Goal: Information Seeking & Learning: Compare options

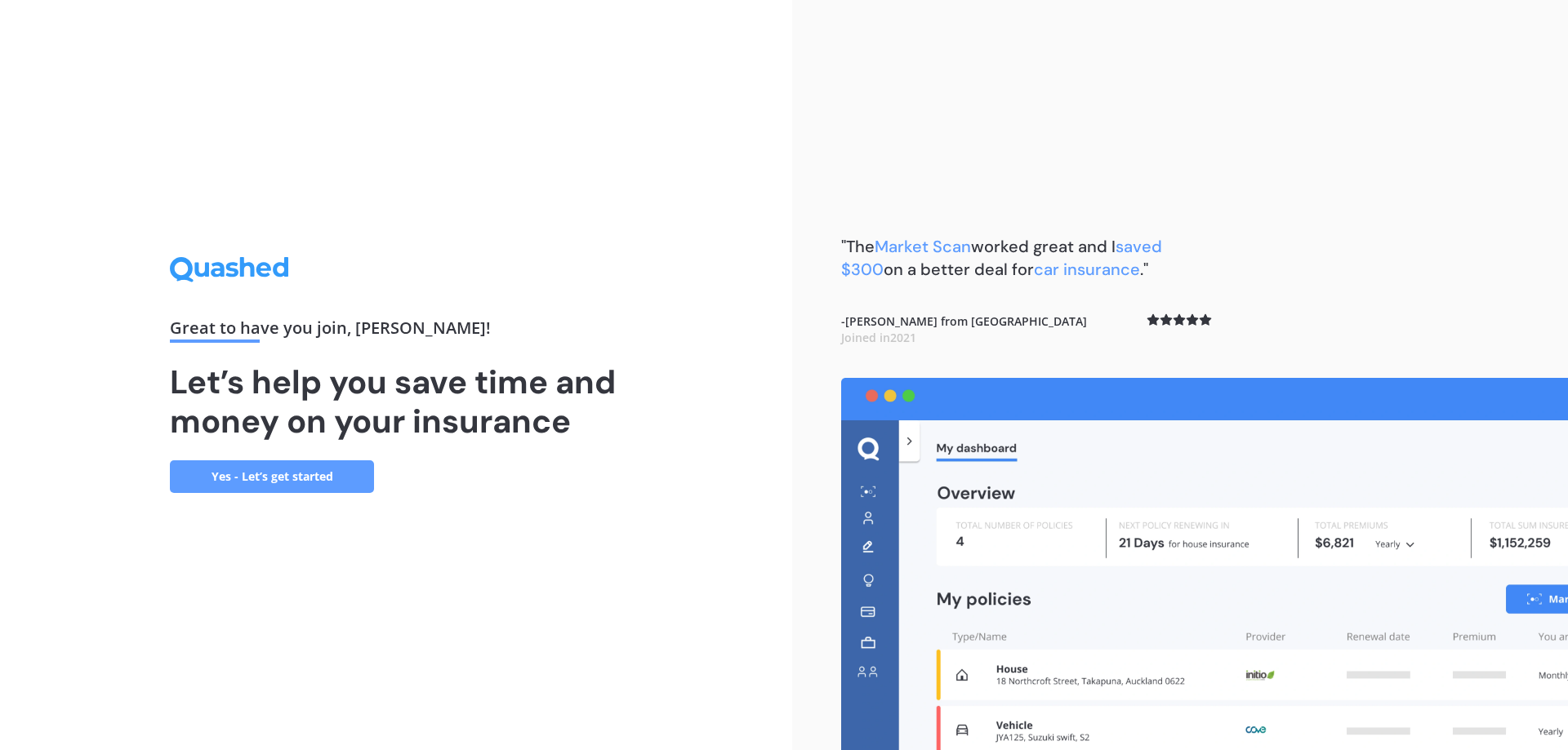
click at [300, 474] on link "Yes - Let’s get started" at bounding box center [271, 476] width 204 height 33
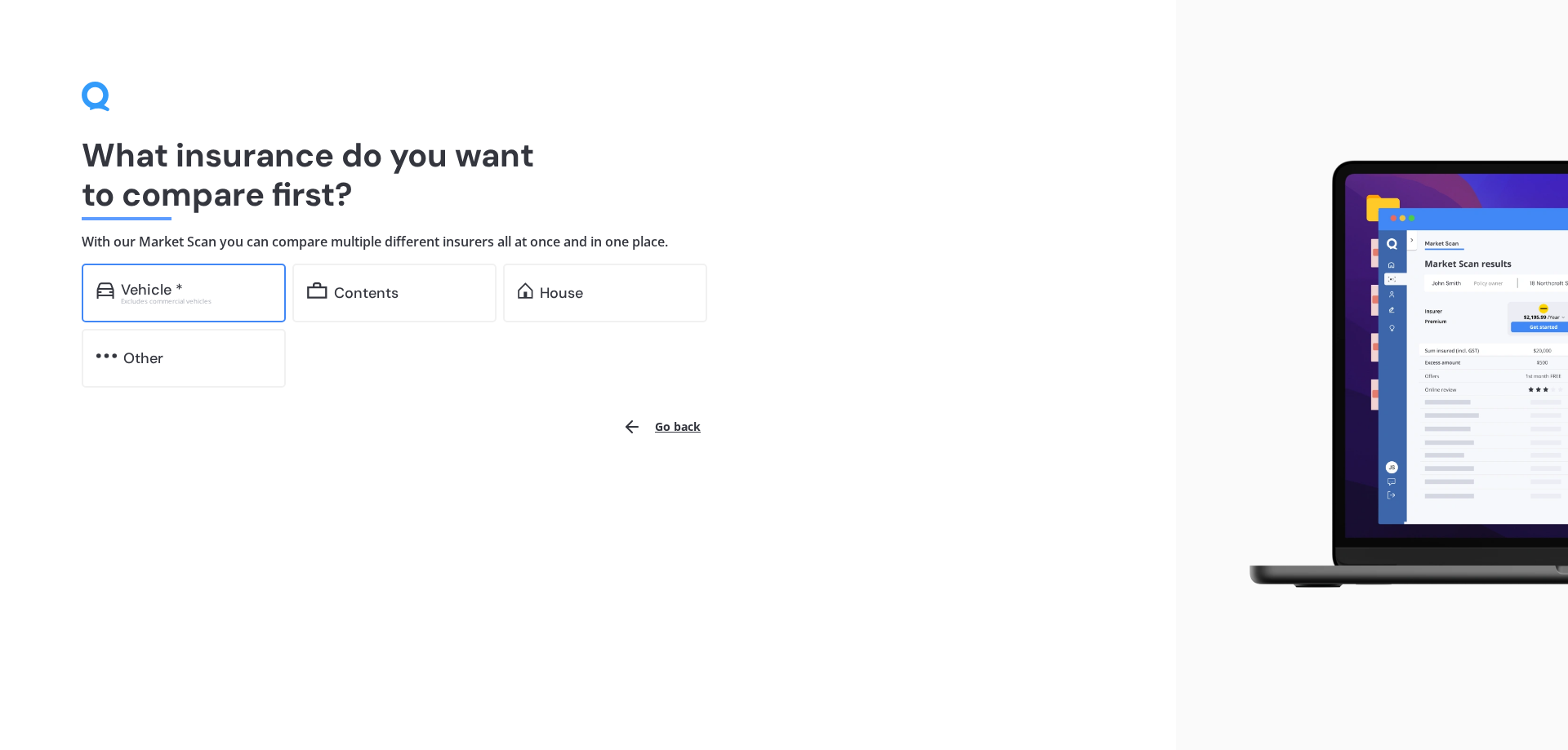
click at [246, 299] on div "Excludes commercial vehicles" at bounding box center [196, 301] width 151 height 7
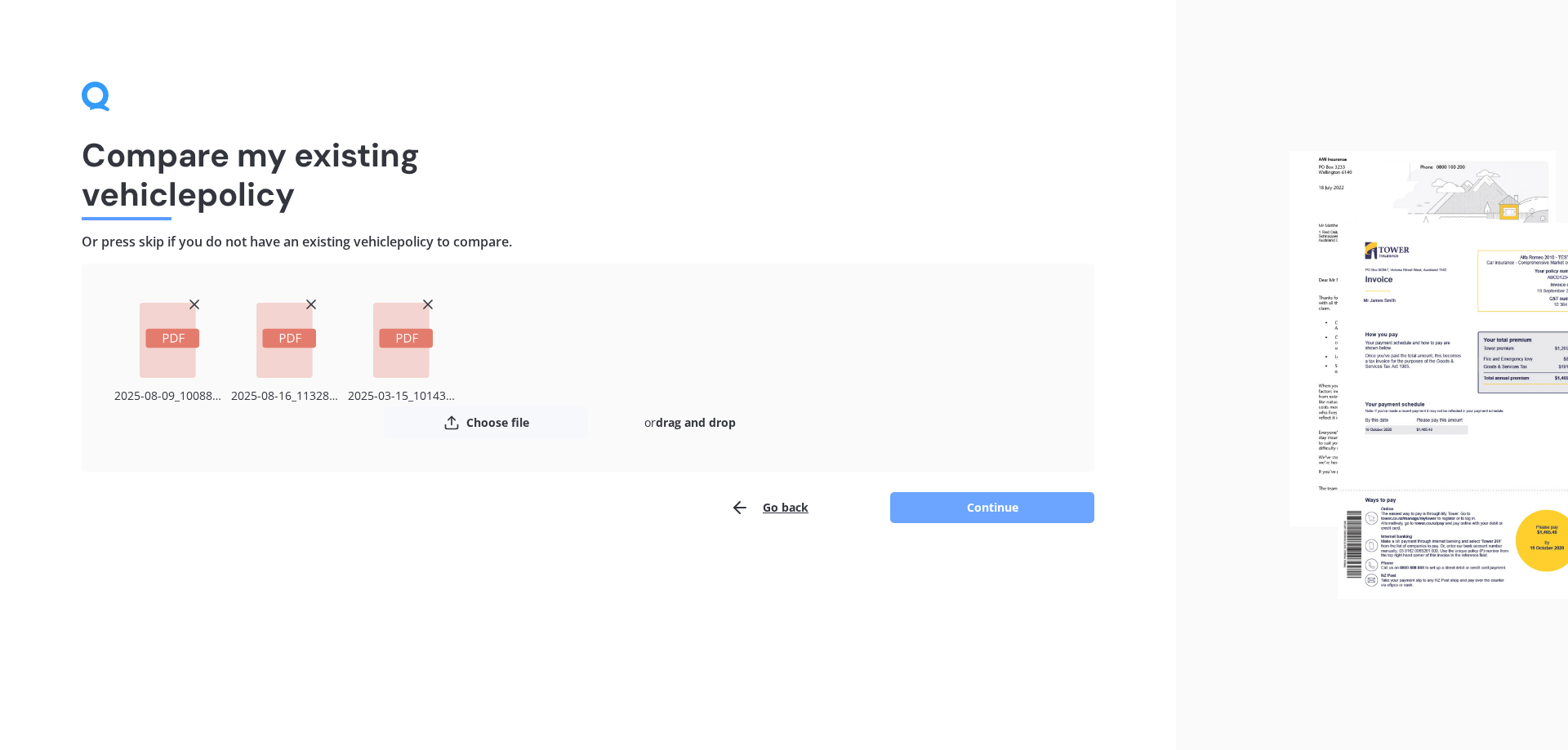
click at [1034, 505] on button "Continue" at bounding box center [992, 507] width 204 height 31
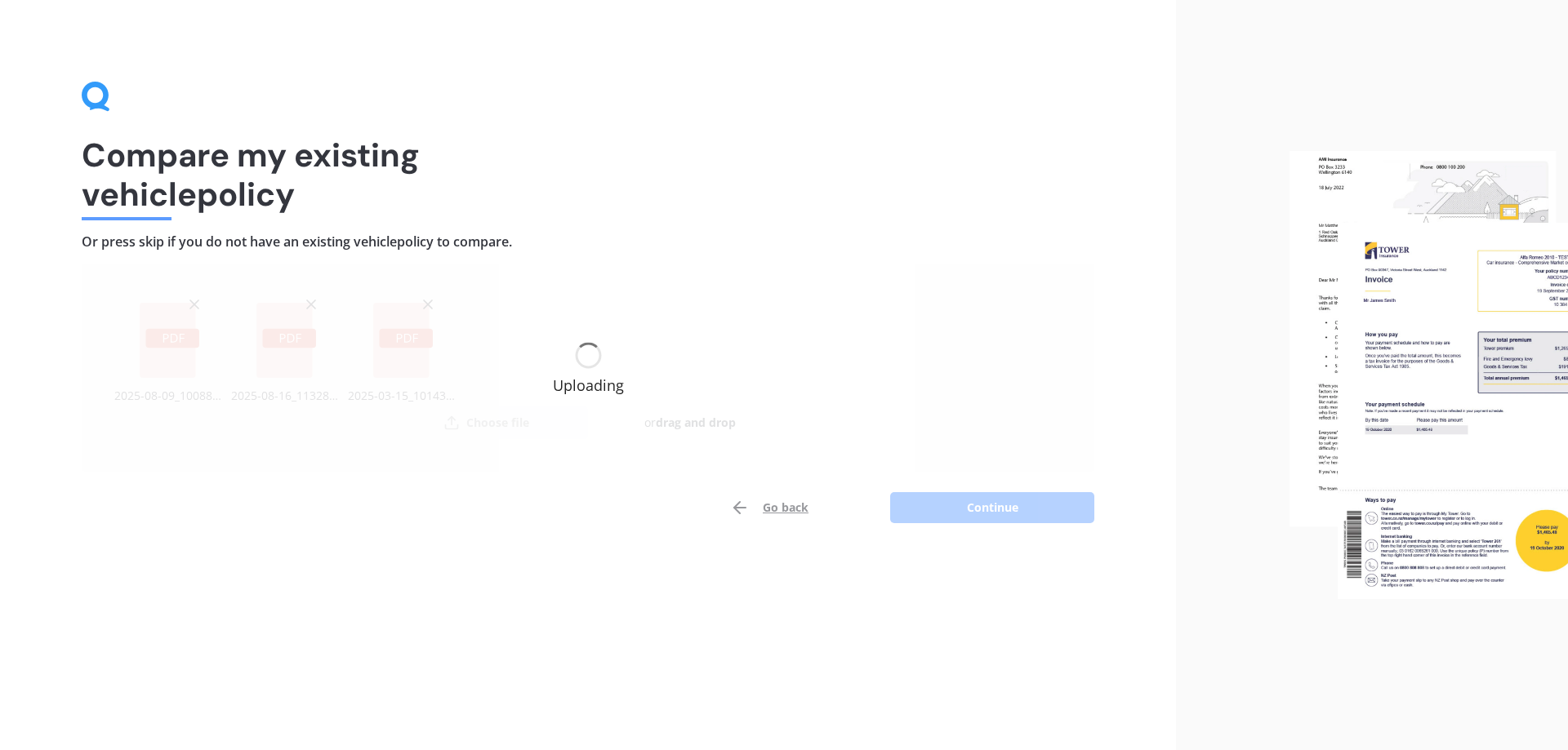
click at [630, 367] on div "Uploading" at bounding box center [588, 367] width 1013 height 208
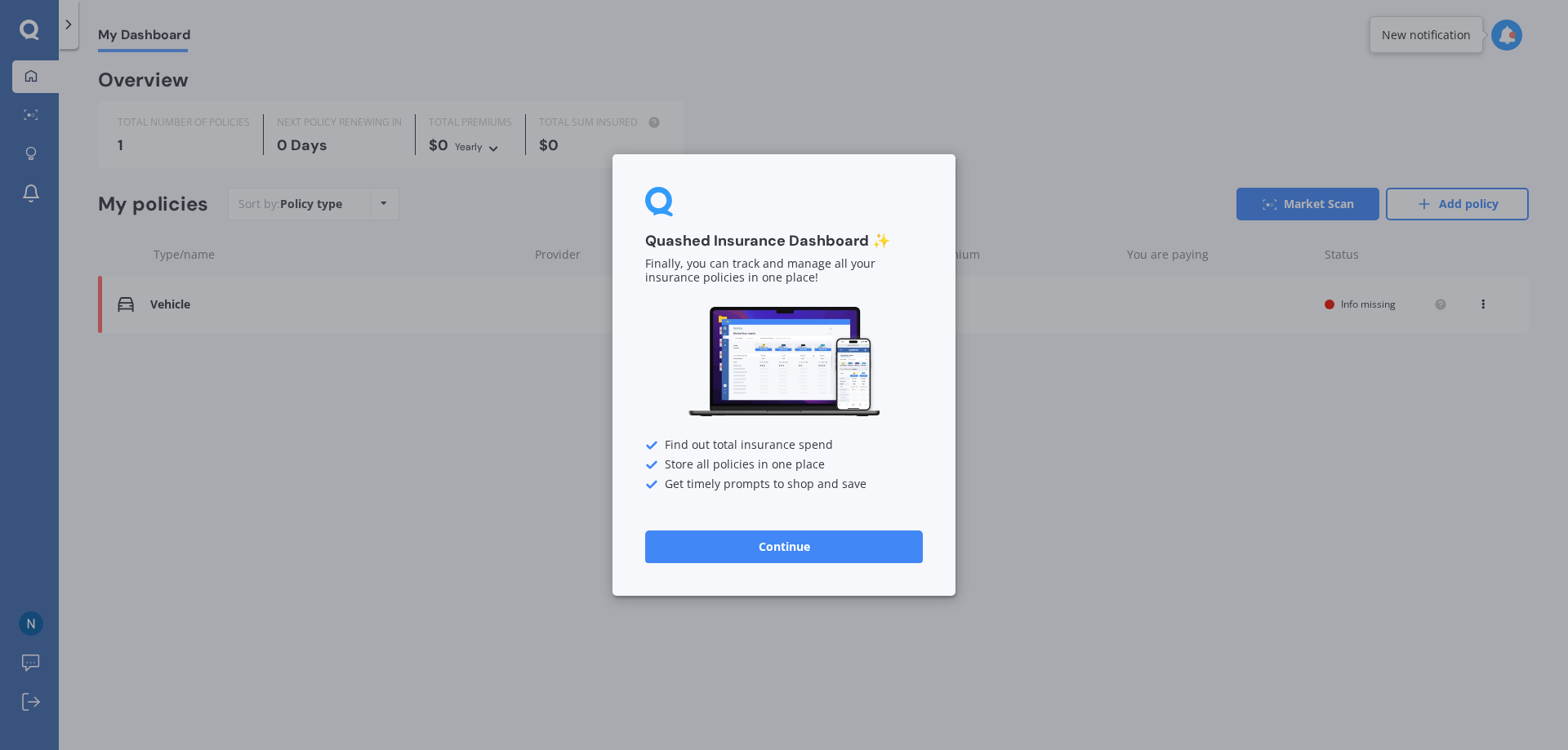
click at [817, 552] on button "Continue" at bounding box center [783, 547] width 278 height 33
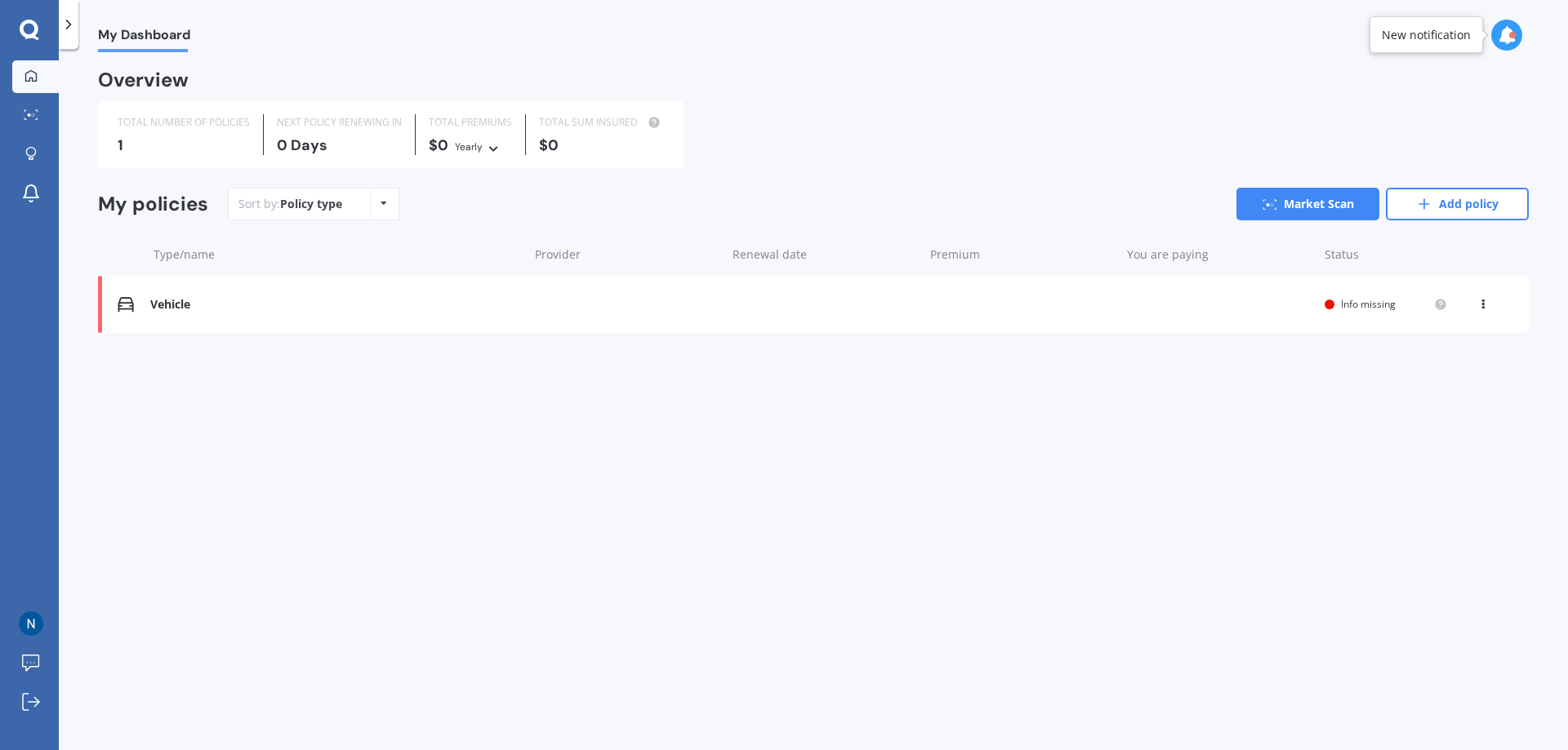
click at [173, 301] on div "Vehicle" at bounding box center [335, 305] width 370 height 14
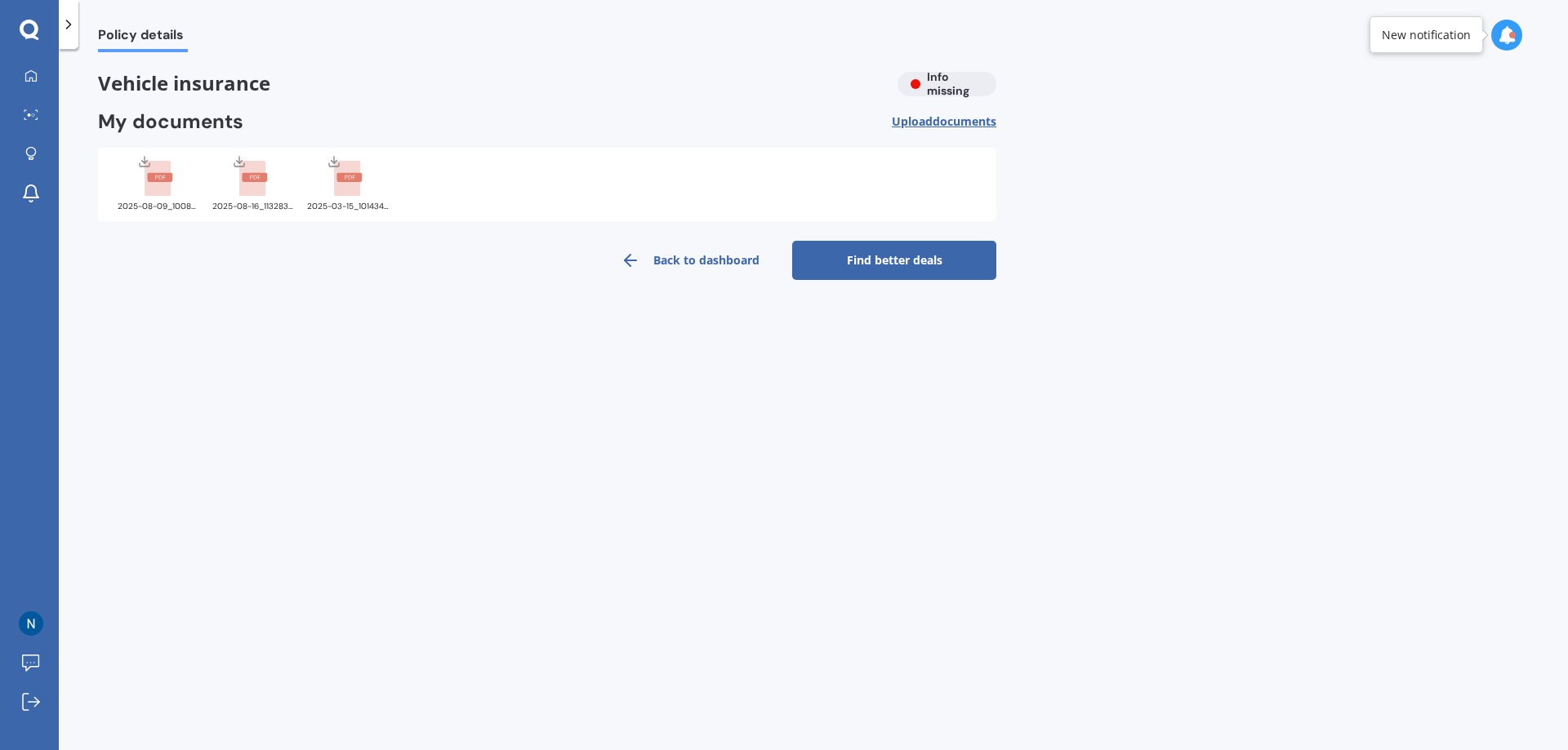
click at [249, 182] on rect at bounding box center [254, 178] width 25 height 9
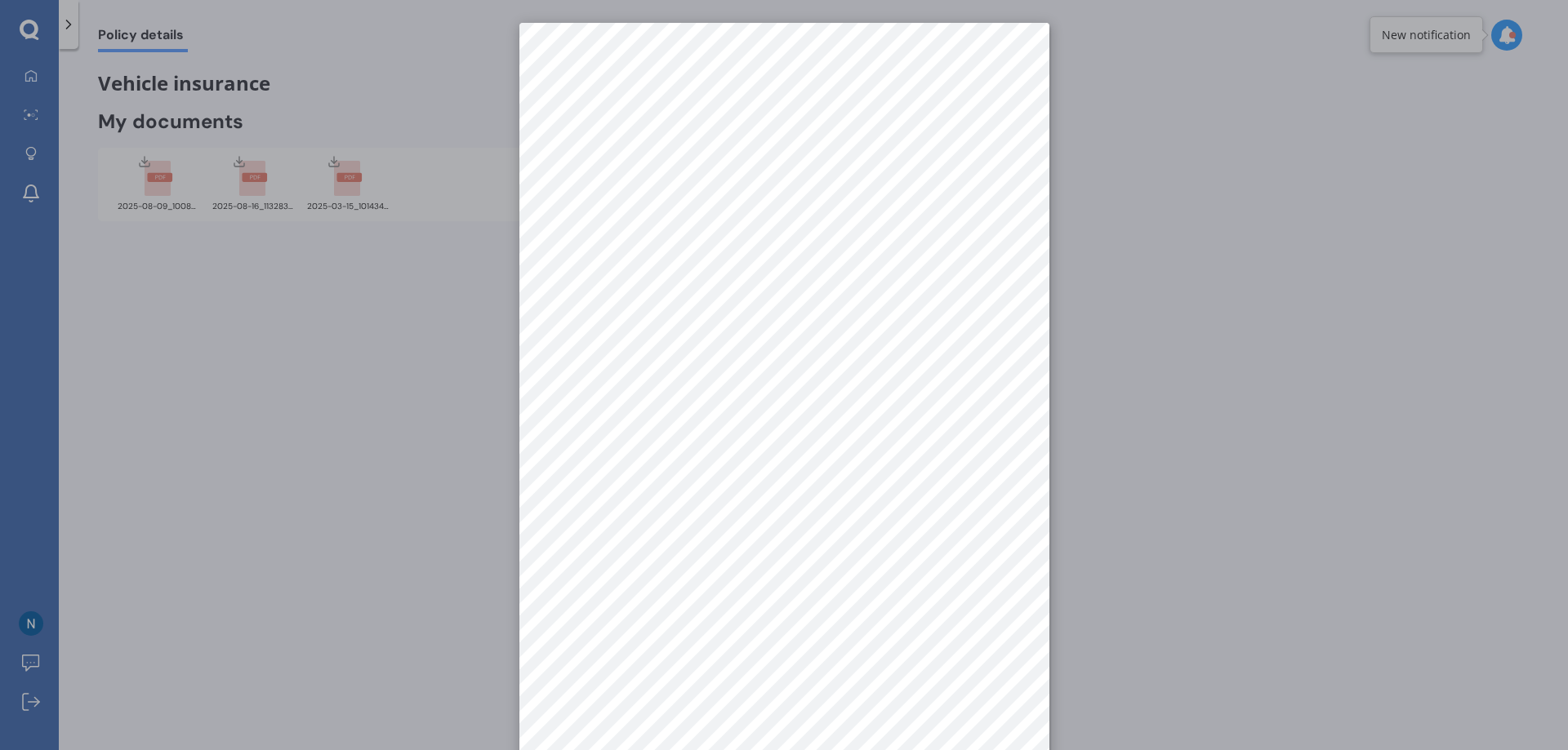
click at [360, 180] on div at bounding box center [784, 375] width 1568 height 750
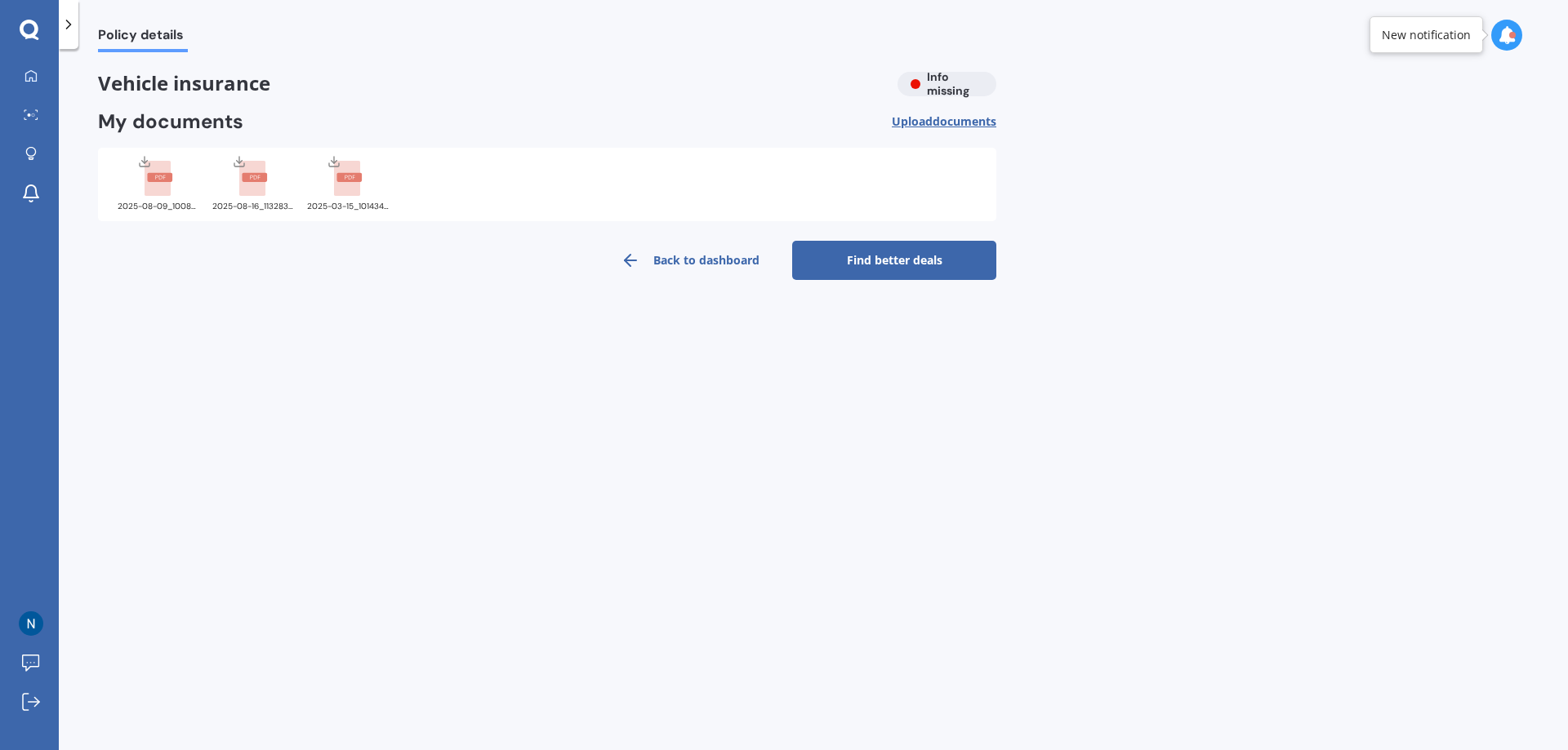
click at [934, 82] on div "Vehicle insurance Info missing" at bounding box center [547, 84] width 898 height 24
click at [706, 263] on link "Back to dashboard" at bounding box center [690, 261] width 204 height 40
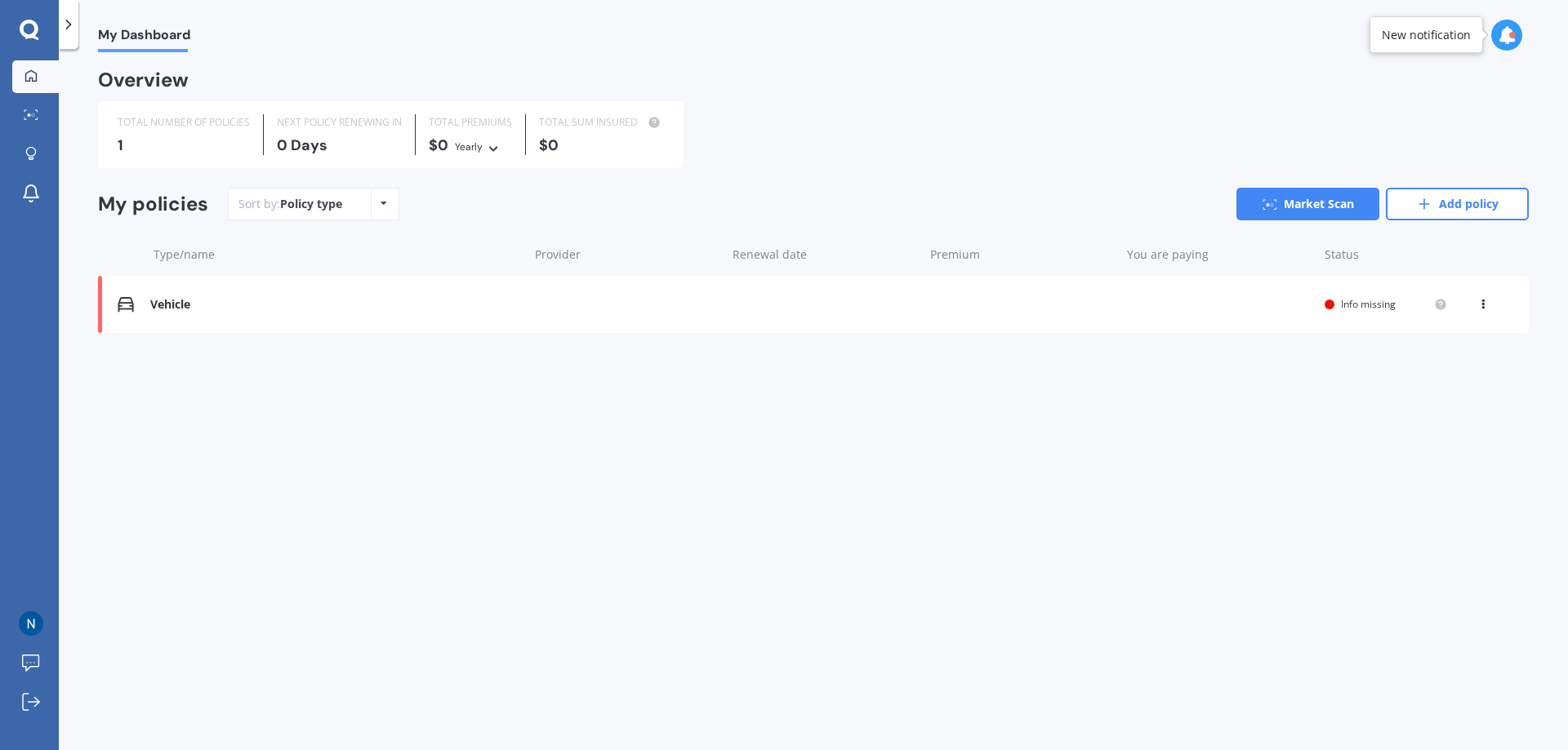
click at [480, 227] on div "My policies Sort by: Policy type Policy type Alphabetical Date added Renewing n…" at bounding box center [813, 211] width 1431 height 46
click at [1349, 303] on span "Info missing" at bounding box center [1368, 304] width 55 height 14
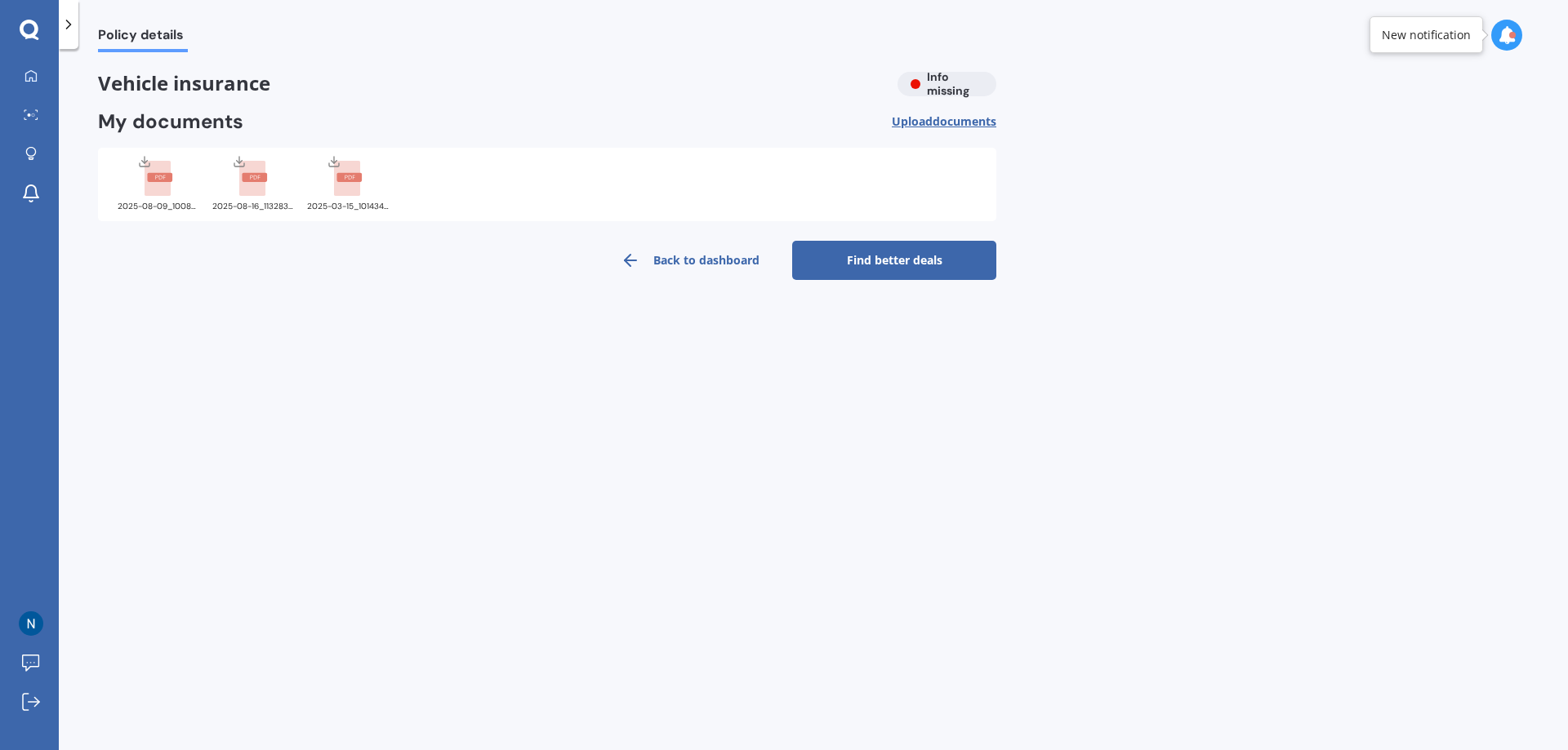
click at [164, 169] on rect at bounding box center [158, 179] width 26 height 36
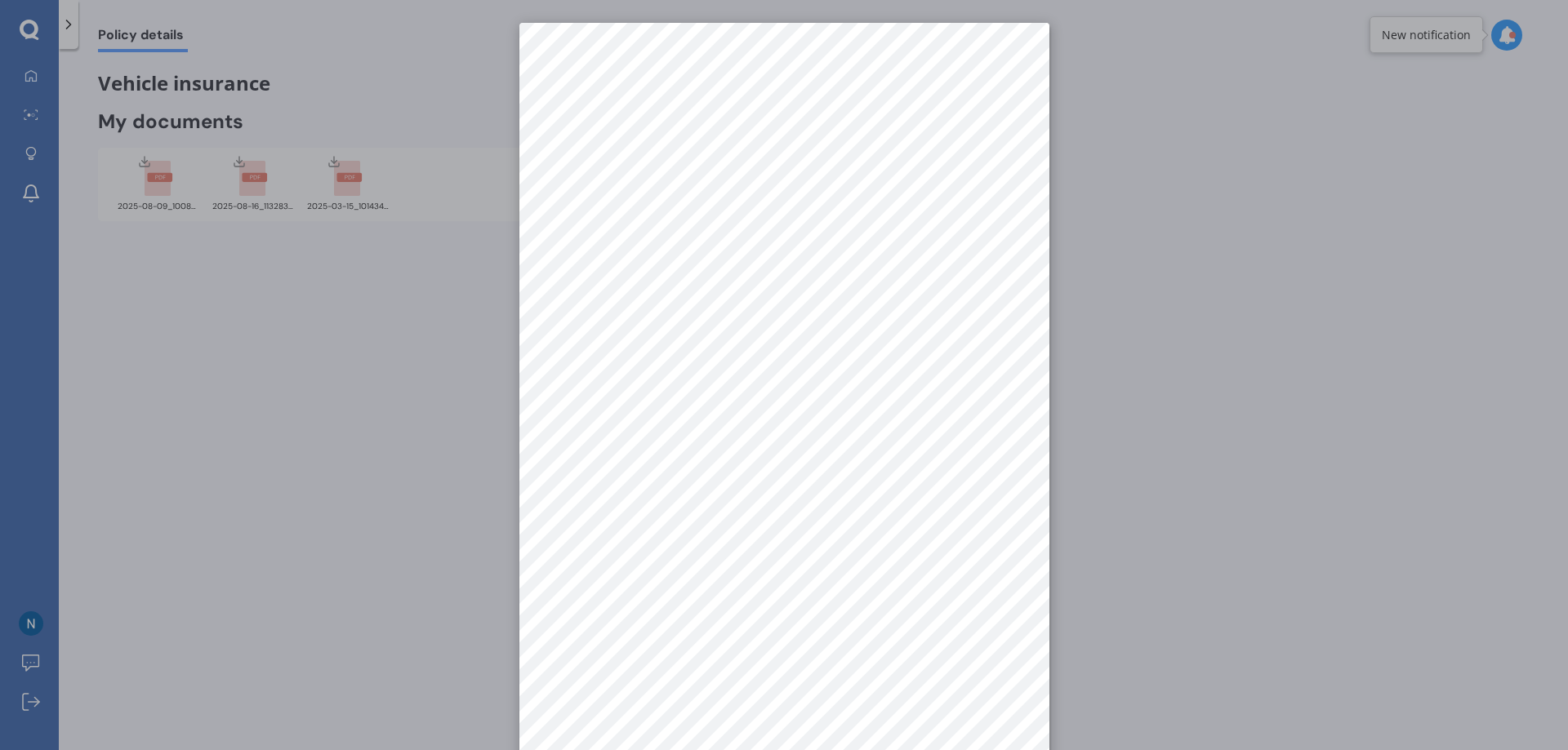
click at [428, 354] on div at bounding box center [784, 375] width 1568 height 750
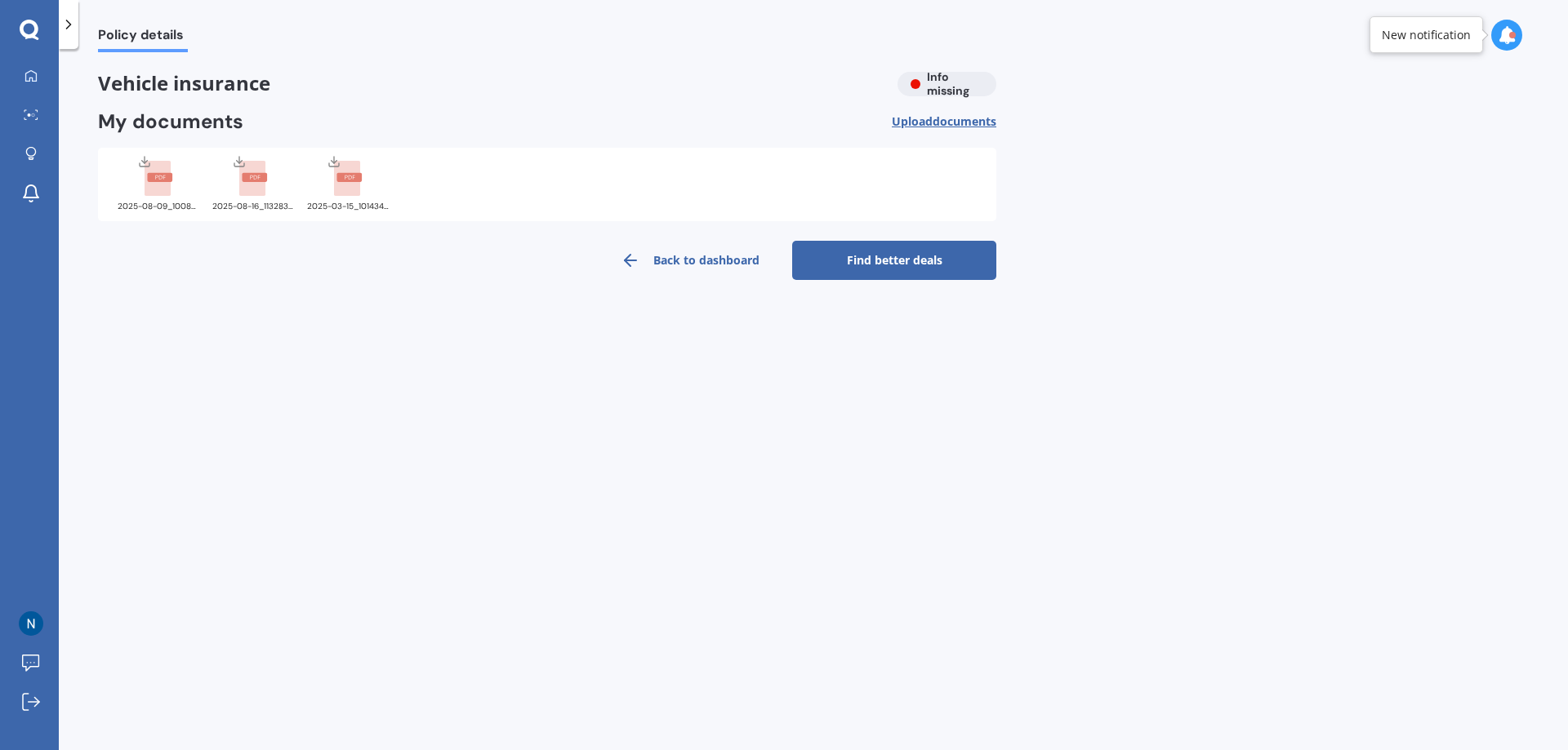
click at [926, 117] on span "Upload documents" at bounding box center [943, 121] width 104 height 13
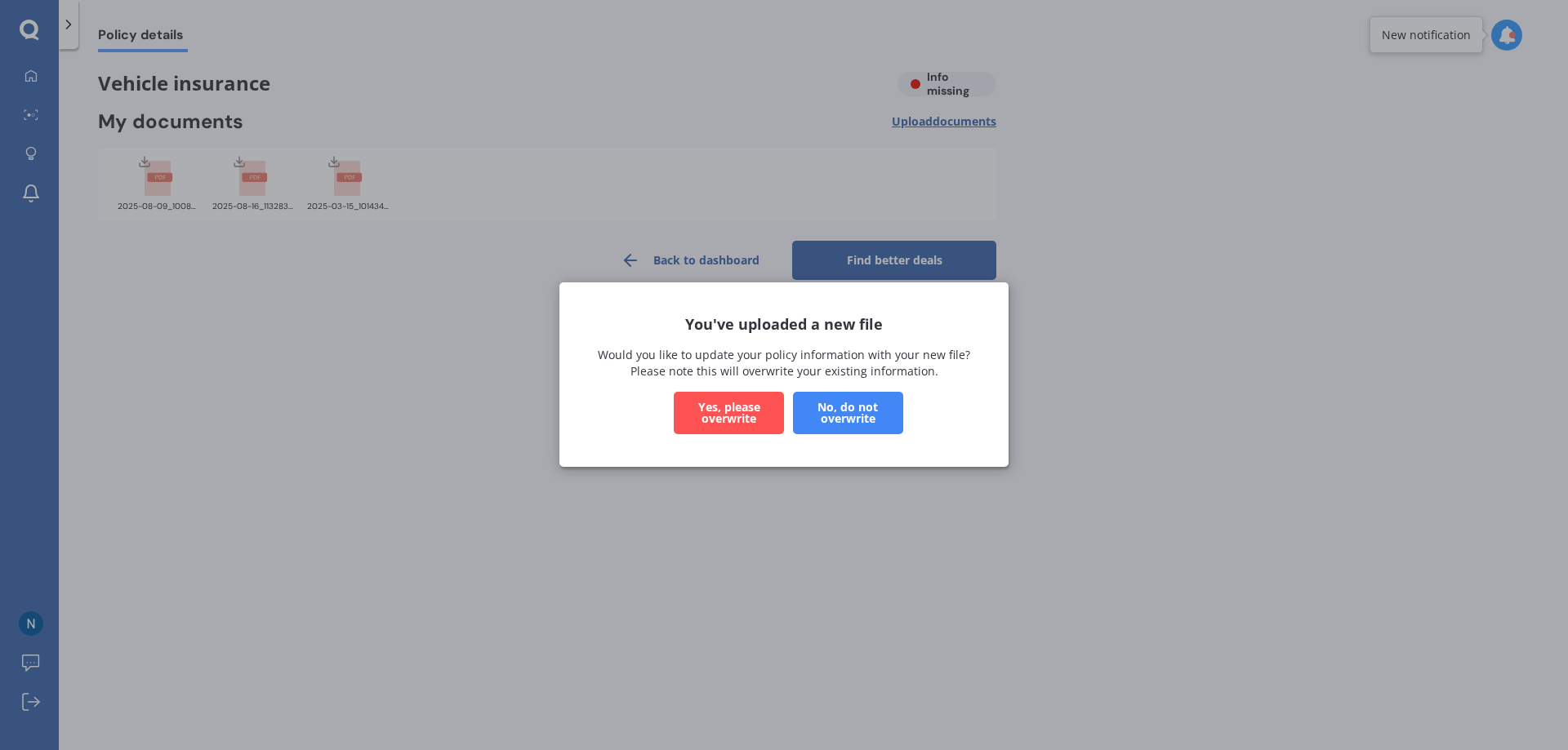
click at [753, 412] on button "Yes, please overwrite" at bounding box center [728, 413] width 110 height 42
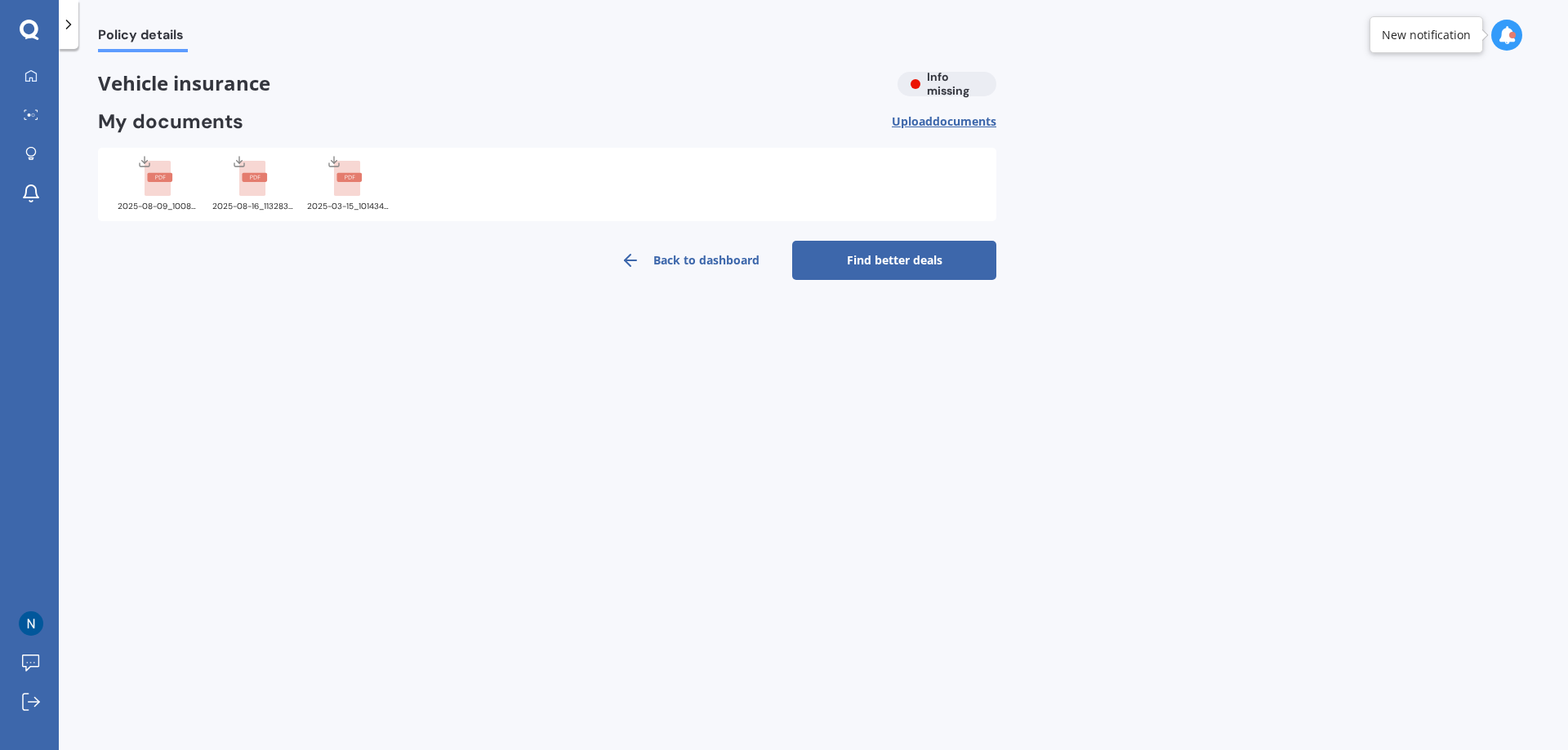
click at [859, 265] on link "Find better deals" at bounding box center [893, 261] width 204 height 40
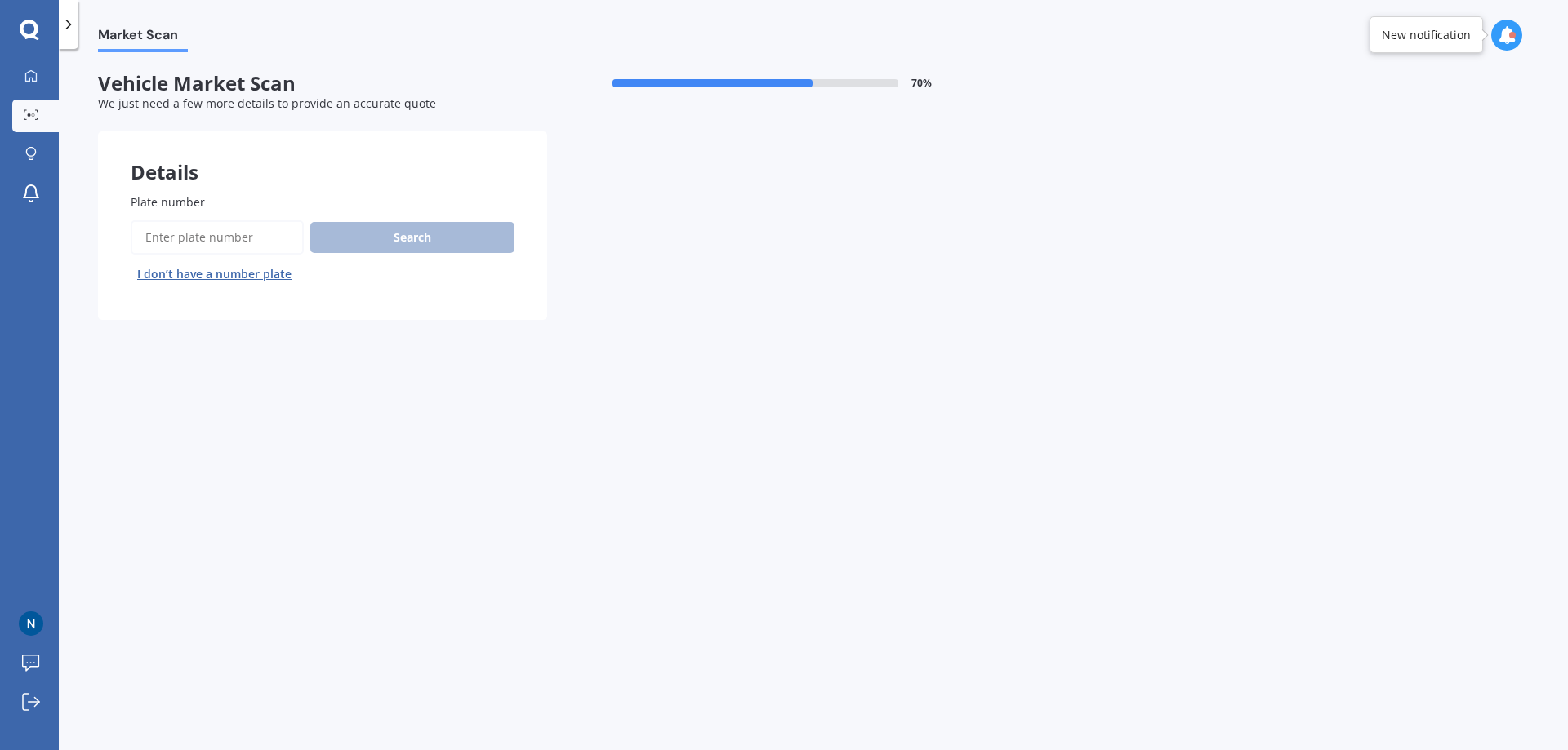
click at [183, 242] on input "Plate number" at bounding box center [217, 237] width 173 height 34
type input "GEQ494"
click at [428, 232] on button "Search" at bounding box center [412, 237] width 204 height 31
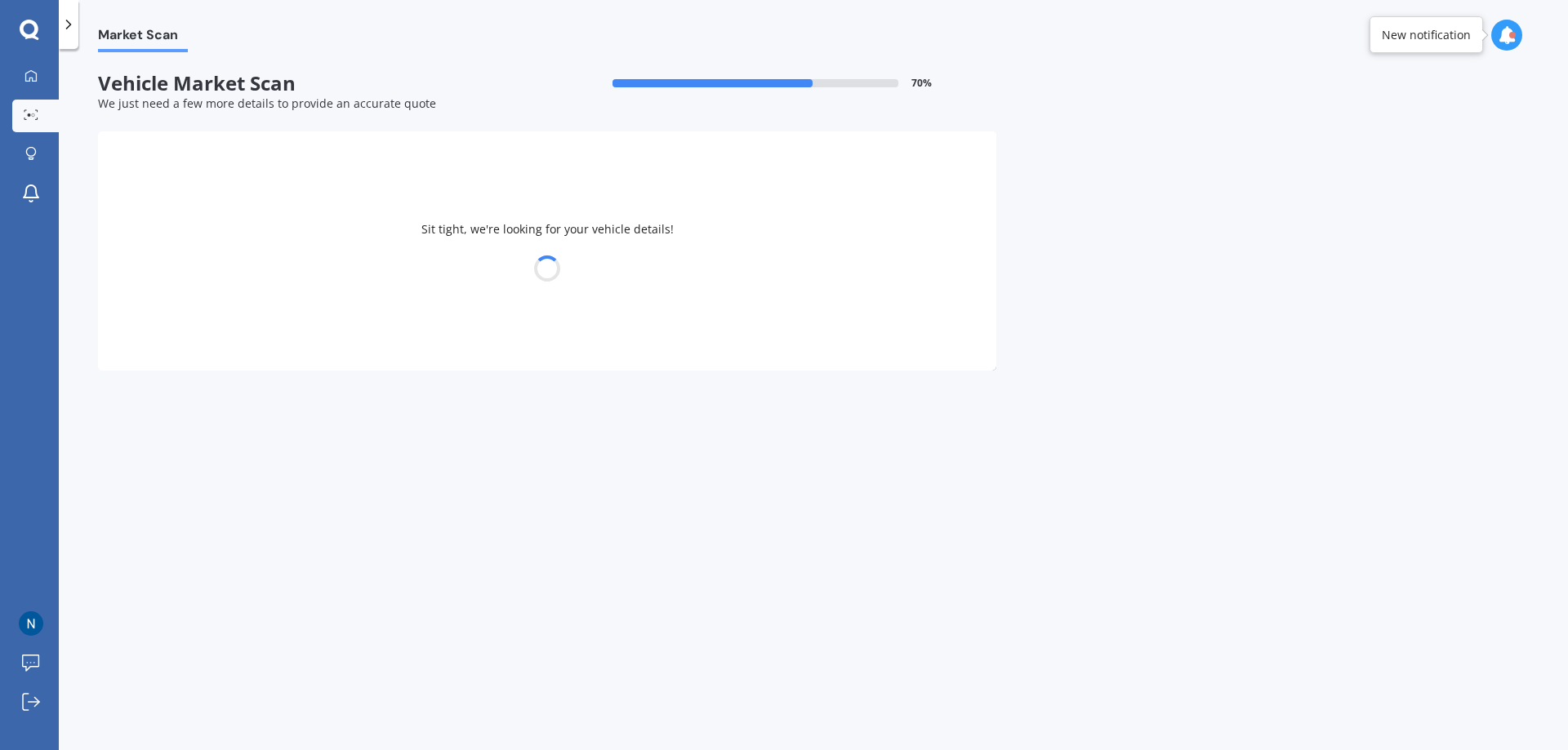
select select "TOYOTA"
select select "COROLLA"
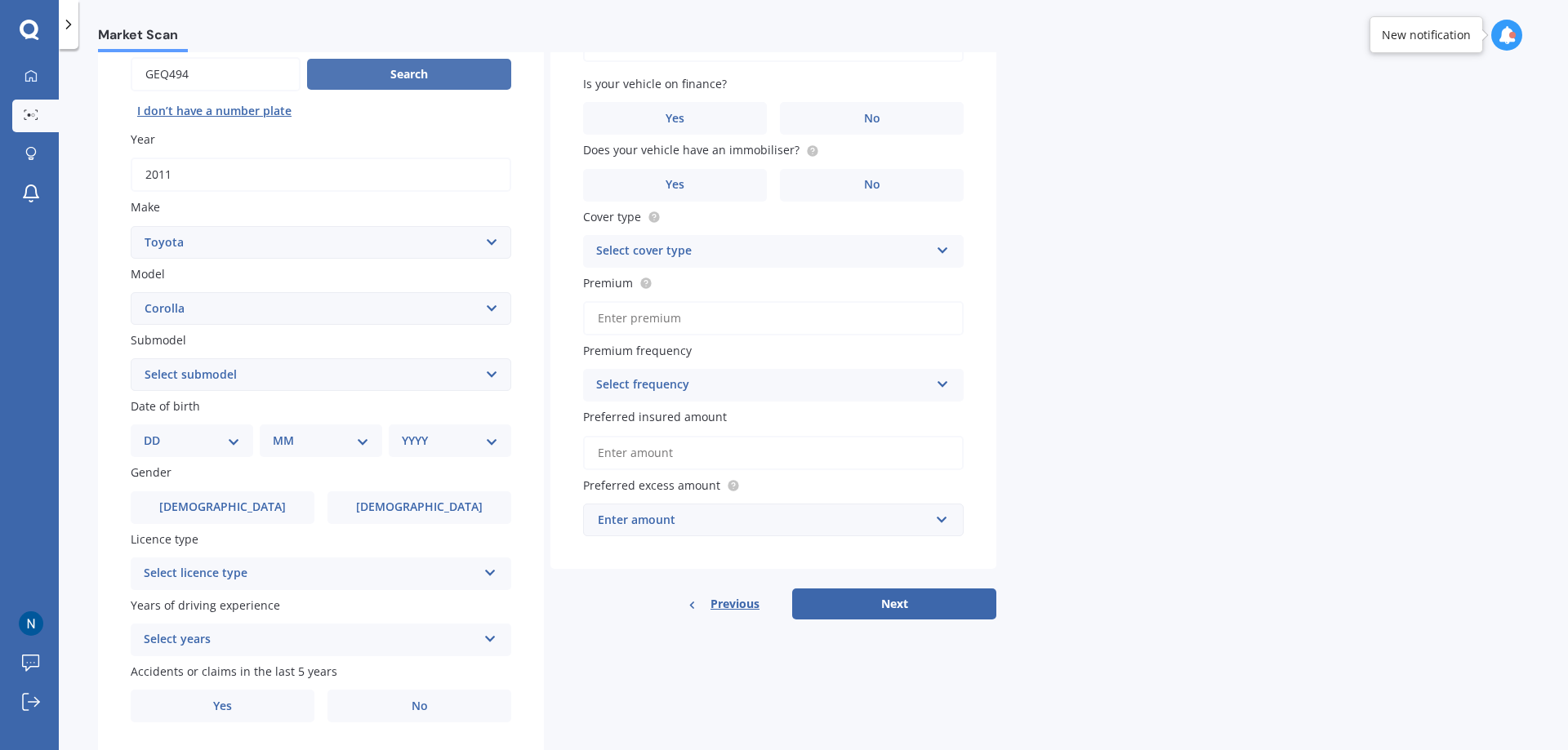
scroll to position [211, 0]
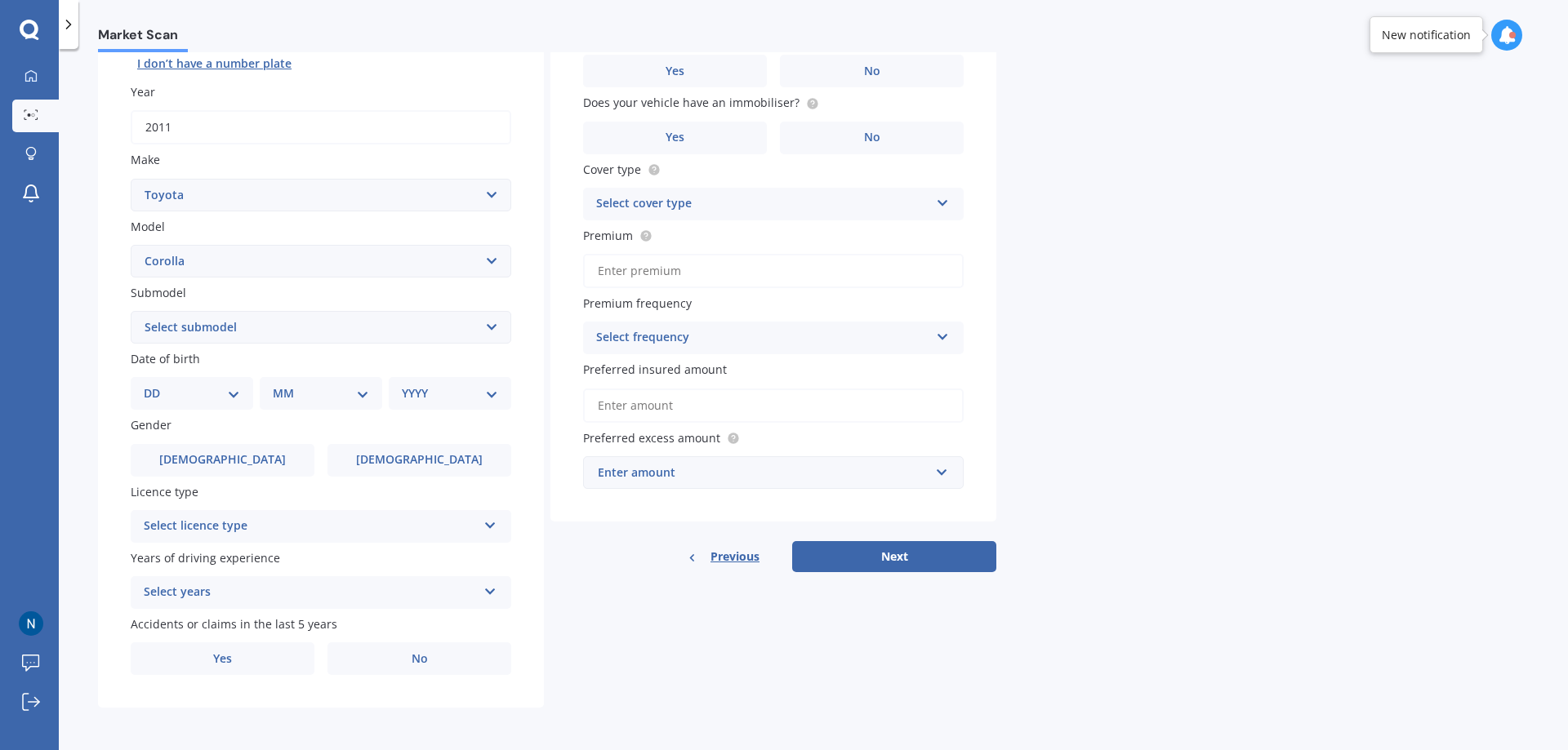
click at [489, 525] on icon at bounding box center [490, 522] width 14 height 11
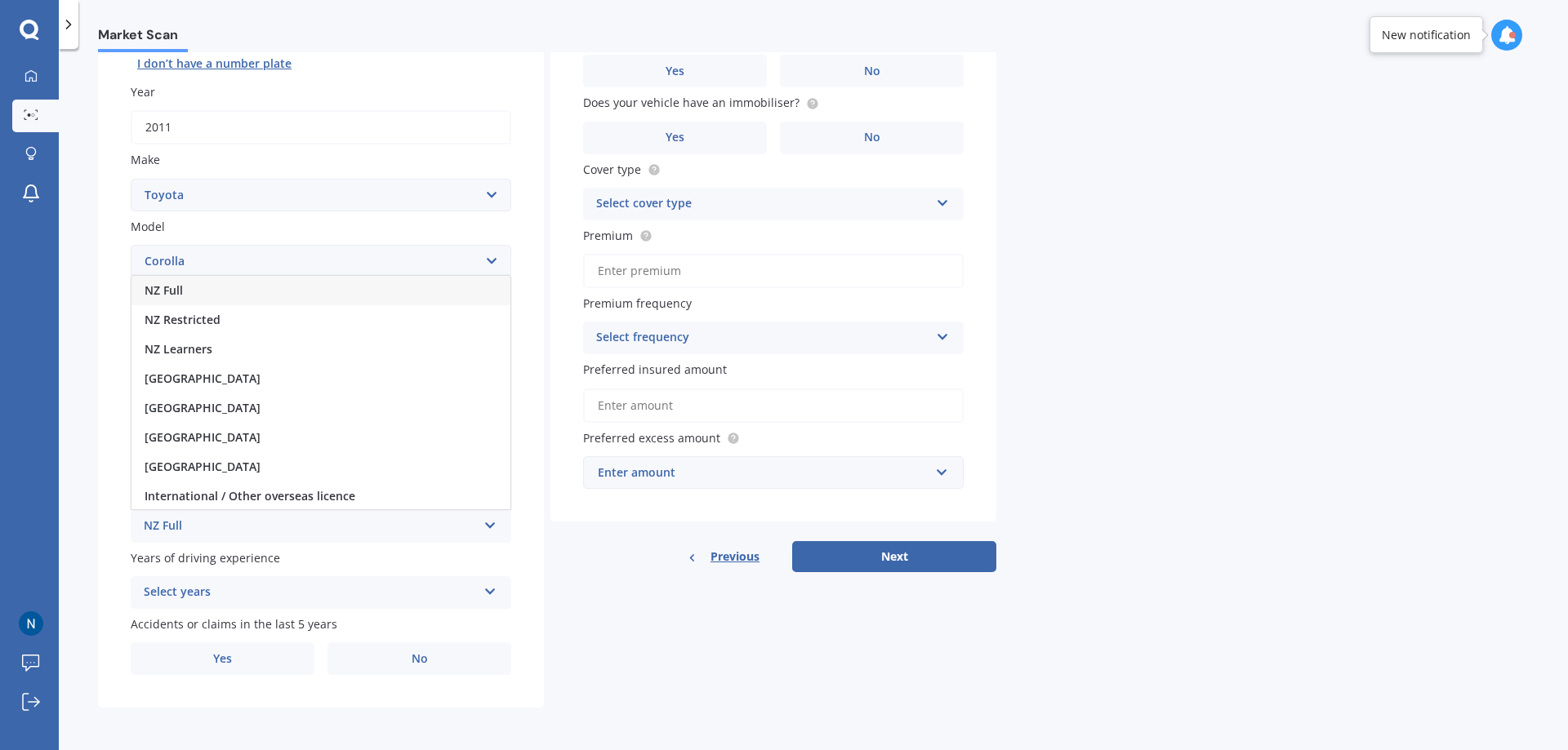
click at [199, 295] on div "NZ Full" at bounding box center [321, 290] width 379 height 29
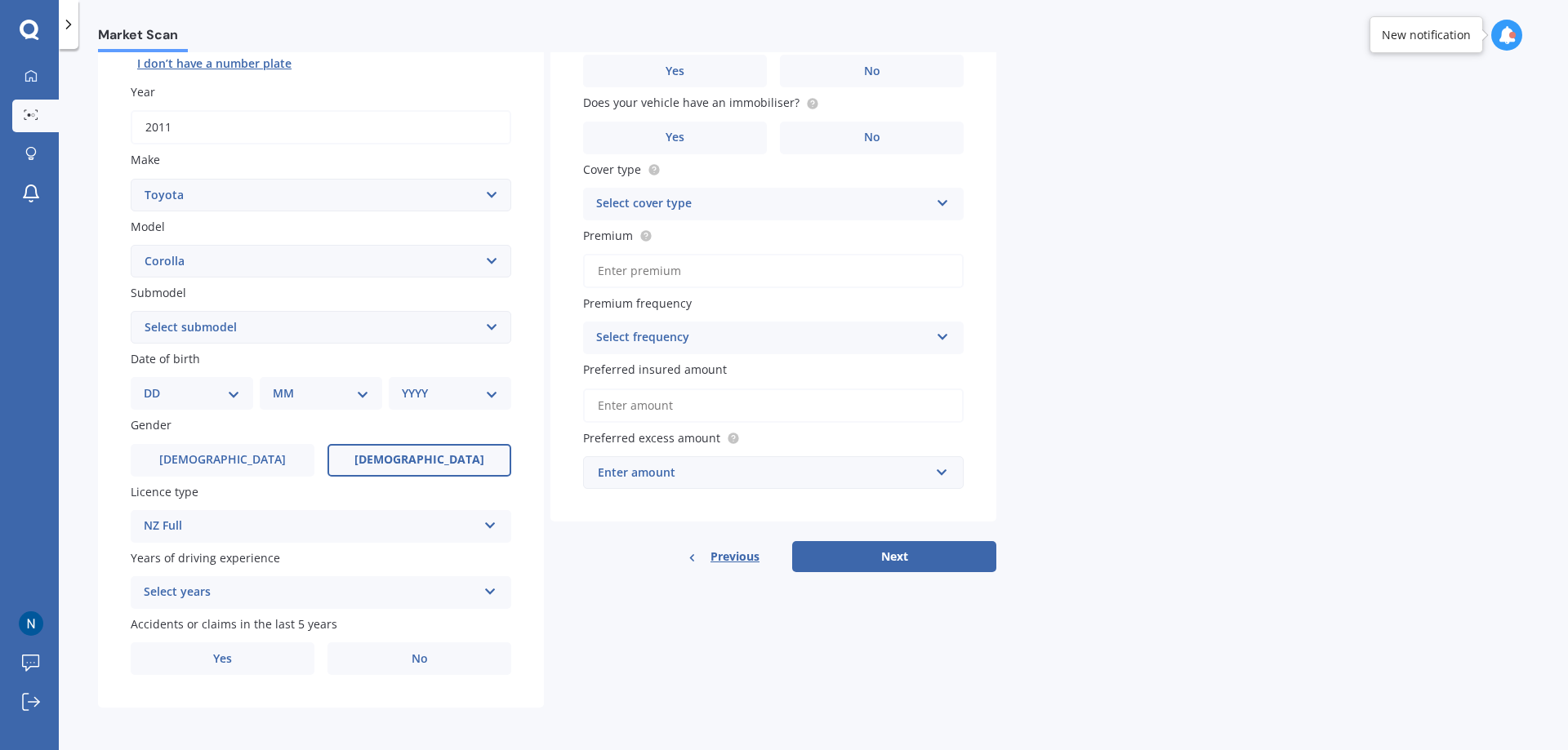
click at [349, 453] on label "[DEMOGRAPHIC_DATA]" at bounding box center [419, 460] width 184 height 33
click at [0, 0] on input "[DEMOGRAPHIC_DATA]" at bounding box center [0, 0] width 0 height 0
click at [240, 393] on div "DD 01 02 03 04 05 06 07 08 09 10 11 12 13 14 15 16 17 18 19 20 21 22 23 24 25 2…" at bounding box center [192, 393] width 122 height 33
click at [185, 395] on select "DD 01 02 03 04 05 06 07 08 09 10 11 12 13 14 15 16 17 18 19 20 21 22 23 24 25 2…" at bounding box center [192, 393] width 96 height 18
select select "12"
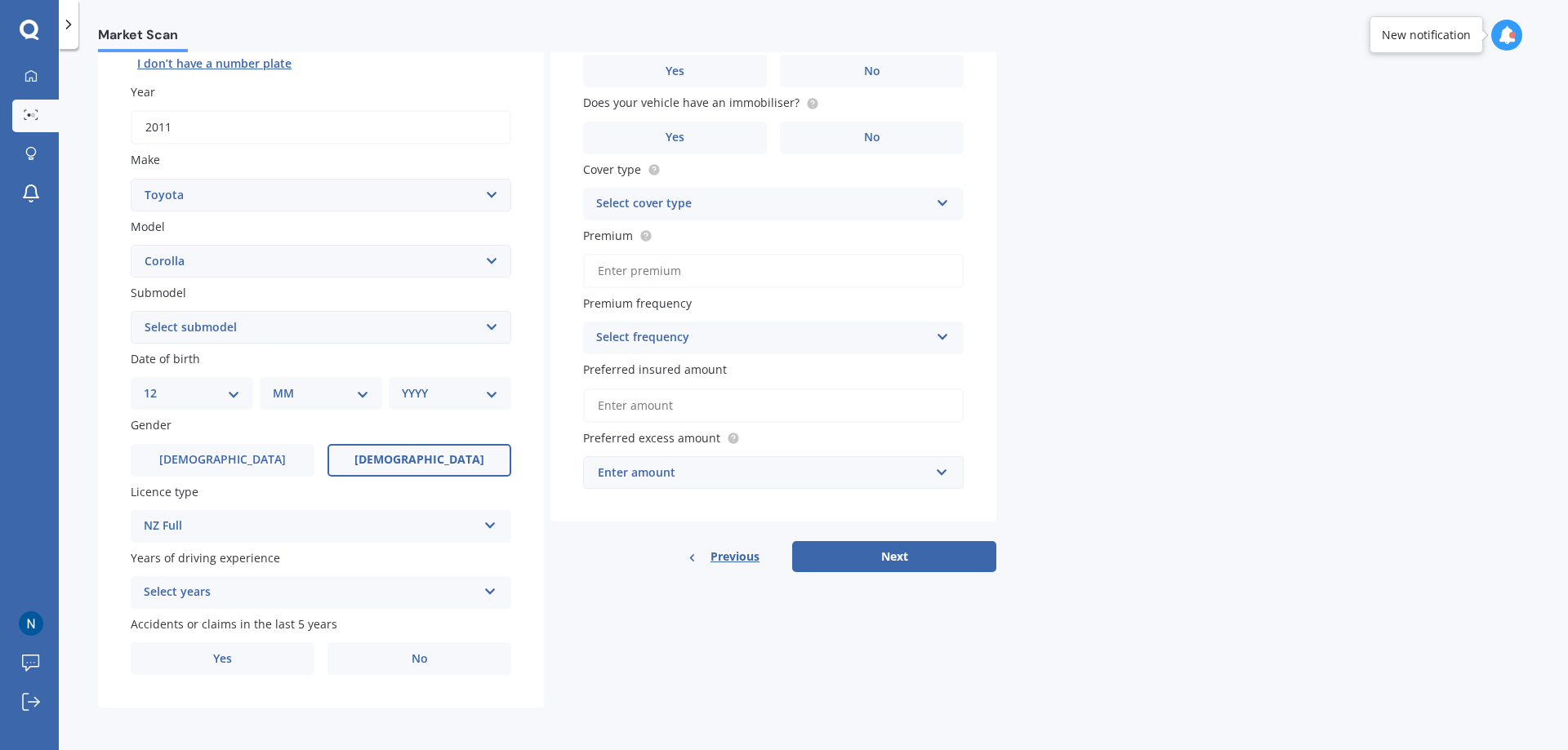
click at [157, 385] on select "DD 01 02 03 04 05 06 07 08 09 10 11 12 13 14 15 16 17 18 19 20 21 22 23 24 25 2…" at bounding box center [192, 393] width 96 height 18
click at [304, 386] on select "MM 01 02 03 04 05 06 07 08 09 10 11 12" at bounding box center [324, 393] width 89 height 18
select select "09"
click at [280, 385] on select "MM 01 02 03 04 05 06 07 08 09 10 11 12" at bounding box center [324, 393] width 89 height 18
click at [447, 385] on select "YYYY 2025 2024 2023 2022 2021 2020 2019 2018 2017 2016 2015 2014 2013 2012 2011…" at bounding box center [446, 393] width 89 height 18
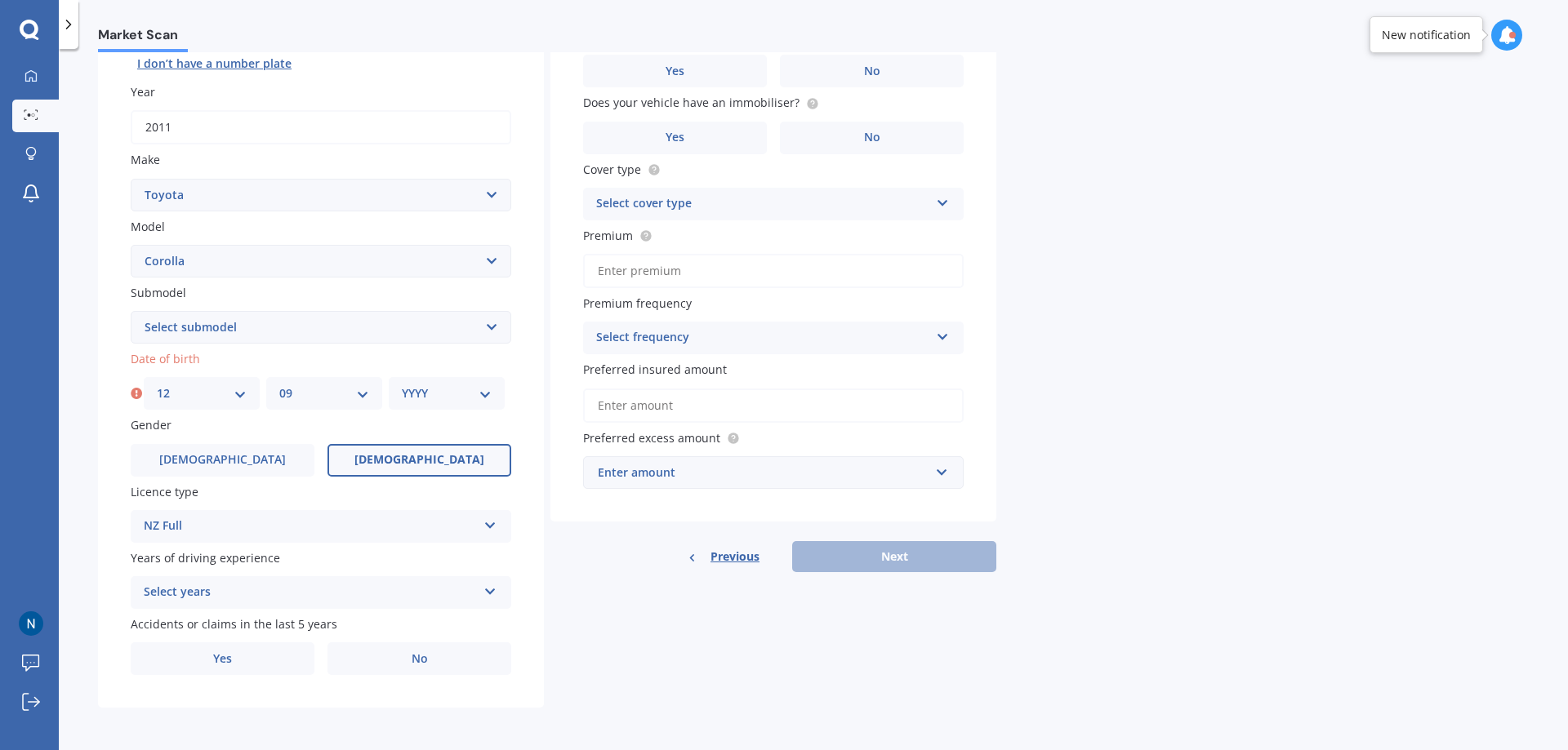
click at [484, 397] on select "YYYY 2025 2024 2023 2022 2021 2020 2019 2018 2017 2016 2015 2014 2013 2012 2011…" at bounding box center [446, 393] width 89 height 18
select select "1978"
click at [402, 385] on select "YYYY 2025 2024 2023 2022 2021 2020 2019 2018 2017 2016 2015 2014 2013 2012 2011…" at bounding box center [446, 393] width 89 height 18
click at [330, 595] on div "Select years" at bounding box center [311, 592] width 333 height 20
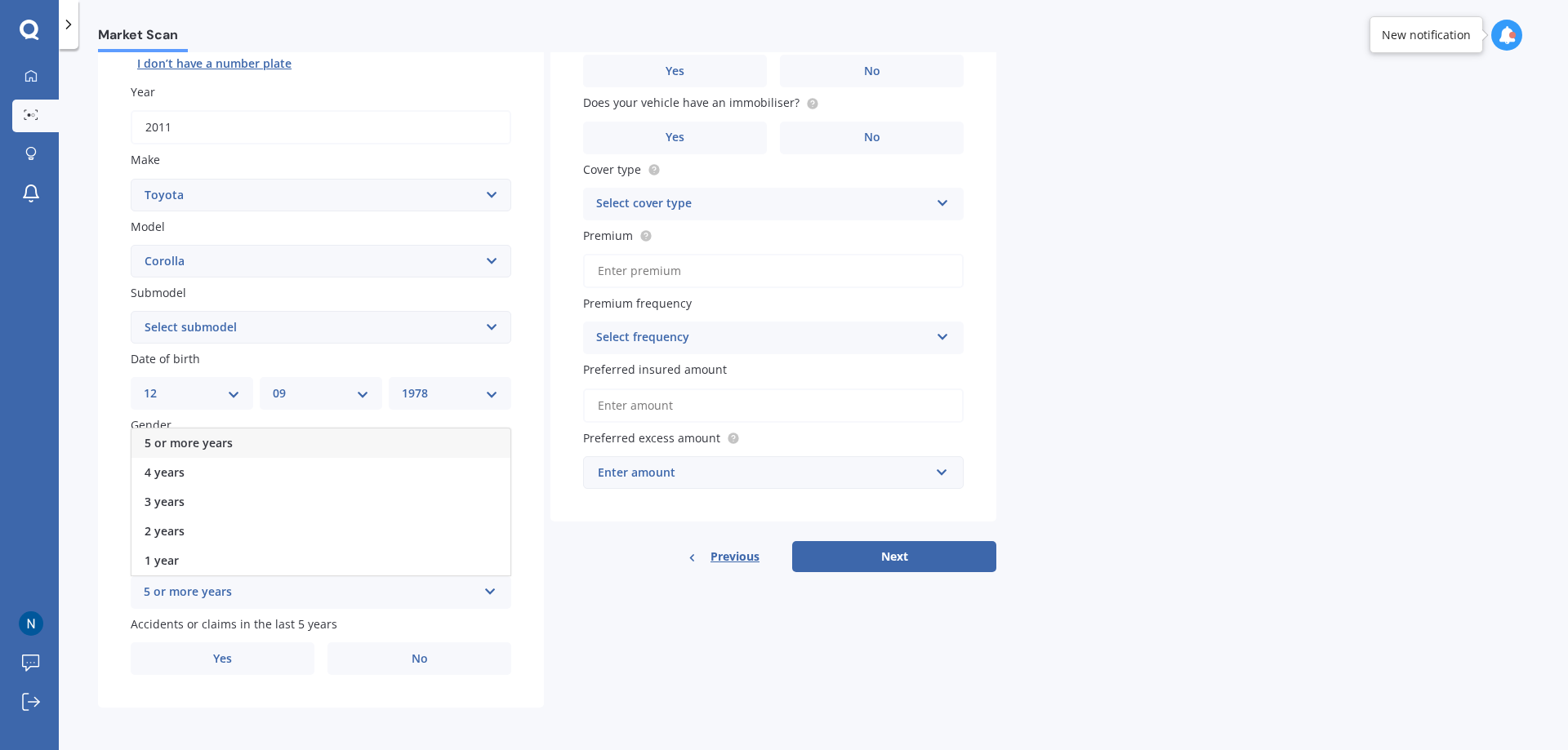
click at [205, 443] on span "5 or more years" at bounding box center [189, 442] width 88 height 15
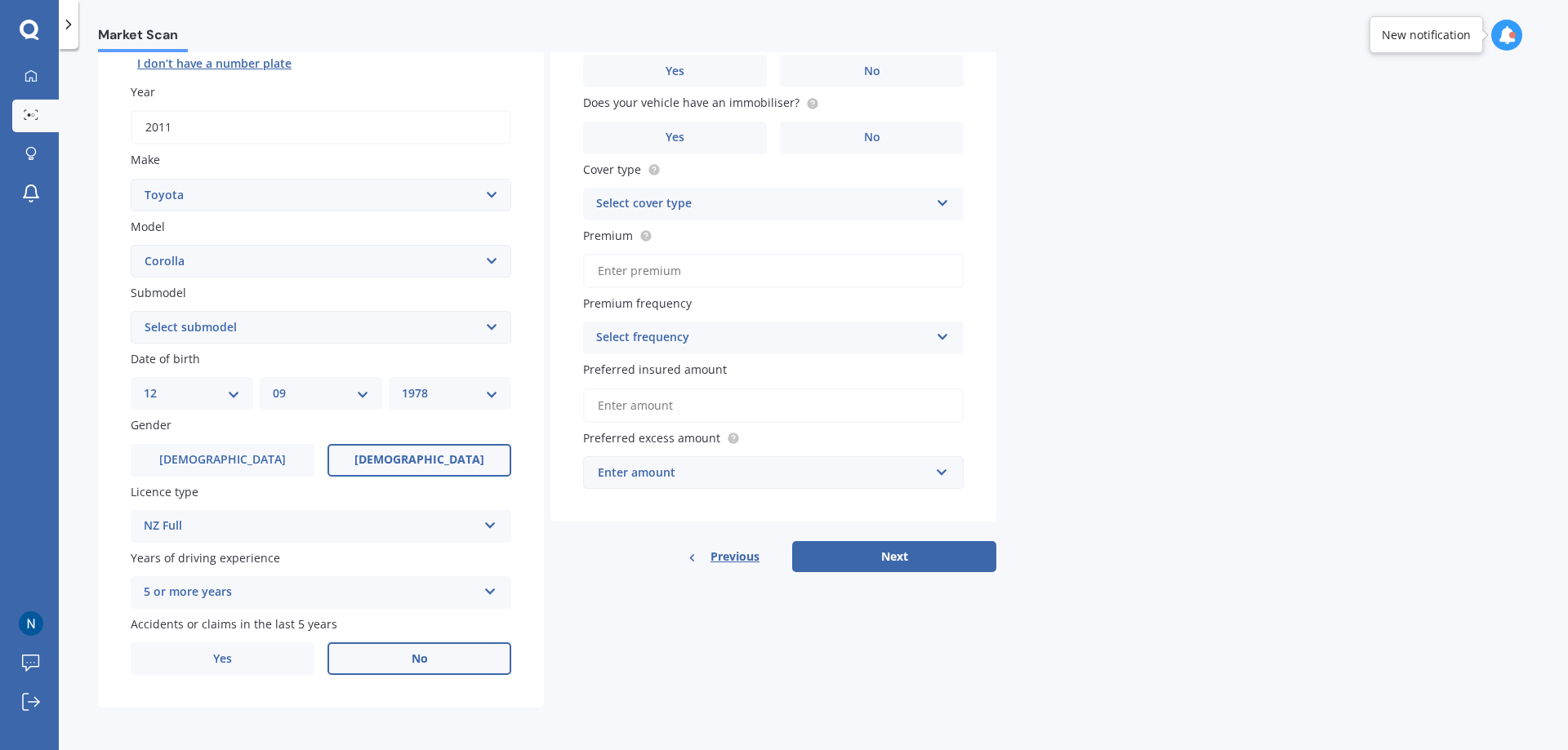
click at [447, 662] on label "No" at bounding box center [419, 659] width 184 height 33
click at [0, 0] on input "No" at bounding box center [0, 0] width 0 height 0
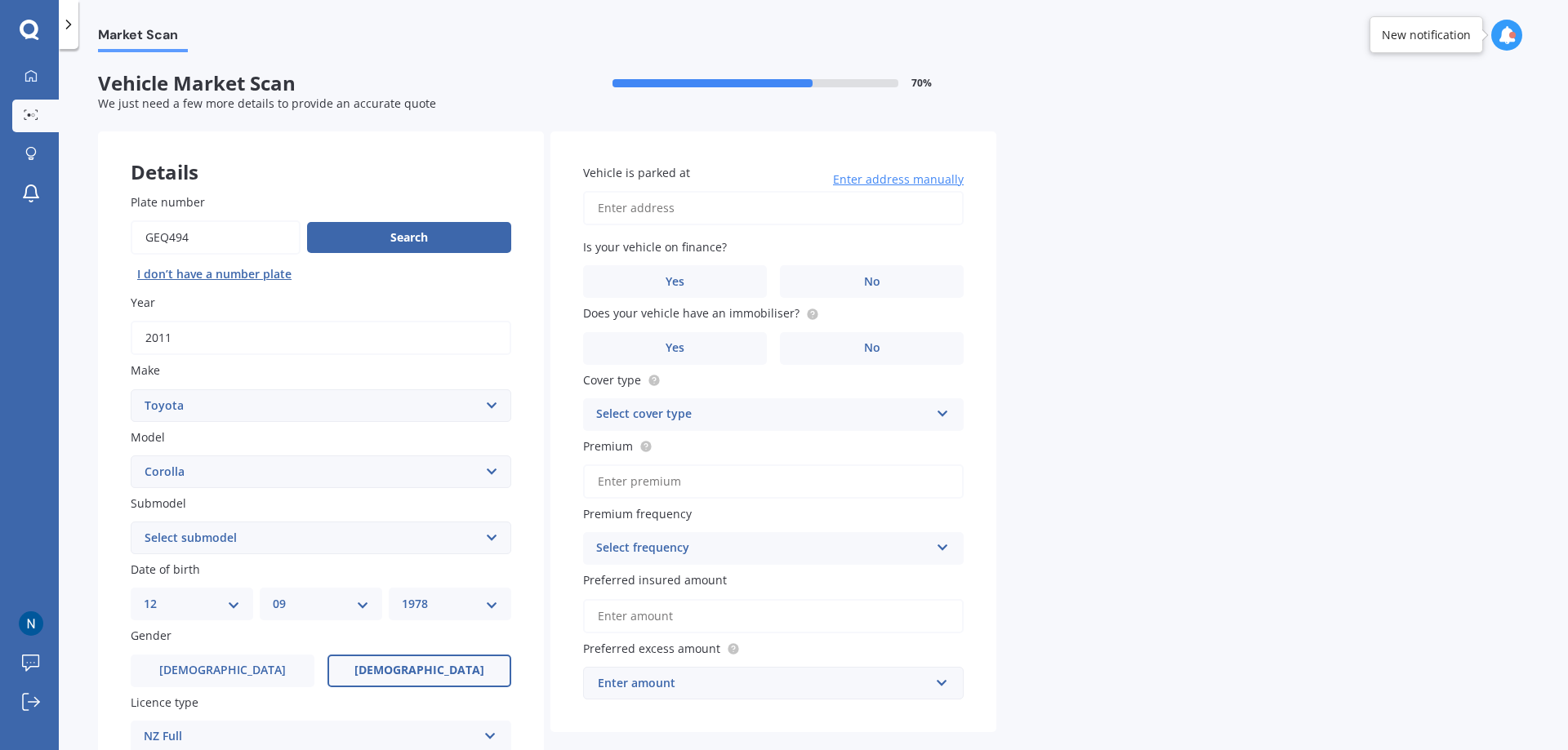
click at [653, 209] on input "Vehicle is parked at" at bounding box center [773, 208] width 380 height 34
click at [724, 207] on input "[STREET_ADDRESS][PERSON_NAME]" at bounding box center [773, 208] width 380 height 34
drag, startPoint x: 670, startPoint y: 207, endPoint x: 946, endPoint y: 206, distance: 276.0
click at [946, 206] on input "[STREET_ADDRESS][PERSON_NAME]" at bounding box center [773, 208] width 380 height 34
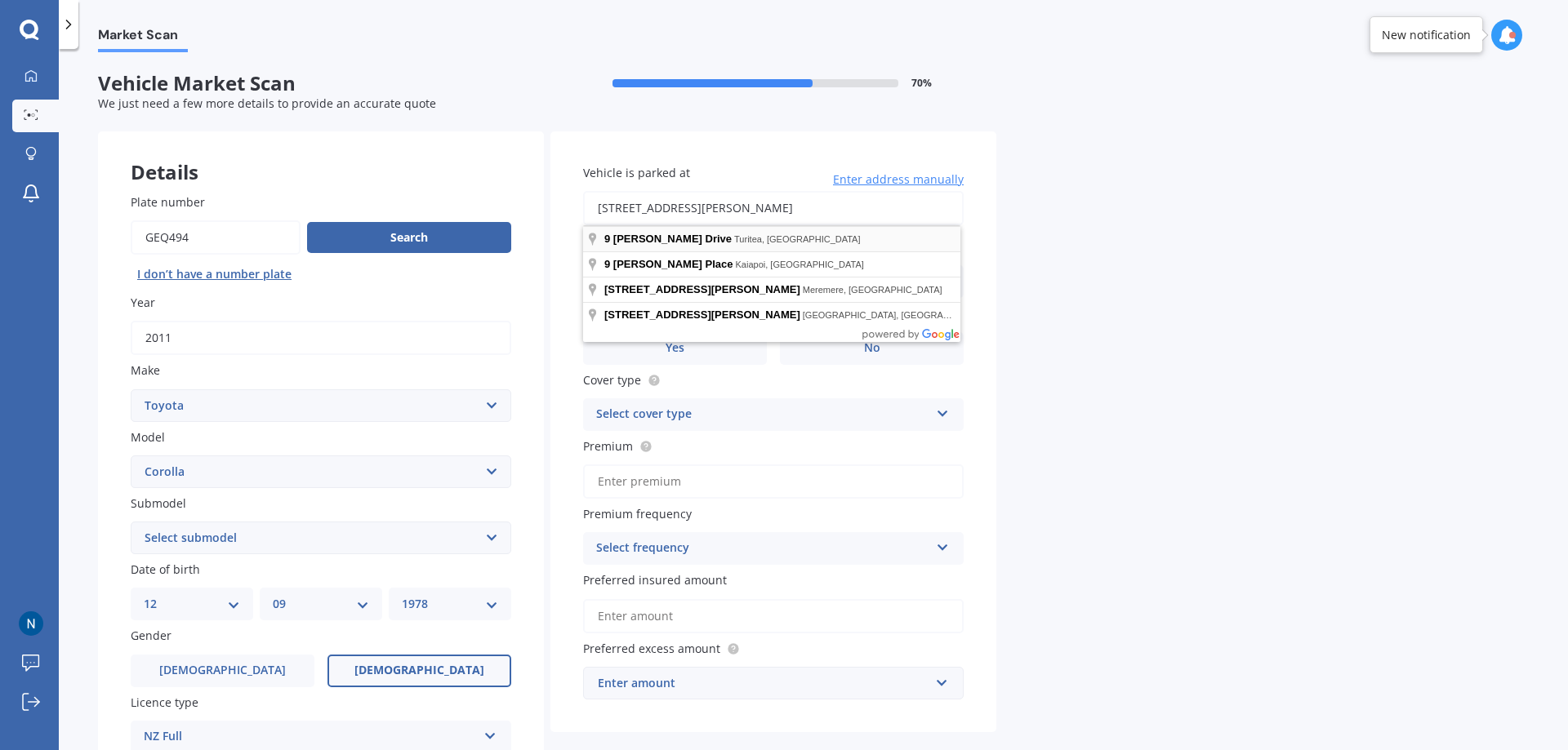
type input "[STREET_ADDRESS][PERSON_NAME]"
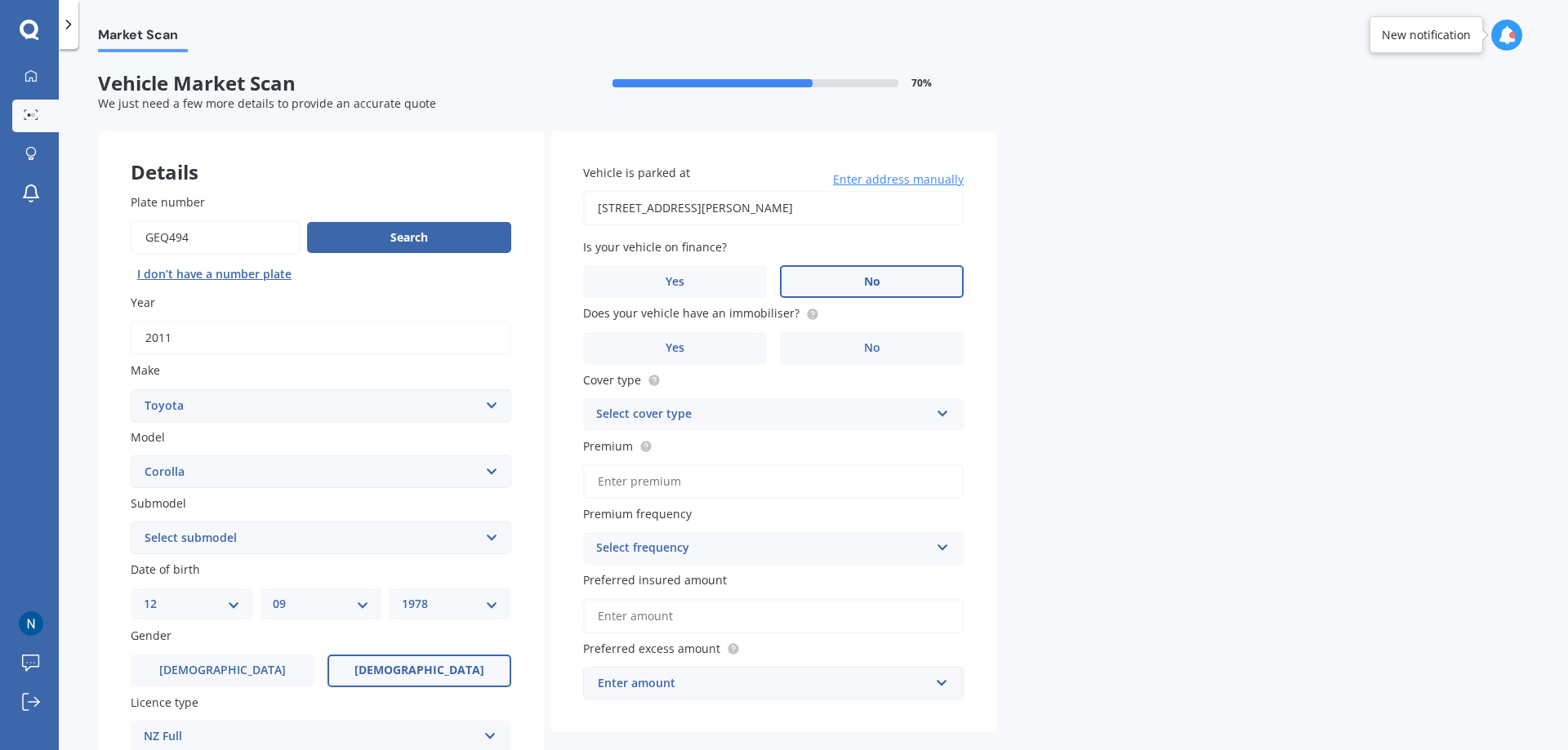
click at [837, 286] on label "No" at bounding box center [871, 281] width 184 height 33
click at [0, 0] on input "No" at bounding box center [0, 0] width 0 height 0
click at [850, 352] on label "No" at bounding box center [871, 348] width 184 height 33
click at [0, 0] on input "No" at bounding box center [0, 0] width 0 height 0
click at [829, 414] on div "Select cover type" at bounding box center [762, 414] width 333 height 20
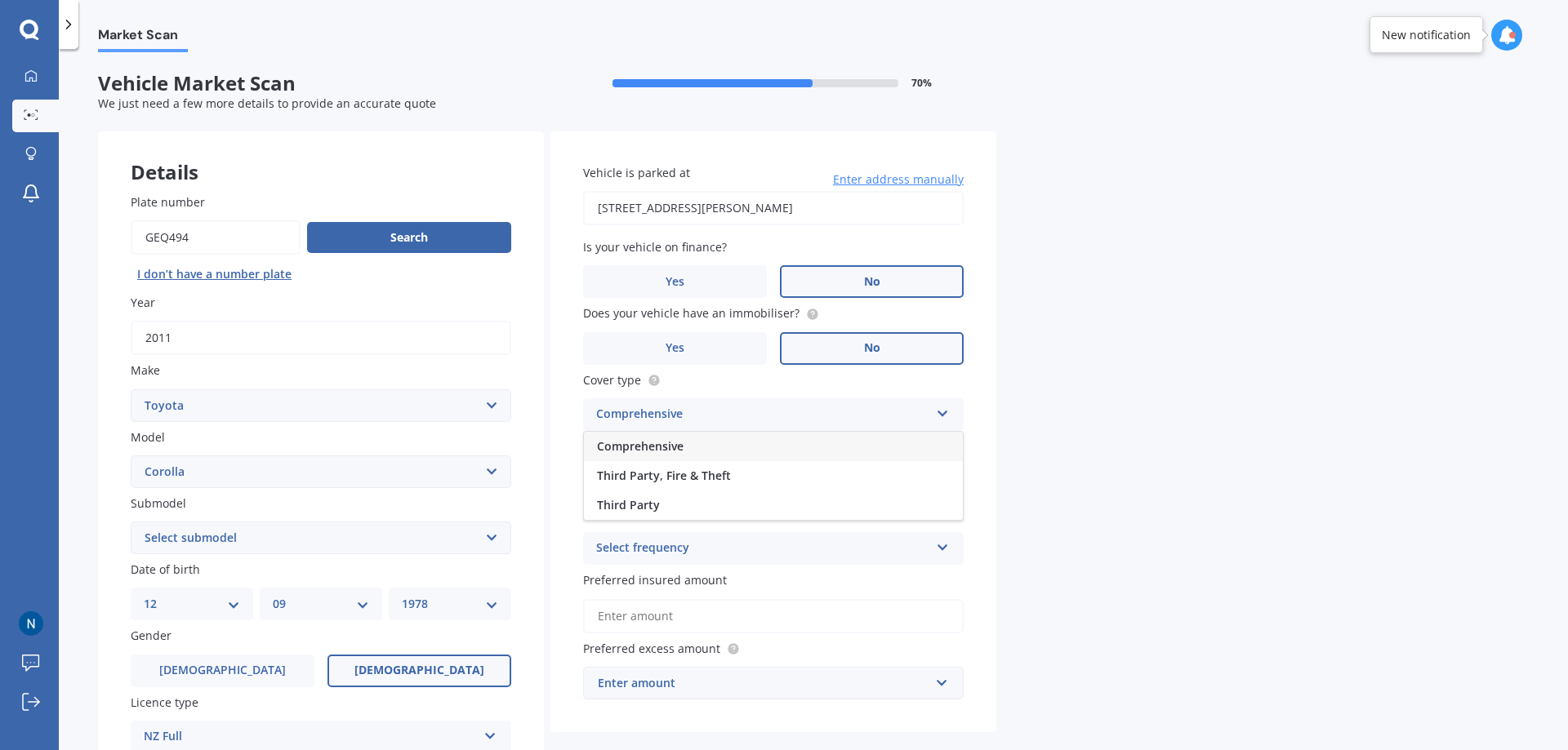
click at [691, 453] on div "Comprehensive" at bounding box center [773, 446] width 379 height 29
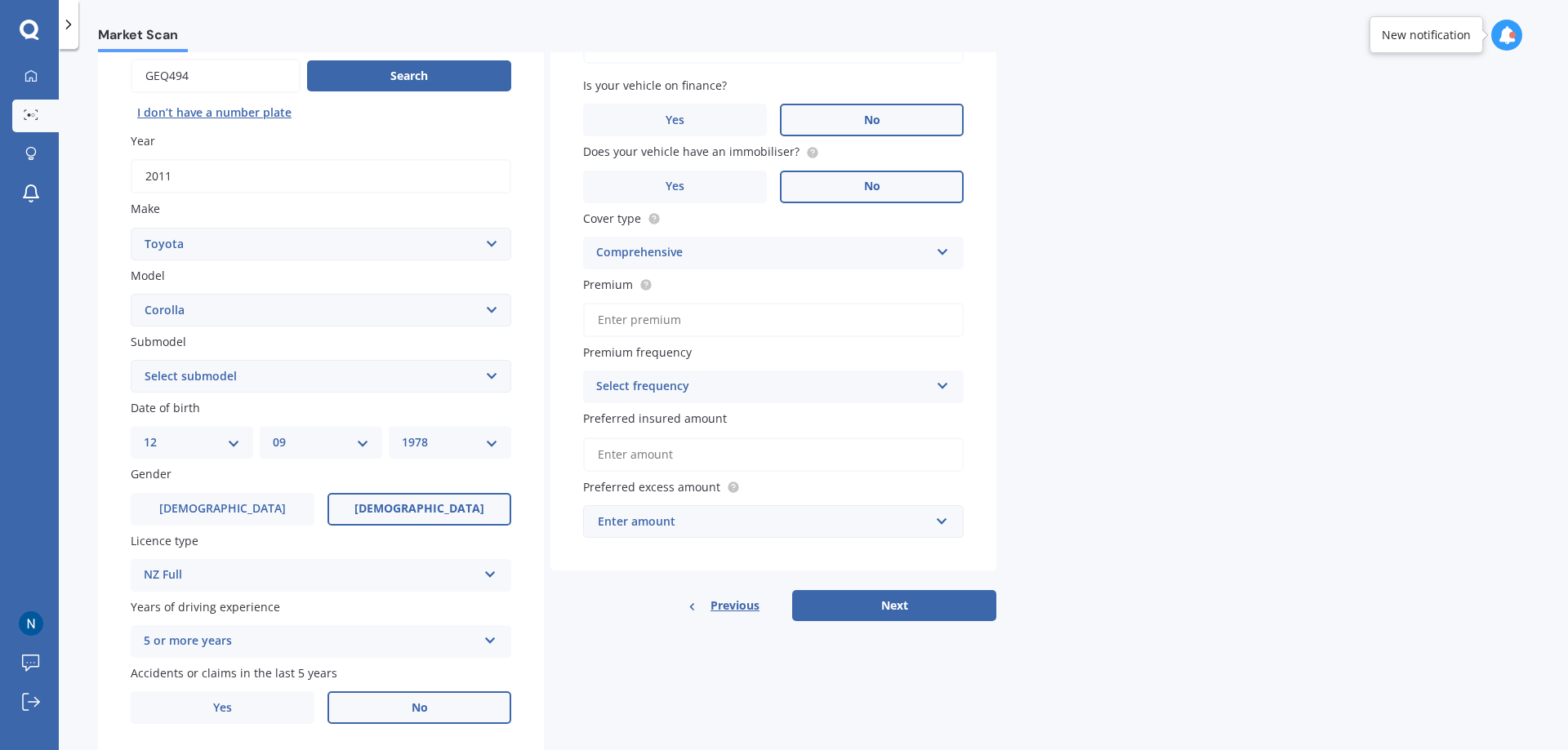
scroll to position [164, 0]
click at [677, 385] on div "Select frequency" at bounding box center [762, 385] width 333 height 20
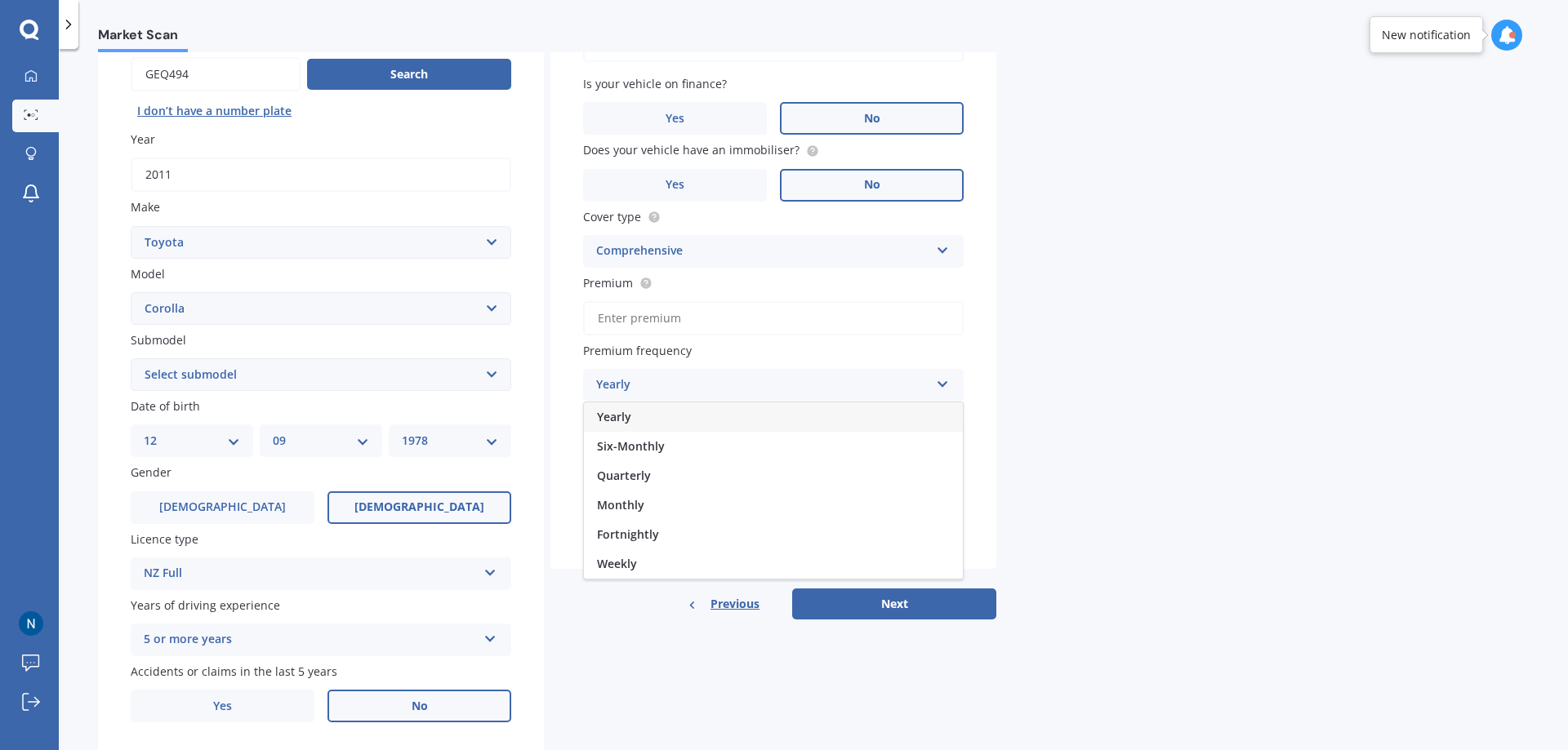
click at [677, 385] on div "Yearly" at bounding box center [762, 385] width 333 height 20
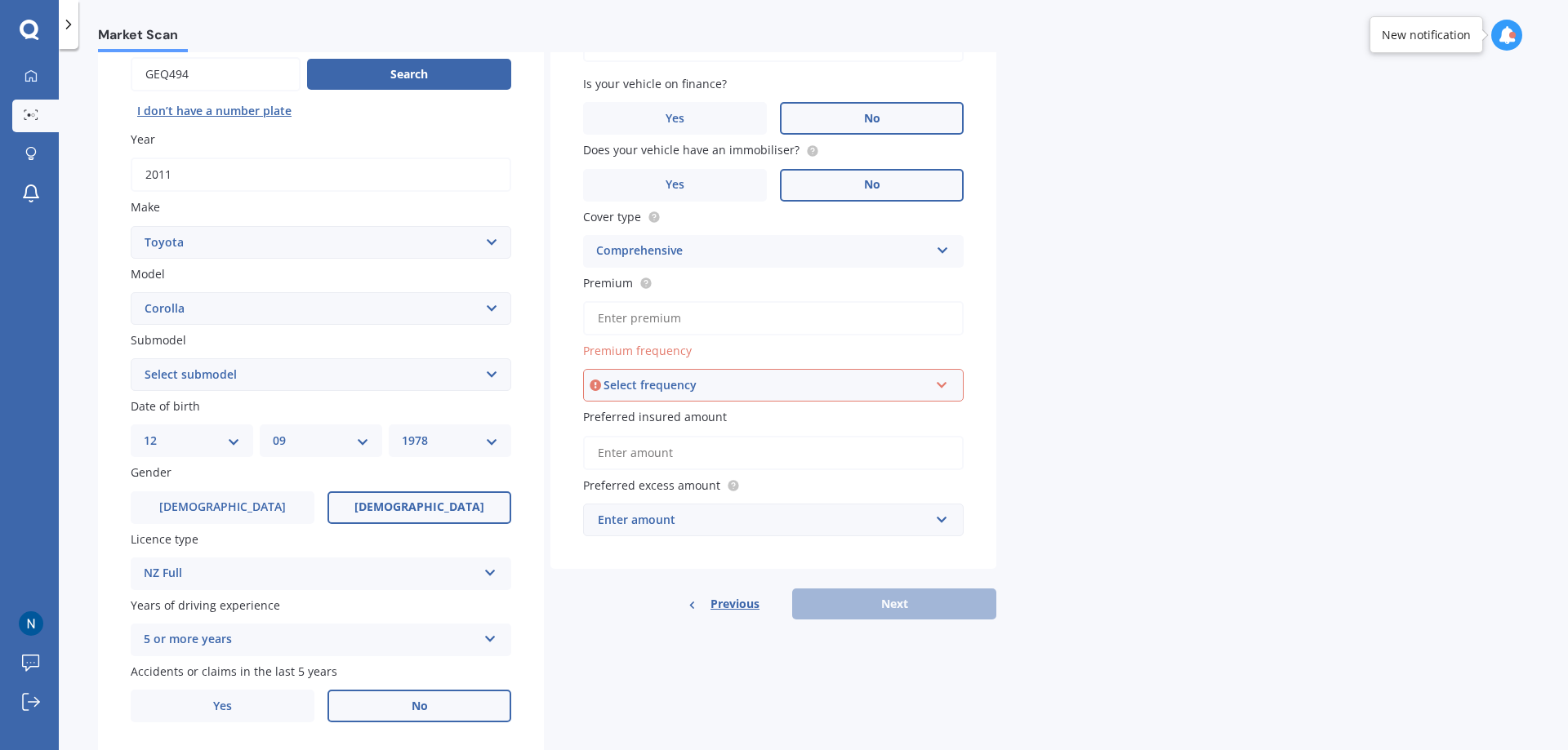
click at [677, 385] on div "Select frequency" at bounding box center [765, 385] width 325 height 18
click at [650, 418] on div "Yearly" at bounding box center [773, 416] width 377 height 29
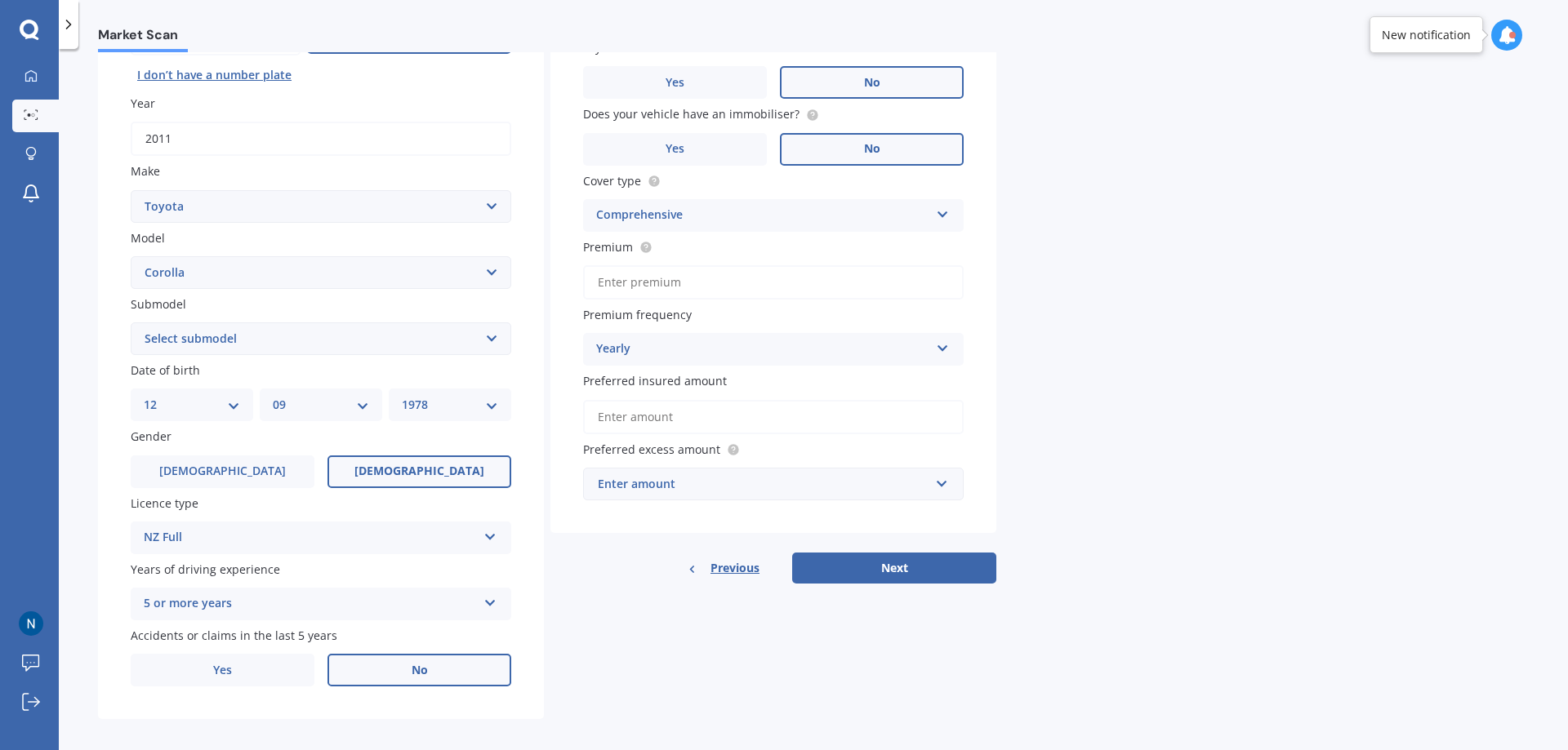
scroll to position [211, 0]
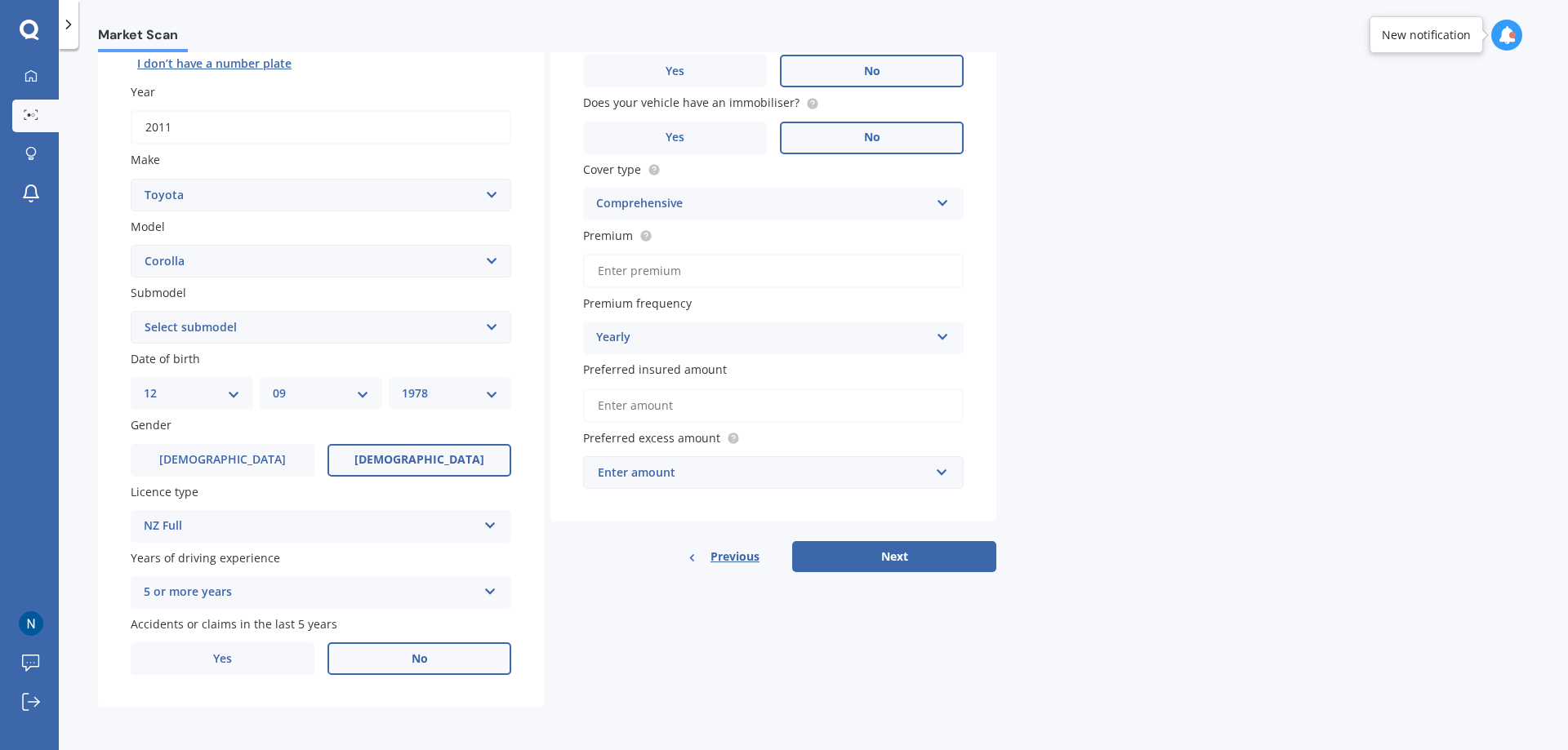
click at [657, 277] on input "Premium" at bounding box center [773, 271] width 380 height 34
click at [638, 275] on input "Premium" at bounding box center [773, 271] width 380 height 34
type input "$596.38"
click at [703, 404] on input "Preferred insured amount" at bounding box center [773, 406] width 380 height 34
click at [616, 403] on input "Preferred insured amount" at bounding box center [773, 406] width 380 height 34
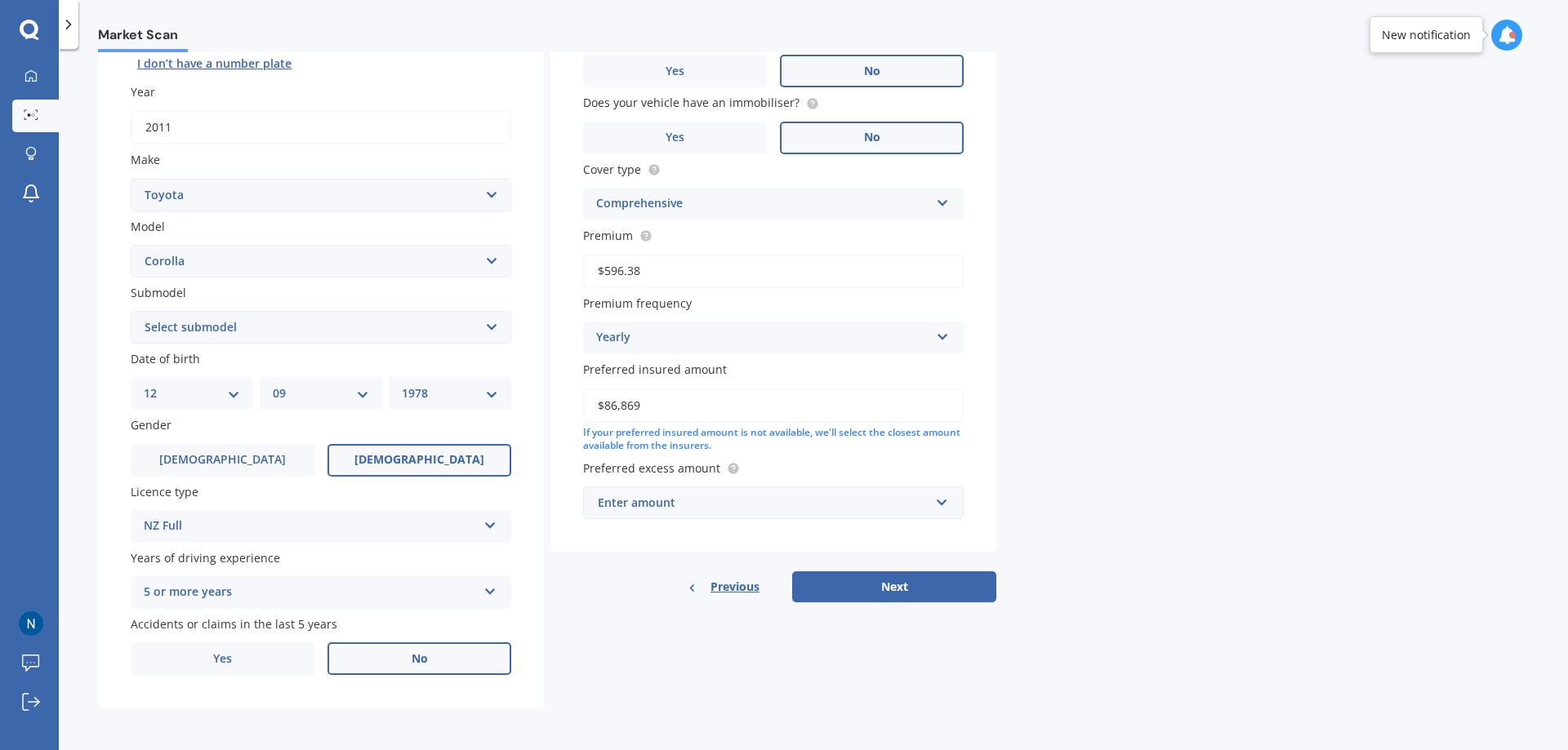
type input "$86,869"
click at [792, 457] on div "Vehicle is parked at [STREET_ADDRESS][PERSON_NAME] Enter address manually Is yo…" at bounding box center [774, 236] width 446 height 631
click at [811, 512] on div "Enter amount" at bounding box center [763, 503] width 331 height 18
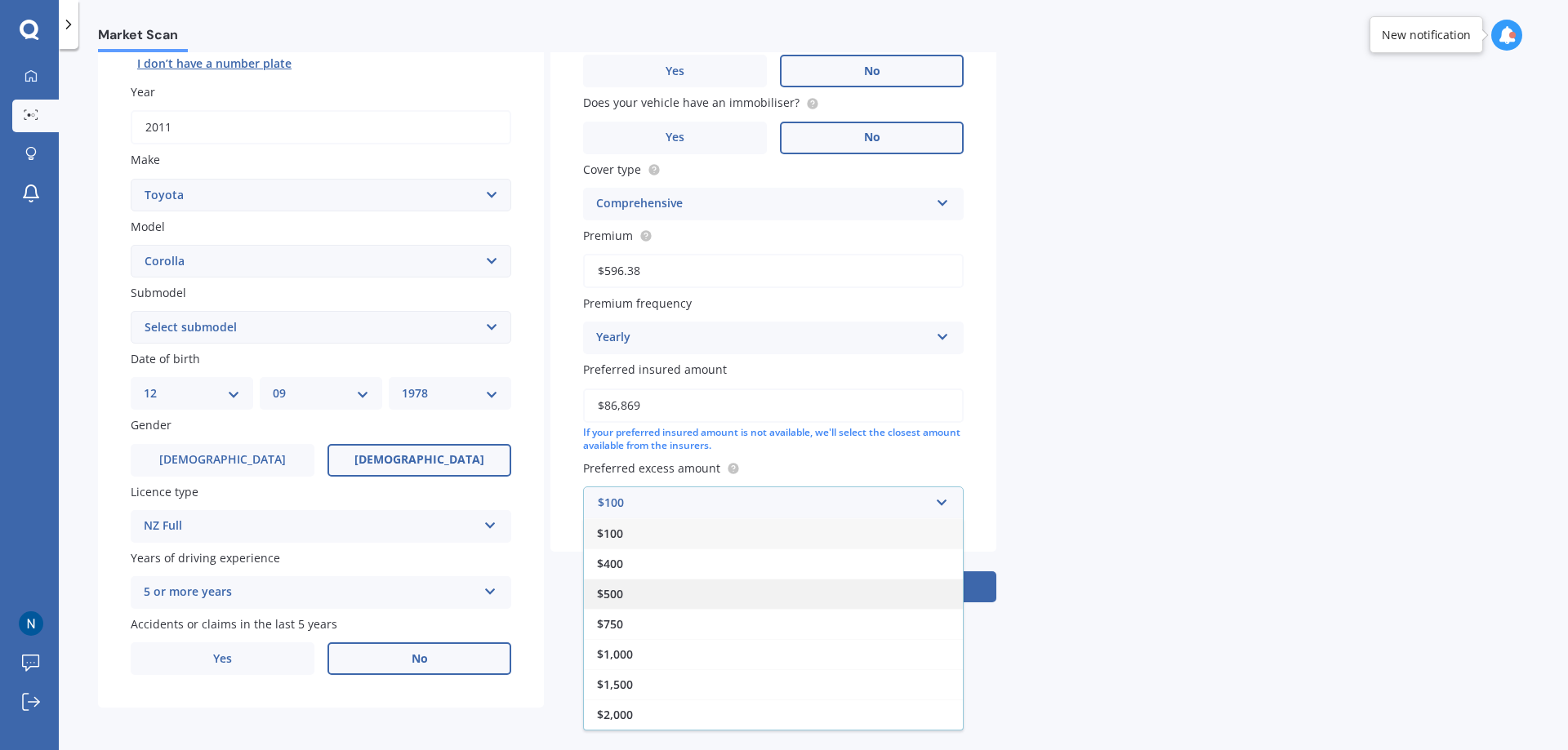
click at [662, 589] on div "$500" at bounding box center [773, 594] width 379 height 30
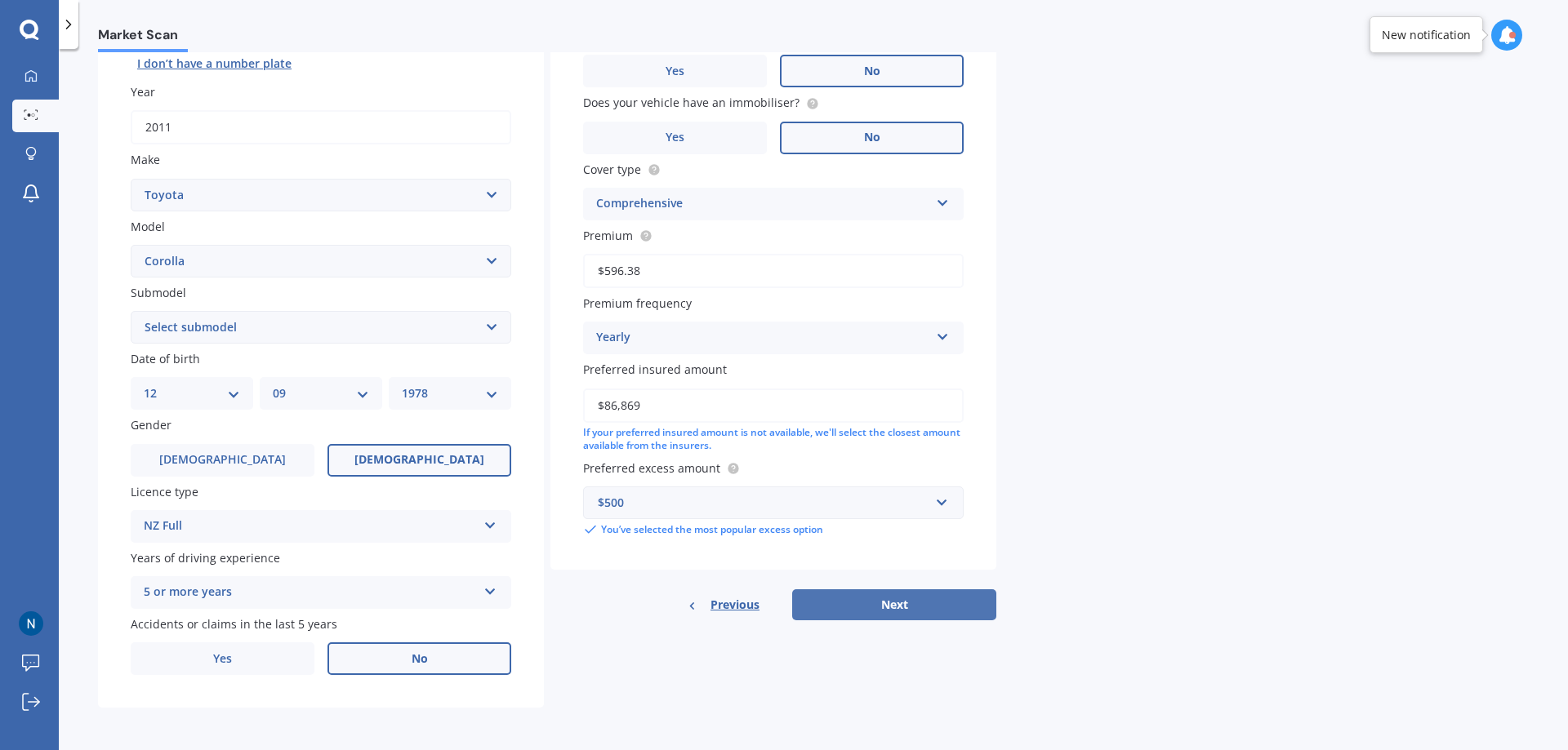
click at [914, 603] on button "Next" at bounding box center [893, 604] width 204 height 31
click at [492, 324] on select "Select submodel (All other) Axio Diesel [PERSON_NAME] 2WD [PERSON_NAME] 4WD FXG…" at bounding box center [321, 327] width 380 height 33
select select "GL"
click at [131, 311] on select "Select submodel (All other) Axio Diesel [PERSON_NAME] 2WD [PERSON_NAME] 4WD FXG…" at bounding box center [321, 327] width 380 height 33
click at [896, 598] on button "Next" at bounding box center [893, 604] width 204 height 31
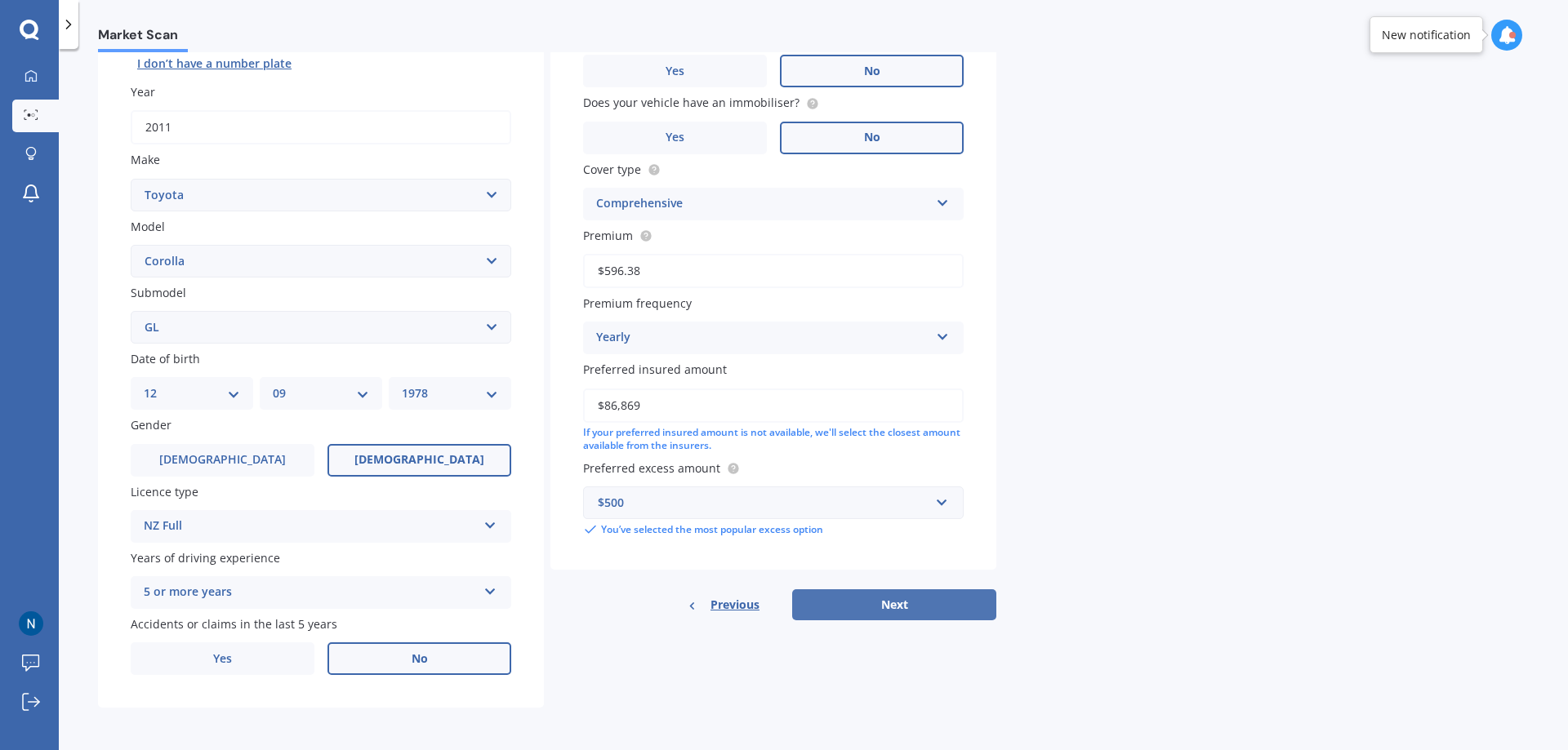
select select "12"
select select "09"
select select "1978"
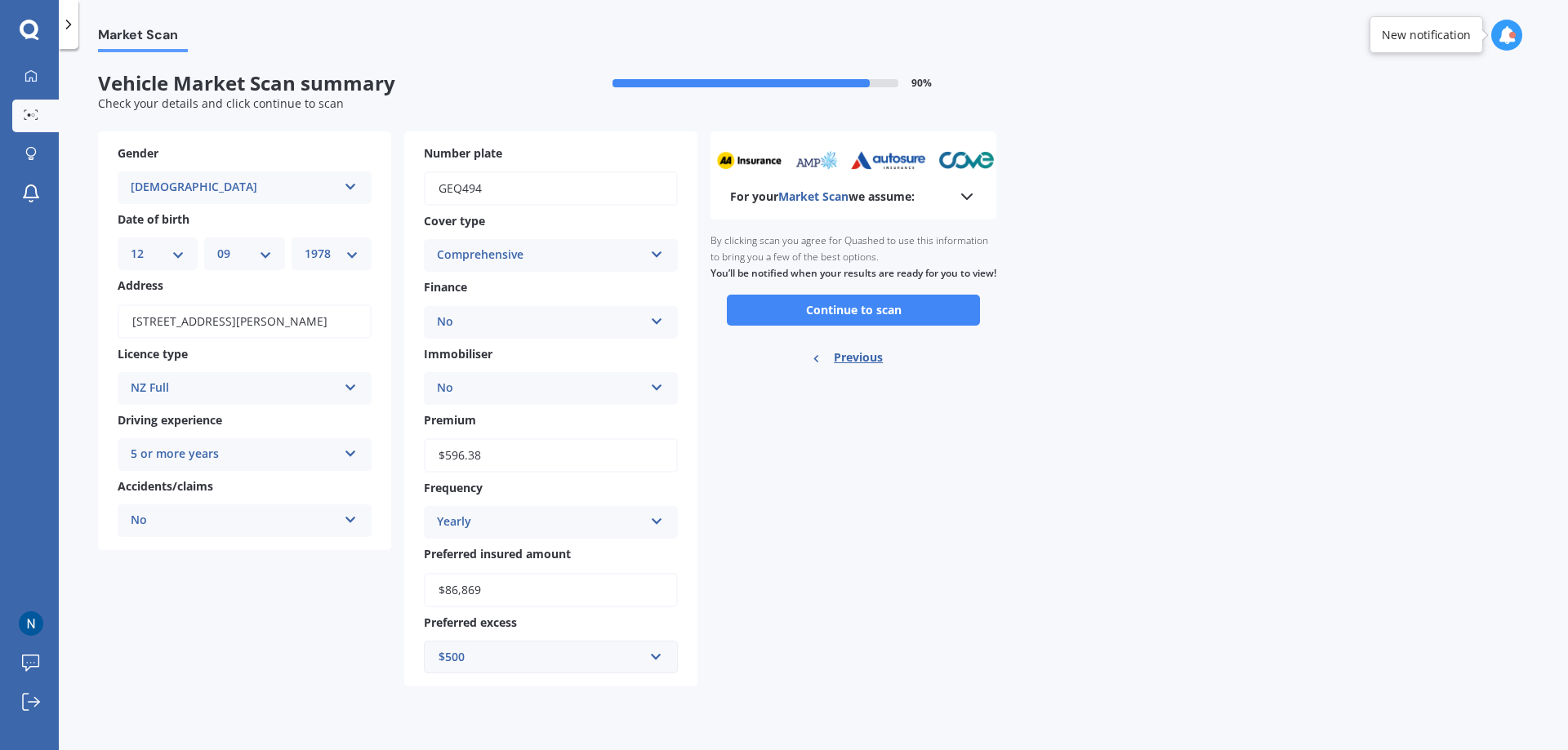
scroll to position [0, 0]
click at [853, 326] on button "Continue to scan" at bounding box center [853, 310] width 253 height 31
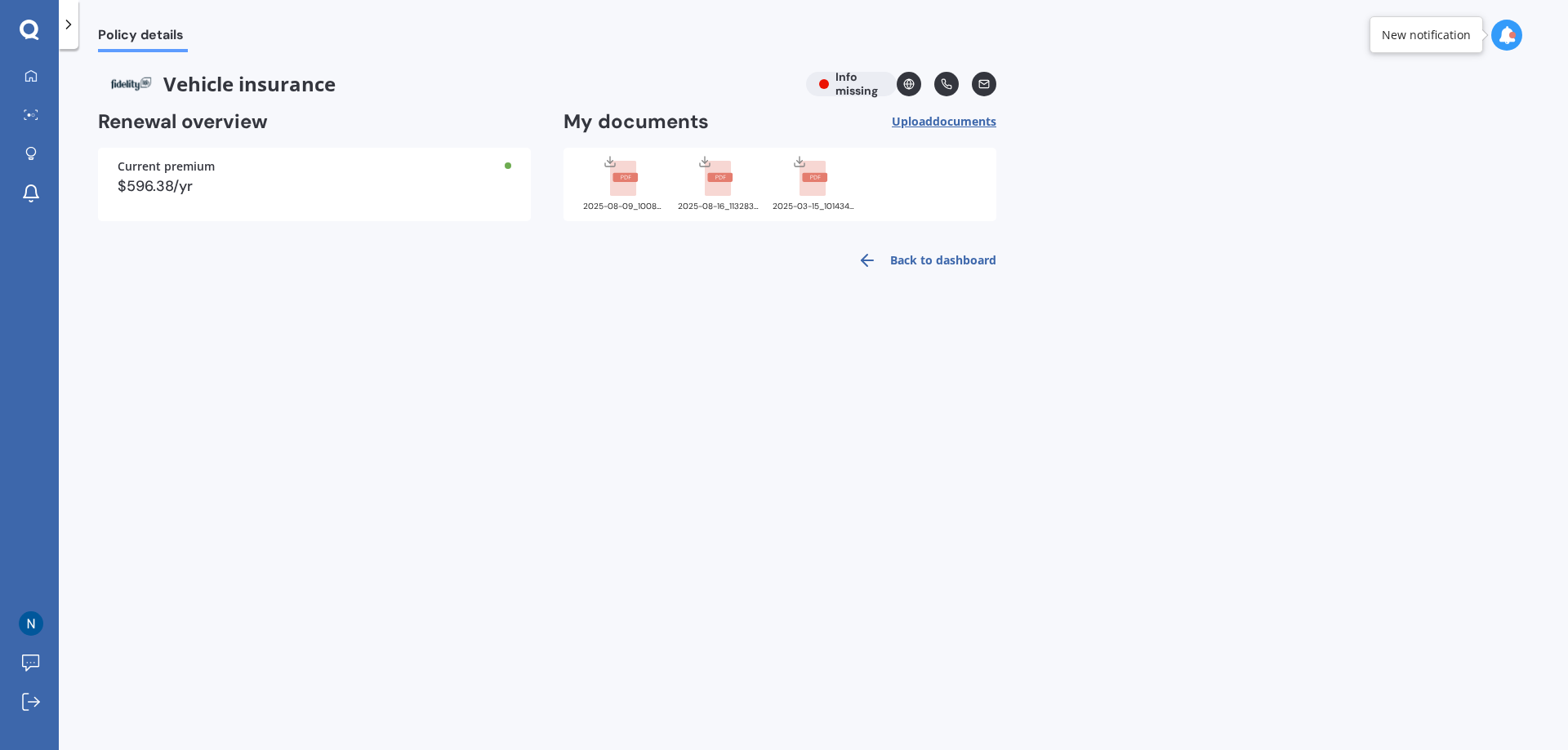
click at [255, 199] on div "Current premium $596.38/yr" at bounding box center [314, 184] width 433 height 73
click at [185, 182] on div "$596.38/yr" at bounding box center [314, 186] width 393 height 15
click at [184, 179] on div "$596.38/yr" at bounding box center [314, 186] width 393 height 15
click at [459, 179] on div "$596.38/yr" at bounding box center [314, 186] width 393 height 15
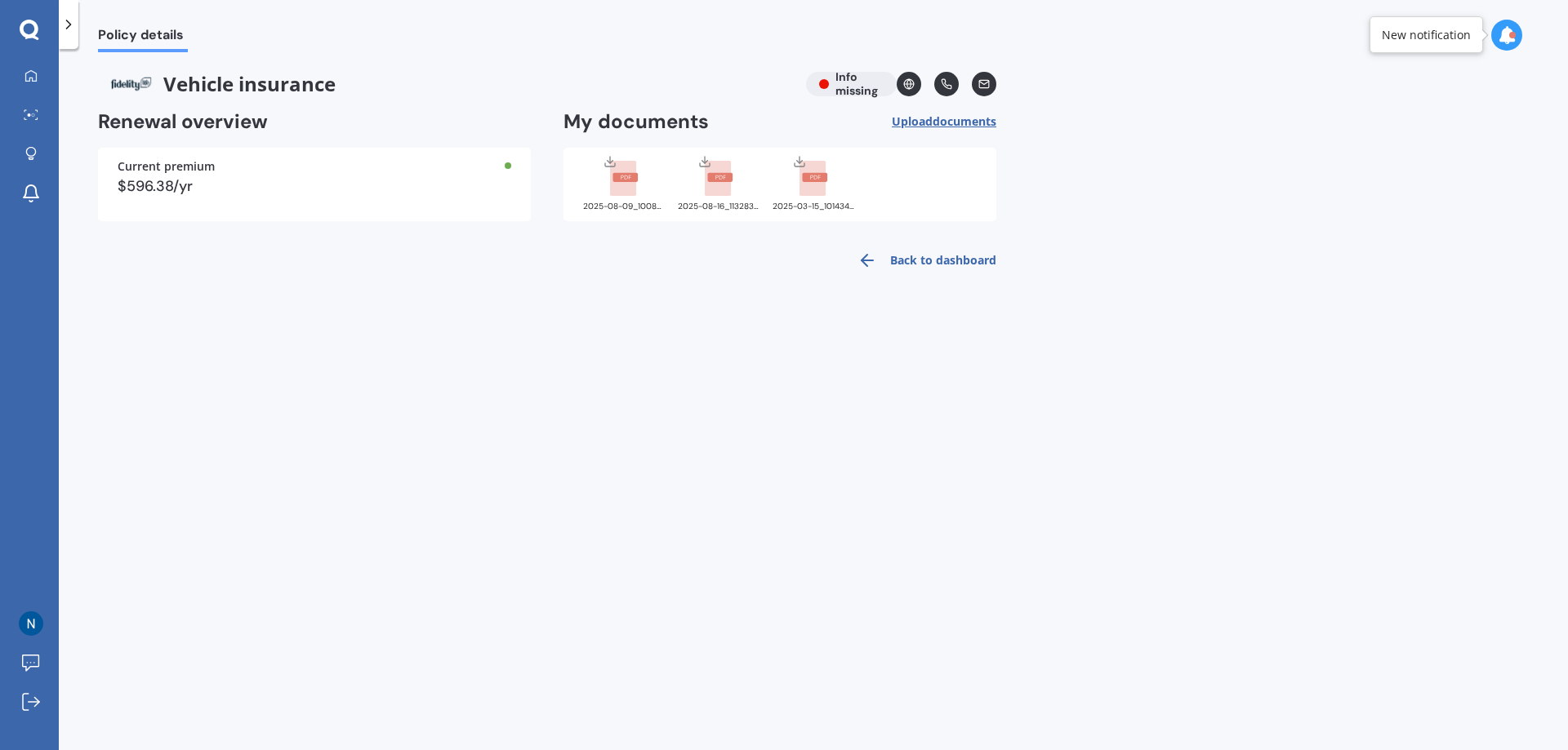
click at [125, 39] on span "Policy details" at bounding box center [142, 38] width 89 height 22
click at [203, 162] on div "Current premium" at bounding box center [314, 167] width 393 height 11
click at [508, 159] on div "Current premium $596.38/yr" at bounding box center [314, 184] width 433 height 73
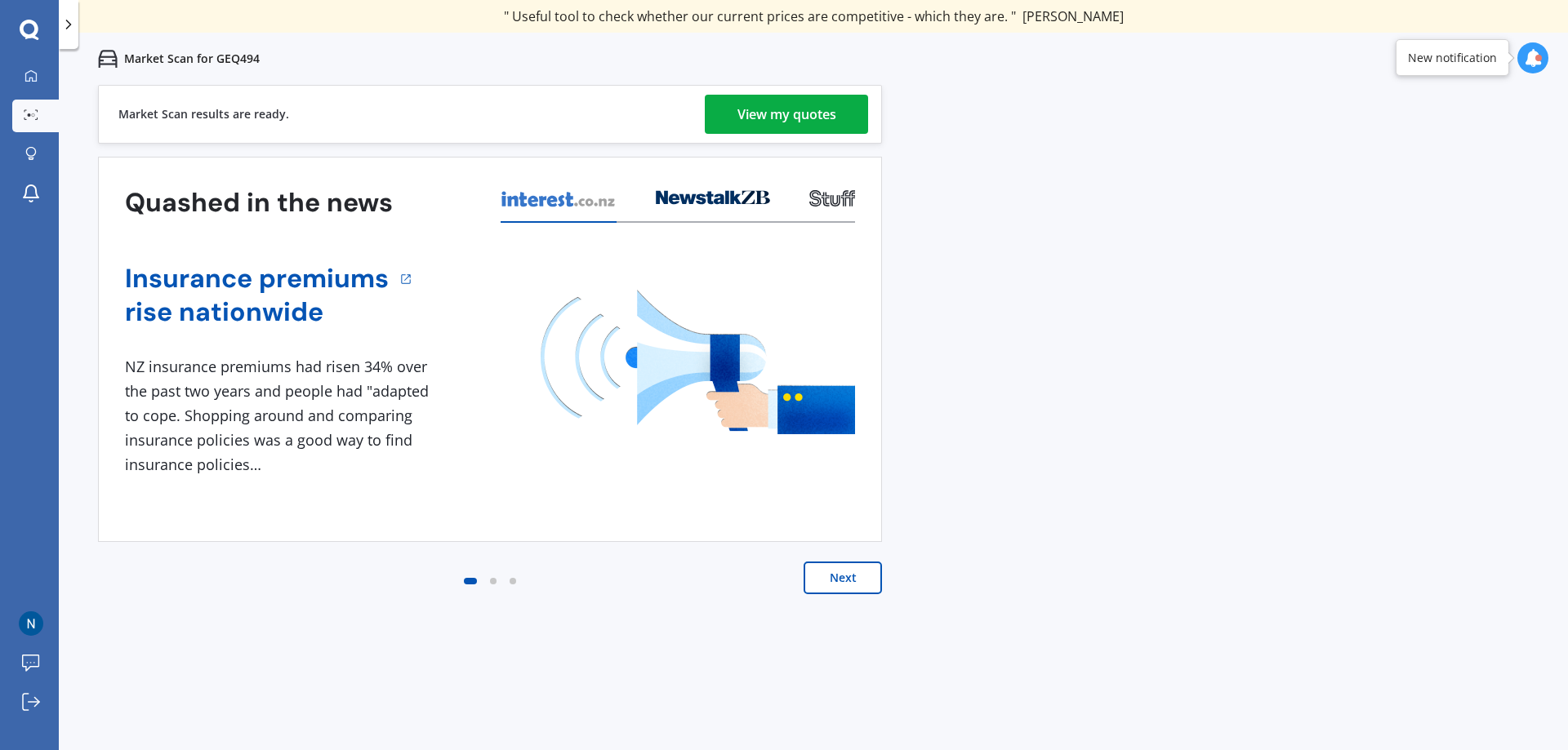
click at [751, 118] on div "View my quotes" at bounding box center [786, 115] width 99 height 40
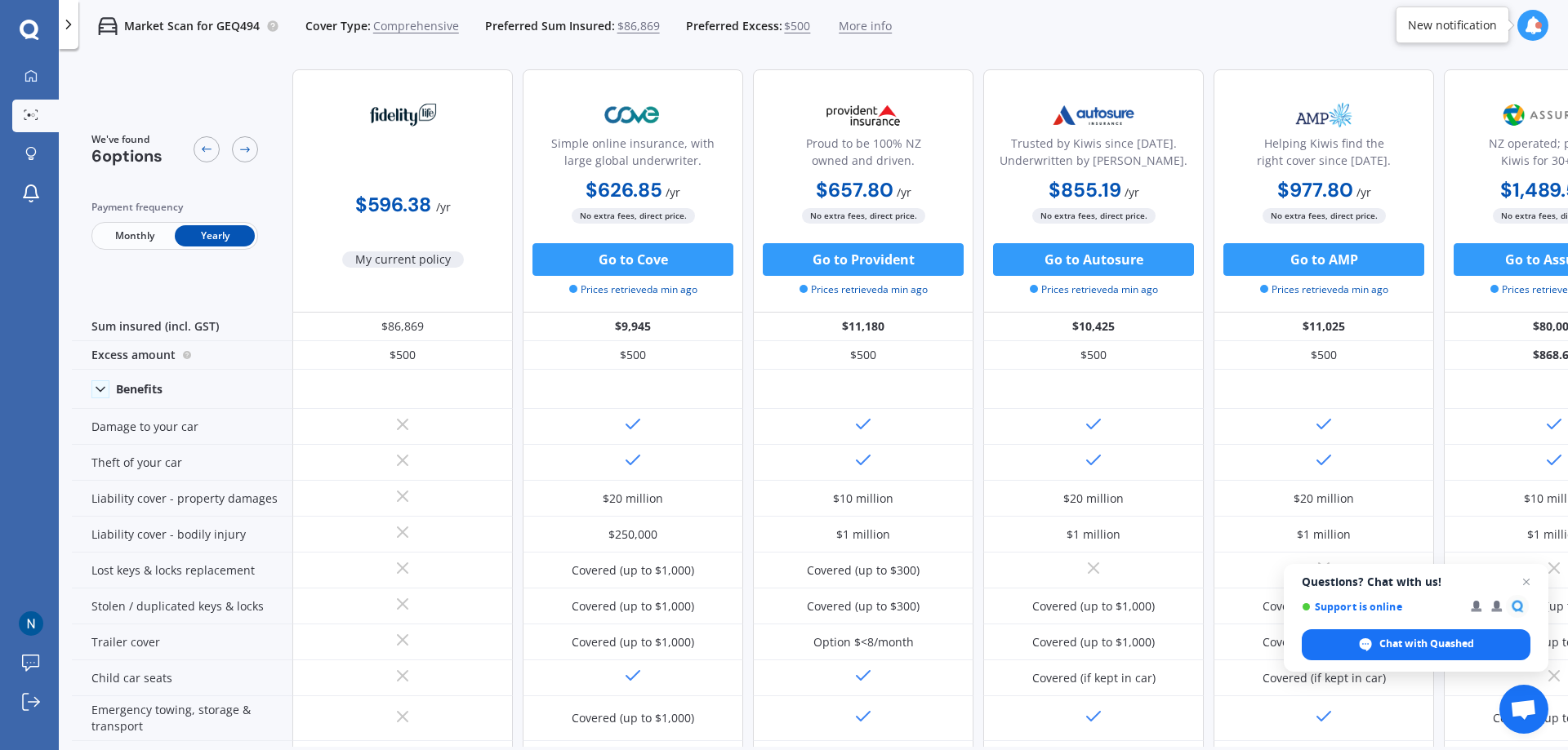
click at [636, 27] on span "$86,869" at bounding box center [638, 25] width 42 height 16
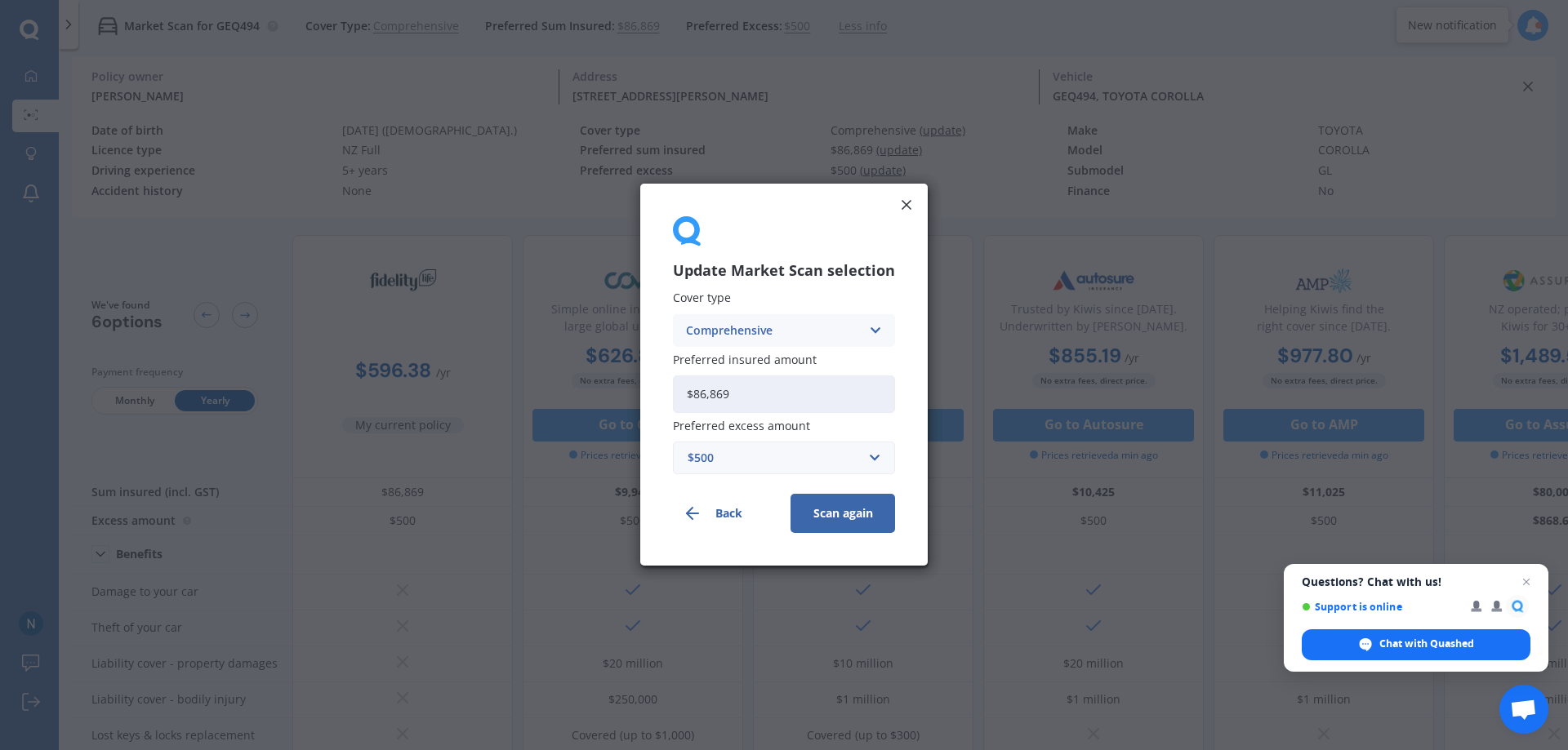
click at [703, 394] on input "$86,869" at bounding box center [784, 394] width 222 height 38
type input "$6,869"
click at [857, 517] on button "Scan again" at bounding box center [842, 515] width 104 height 40
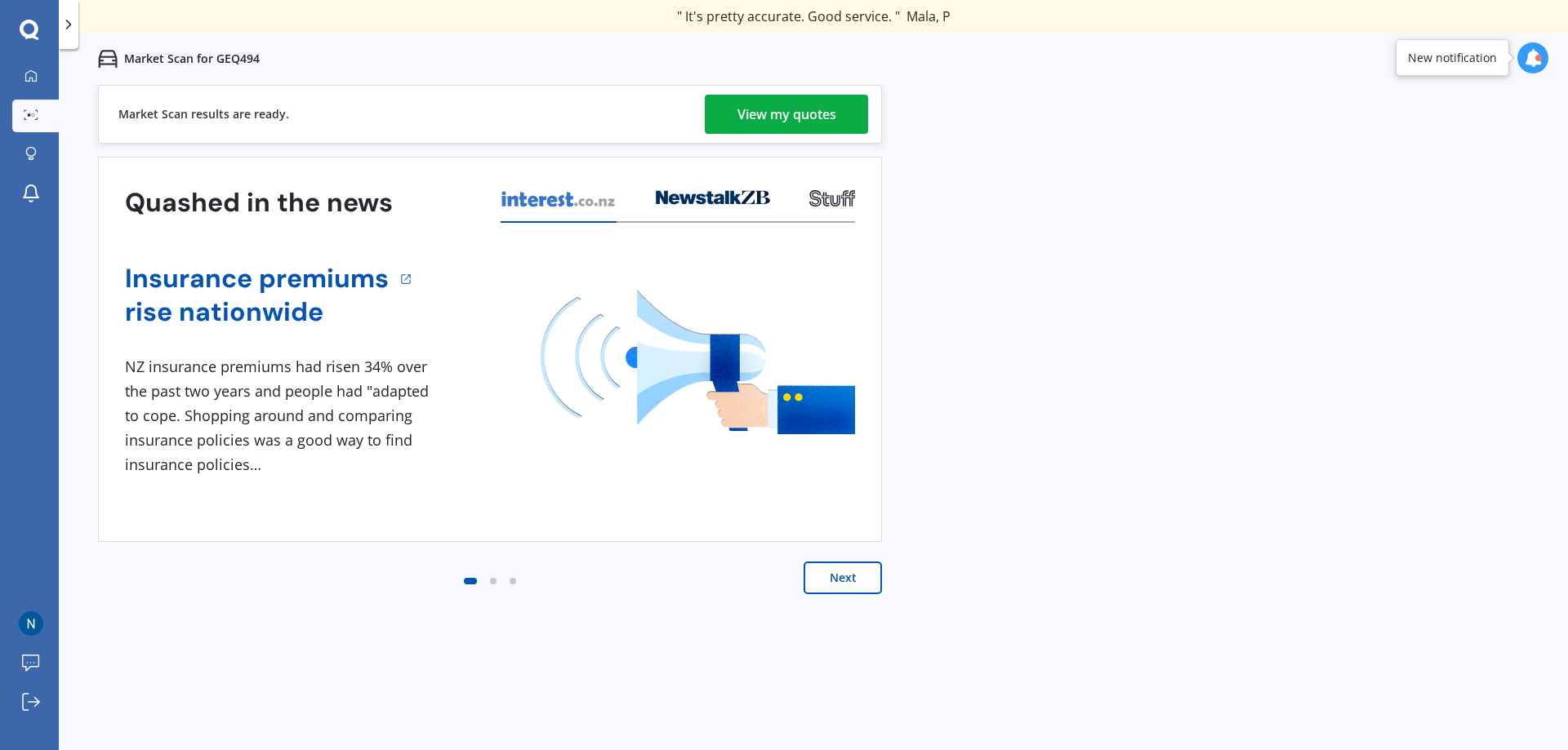
click at [781, 111] on div "View my quotes" at bounding box center [786, 115] width 99 height 40
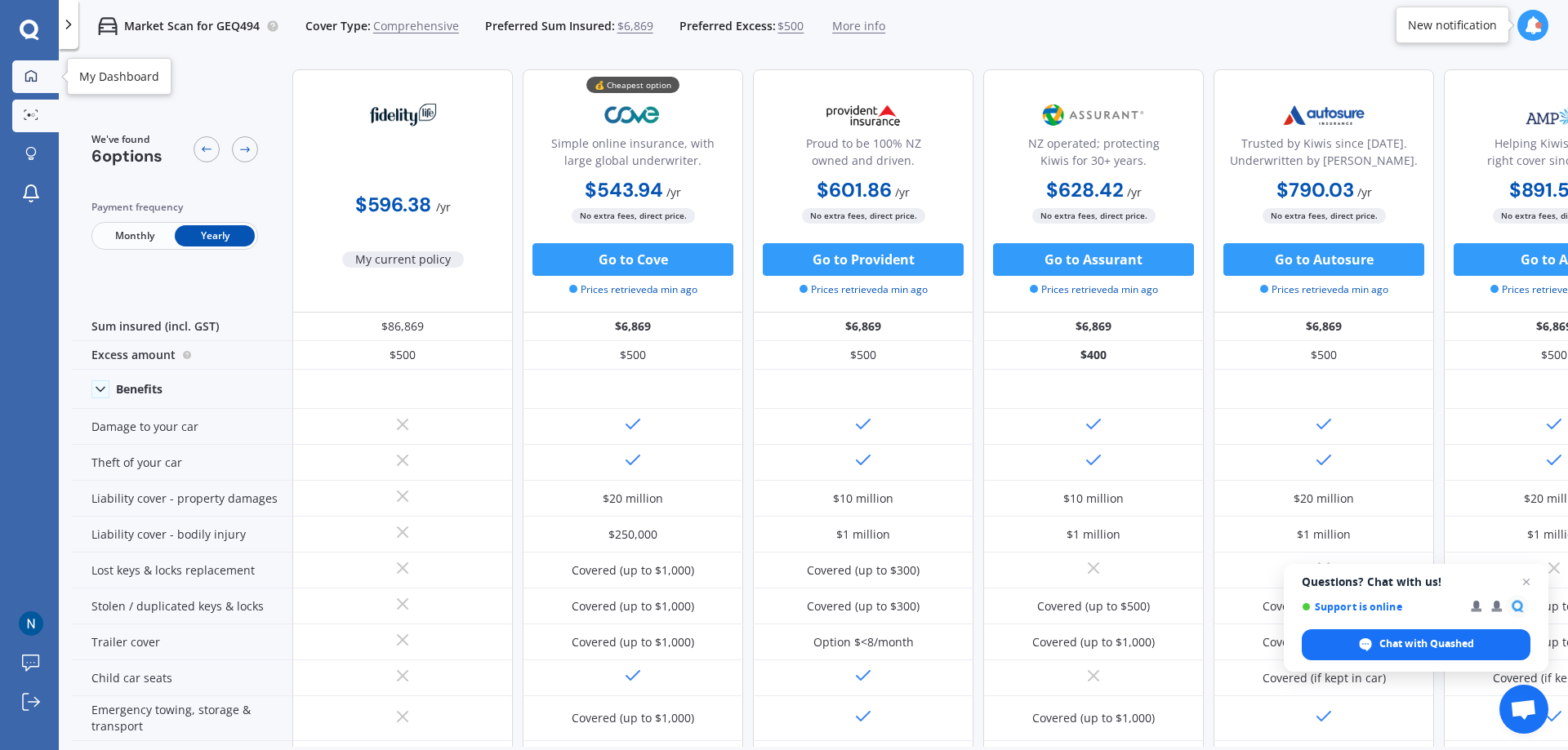
click at [32, 80] on icon at bounding box center [31, 75] width 11 height 11
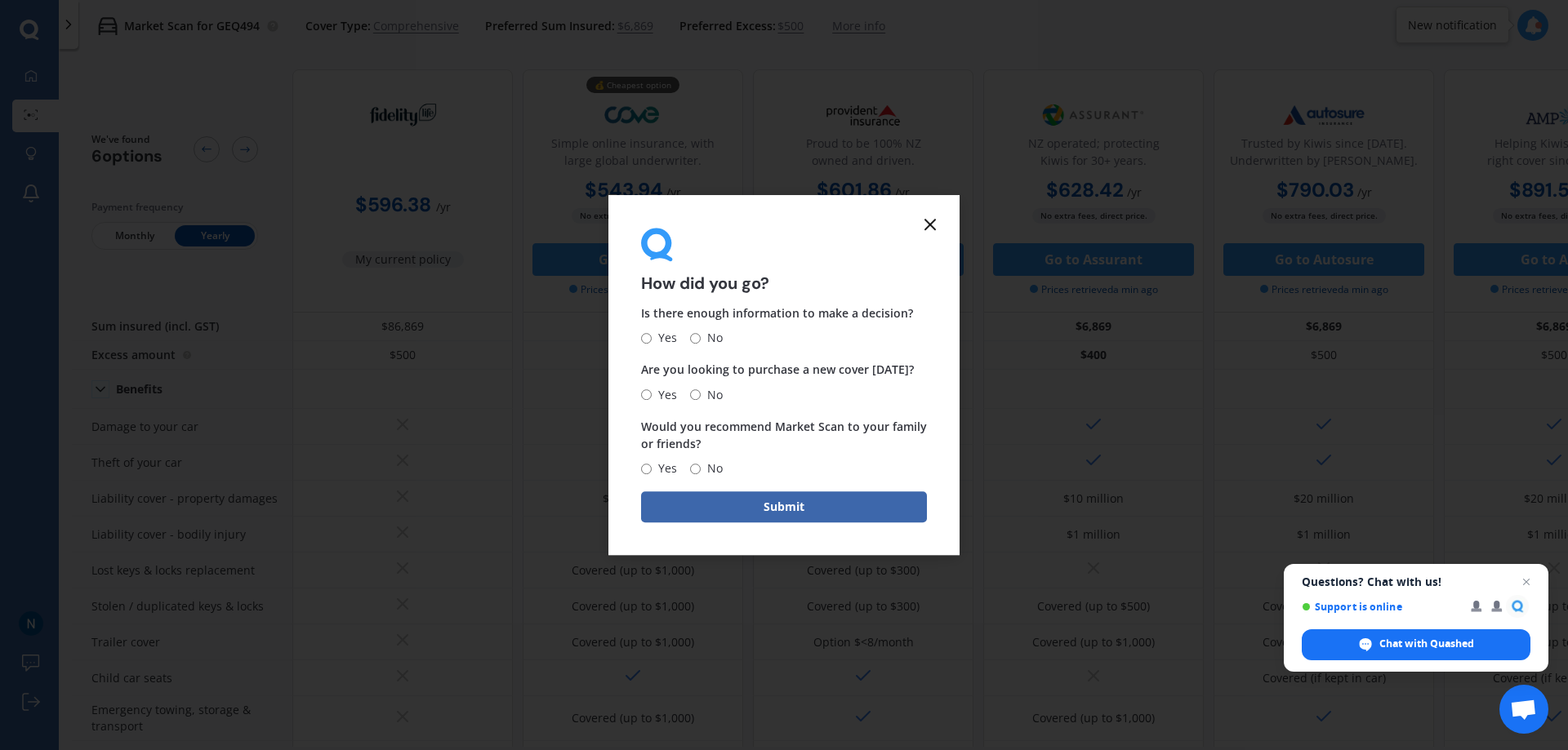
click at [929, 220] on icon at bounding box center [930, 224] width 20 height 20
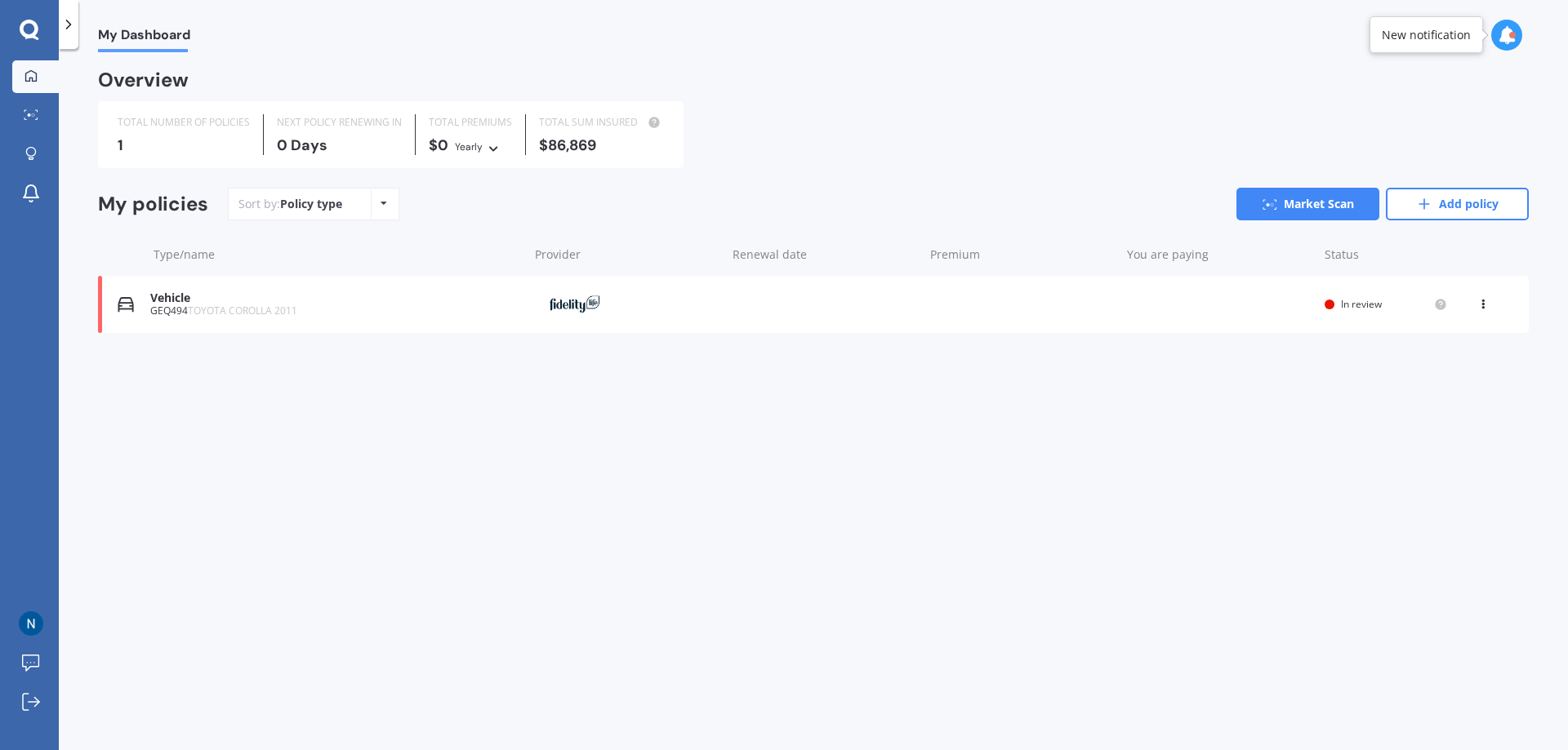
click at [372, 386] on div "My Dashboard Overview TOTAL NUMBER OF POLICIES 1 NEXT POLICY RENEWING [DATE] TO…" at bounding box center [812, 403] width 1509 height 701
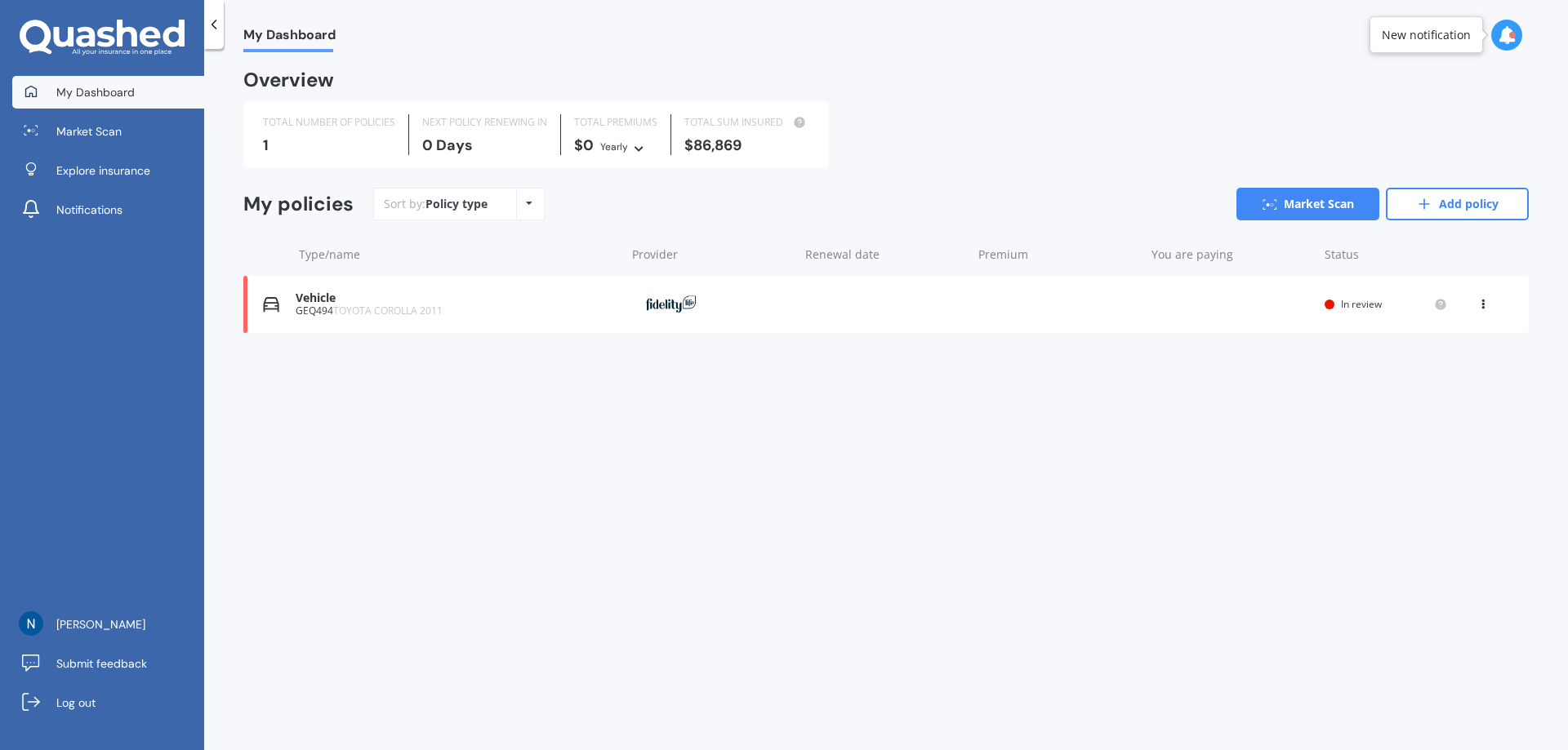
click at [1338, 300] on div "In review" at bounding box center [1385, 305] width 122 height 13
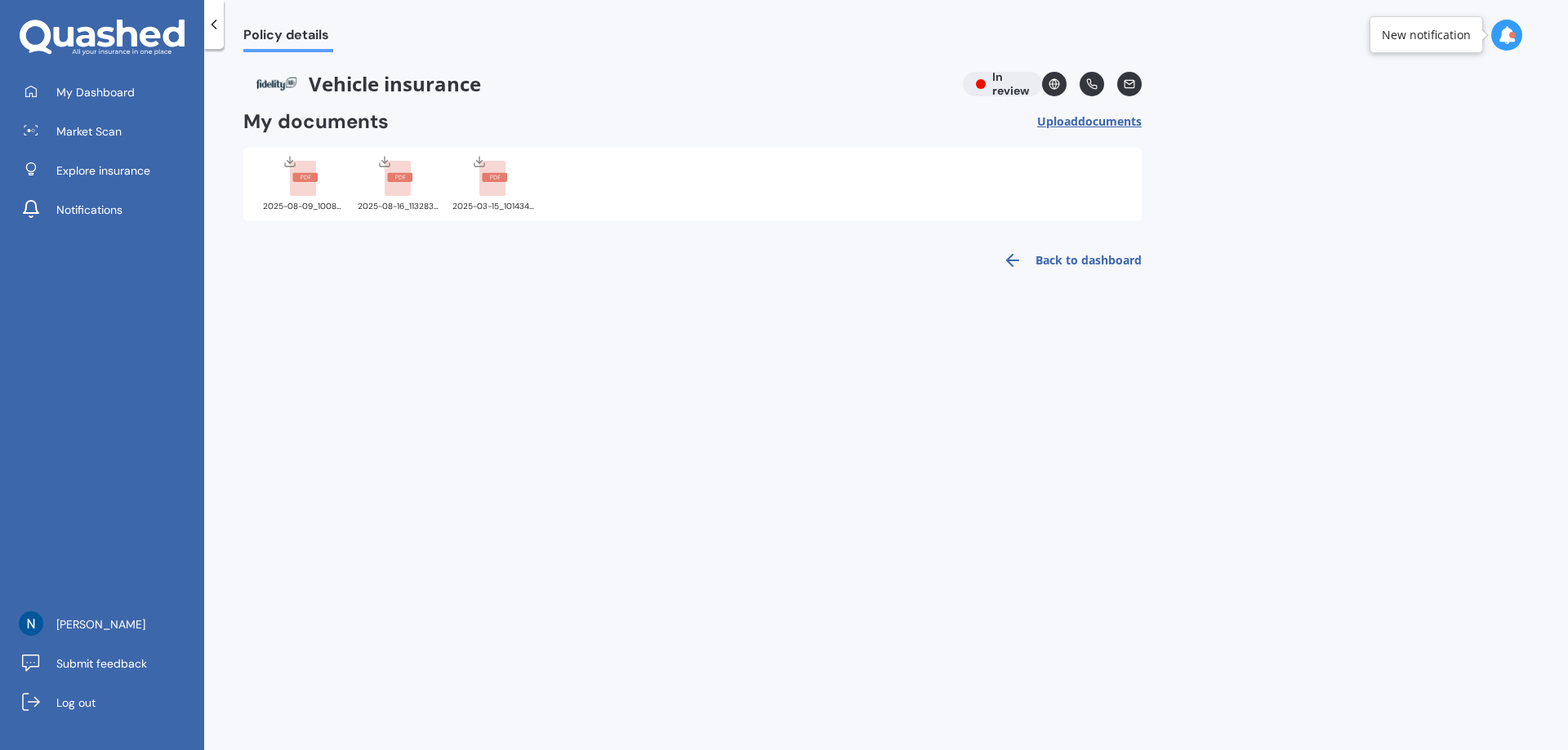
click at [287, 78] on img at bounding box center [276, 84] width 65 height 24
click at [1003, 82] on div "Vehicle insurance In review" at bounding box center [693, 84] width 898 height 24
click at [205, 27] on div at bounding box center [214, 24] width 20 height 49
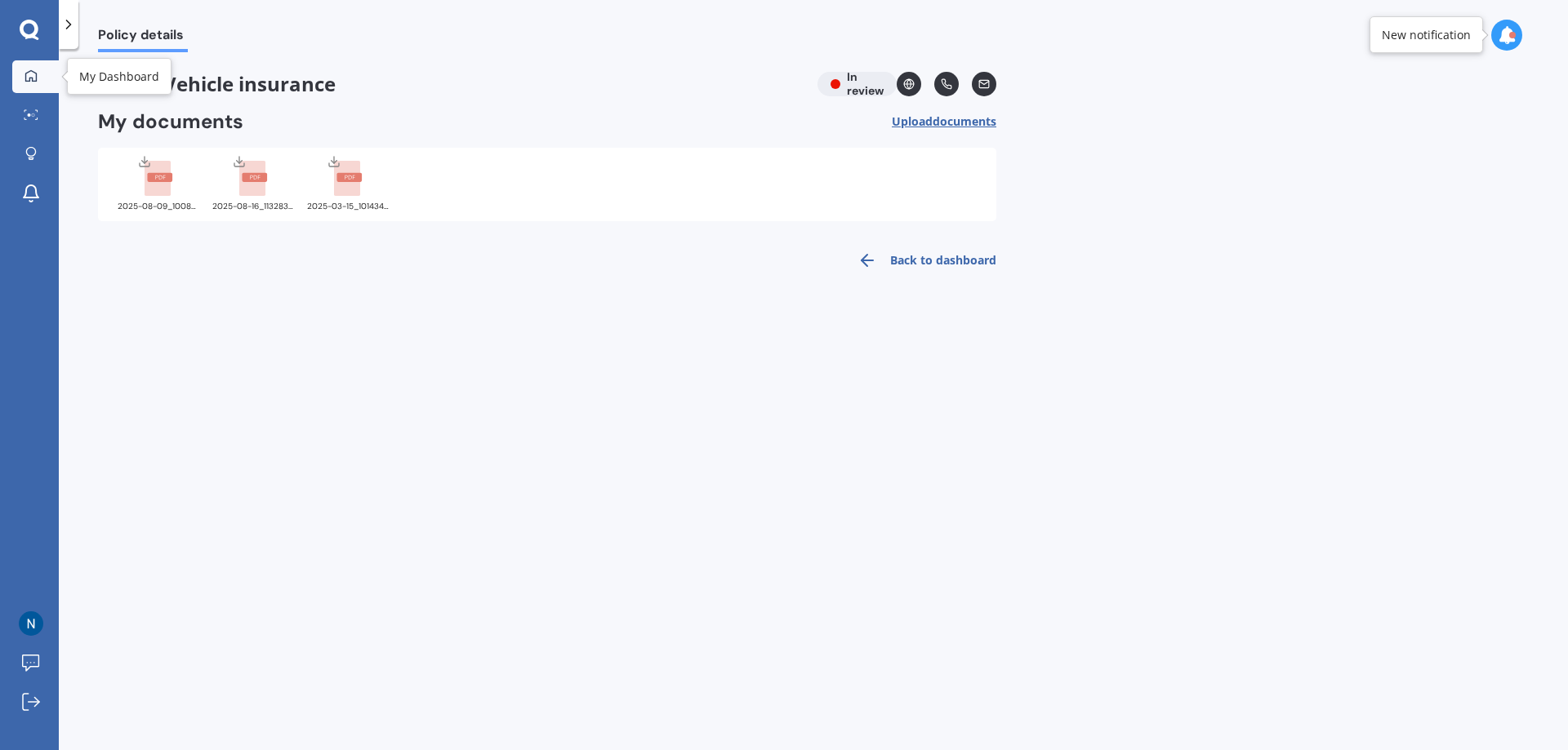
click at [32, 71] on icon at bounding box center [31, 75] width 11 height 11
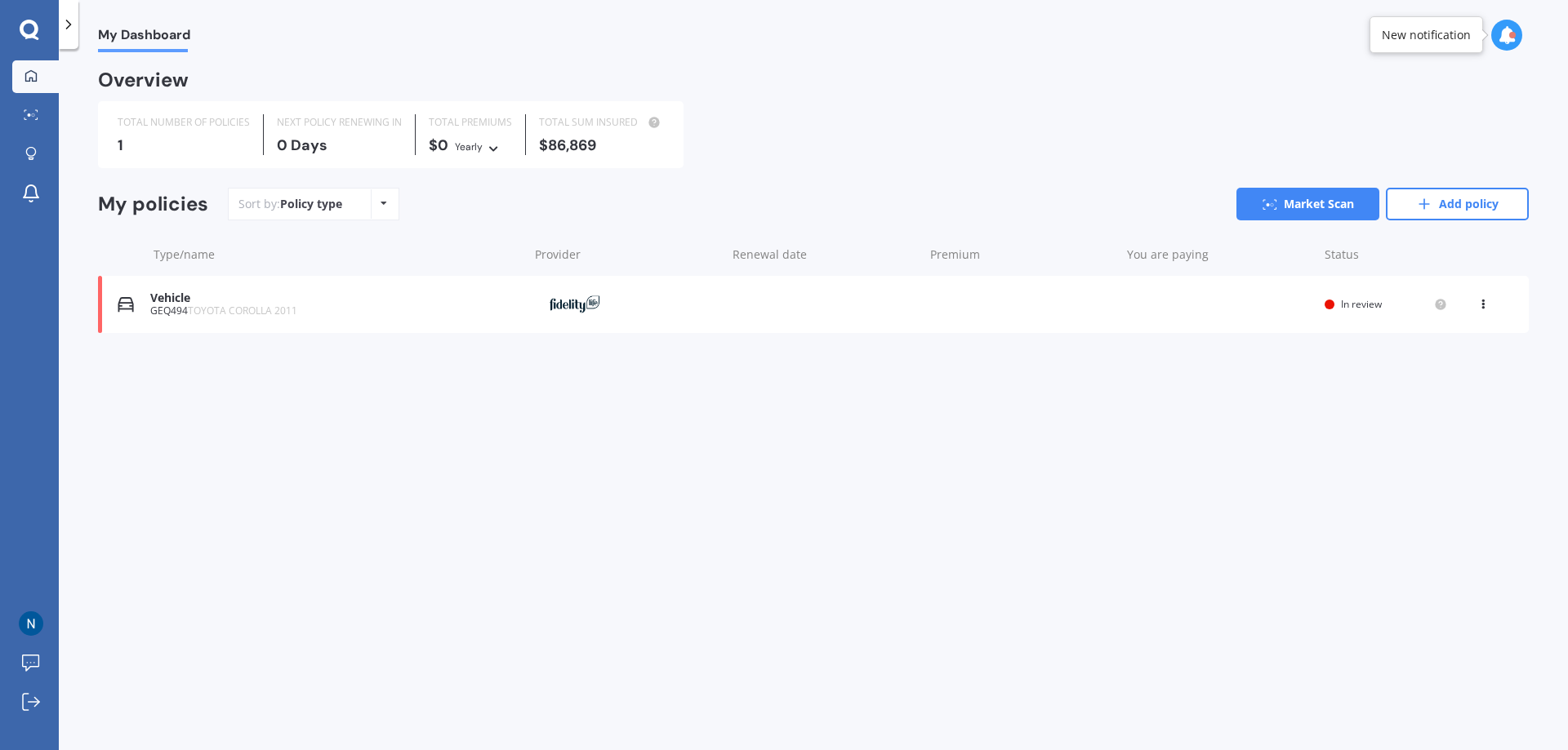
click at [1481, 304] on icon at bounding box center [1482, 301] width 11 height 9
click at [1432, 335] on div "View policy" at bounding box center [1447, 335] width 162 height 33
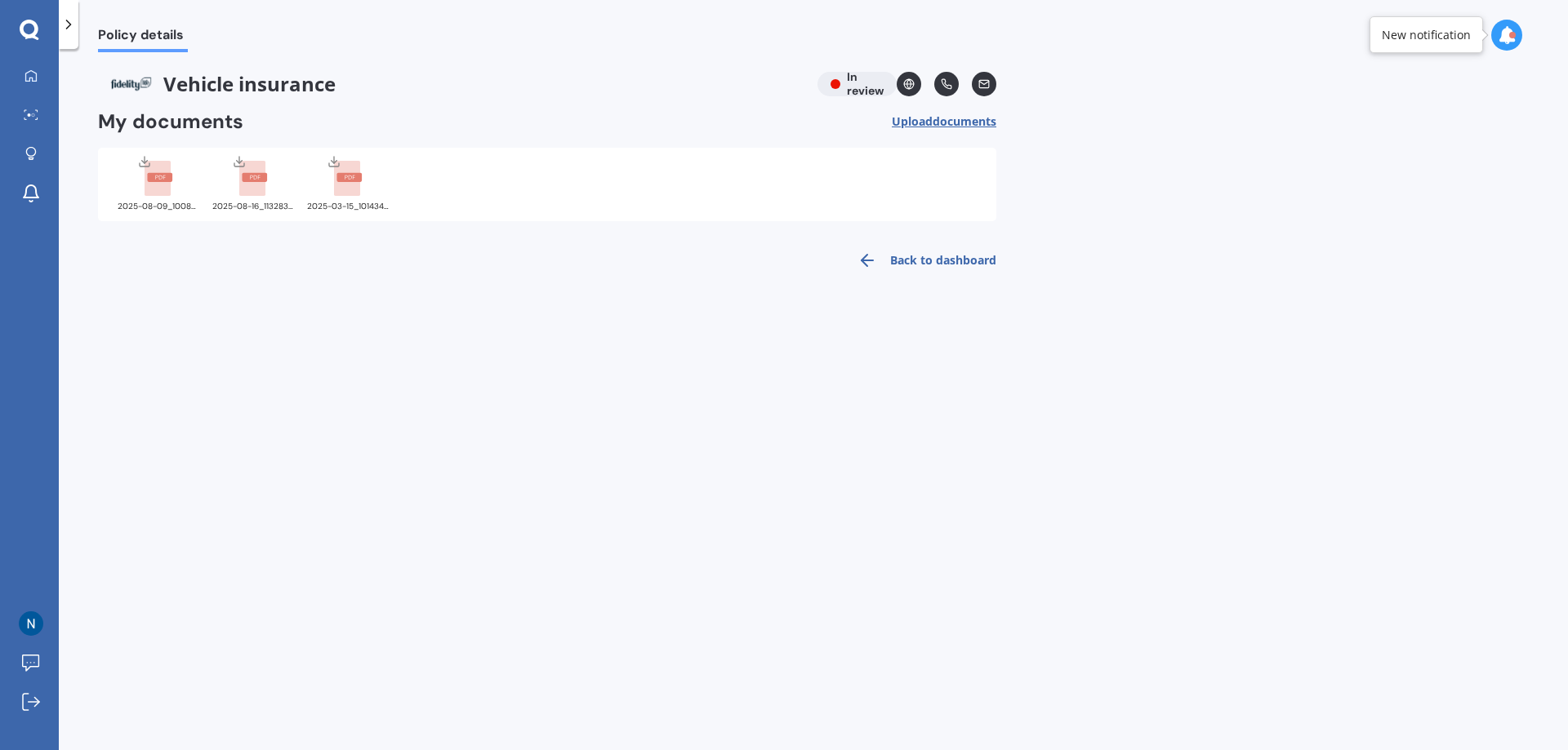
drag, startPoint x: 841, startPoint y: 71, endPoint x: 696, endPoint y: 120, distance: 153.1
click at [841, 71] on div "Policy details Vehicle insurance In review My documents Upload documents Upload…" at bounding box center [812, 403] width 1509 height 701
click at [26, 76] on icon at bounding box center [31, 75] width 11 height 11
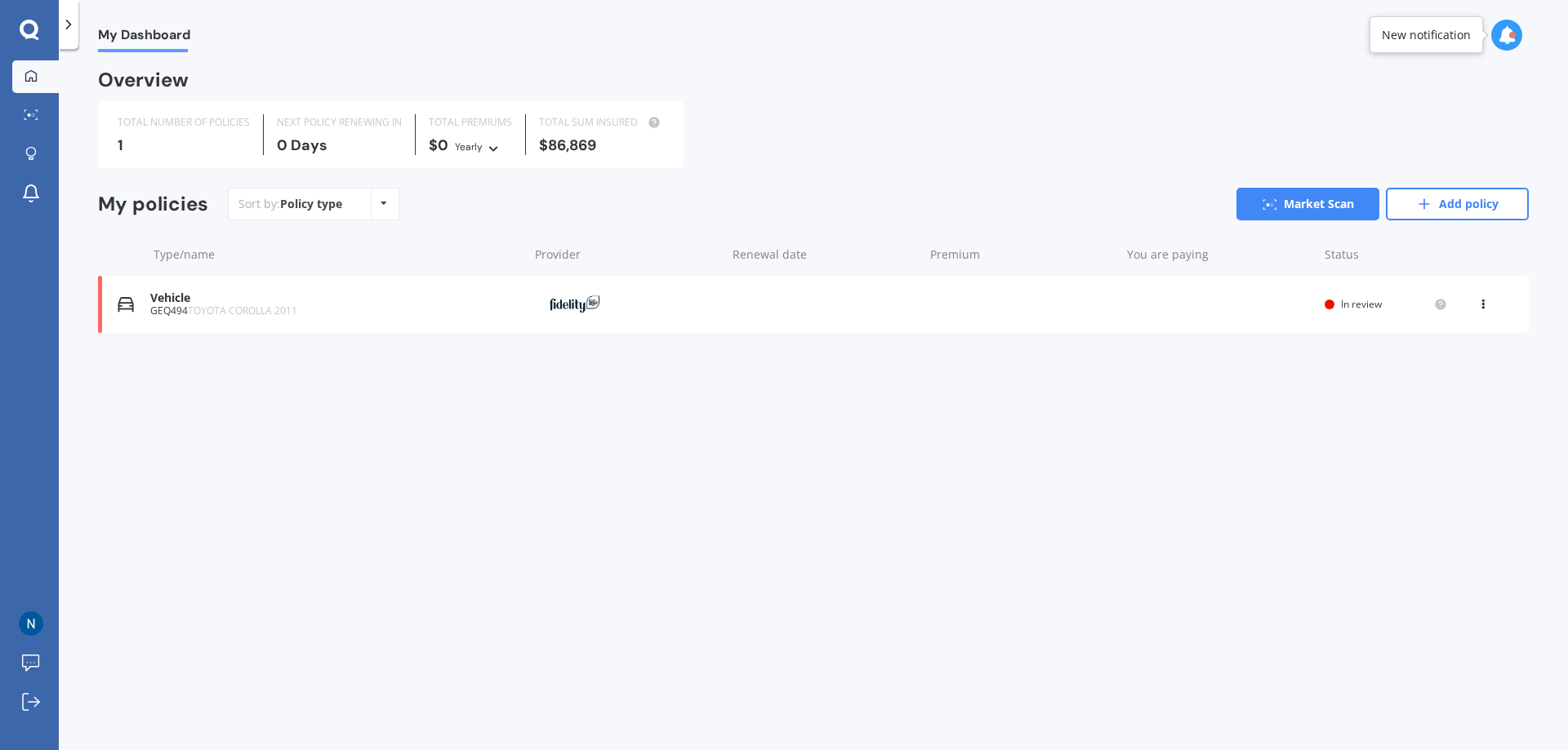
click at [119, 305] on img at bounding box center [125, 304] width 16 height 16
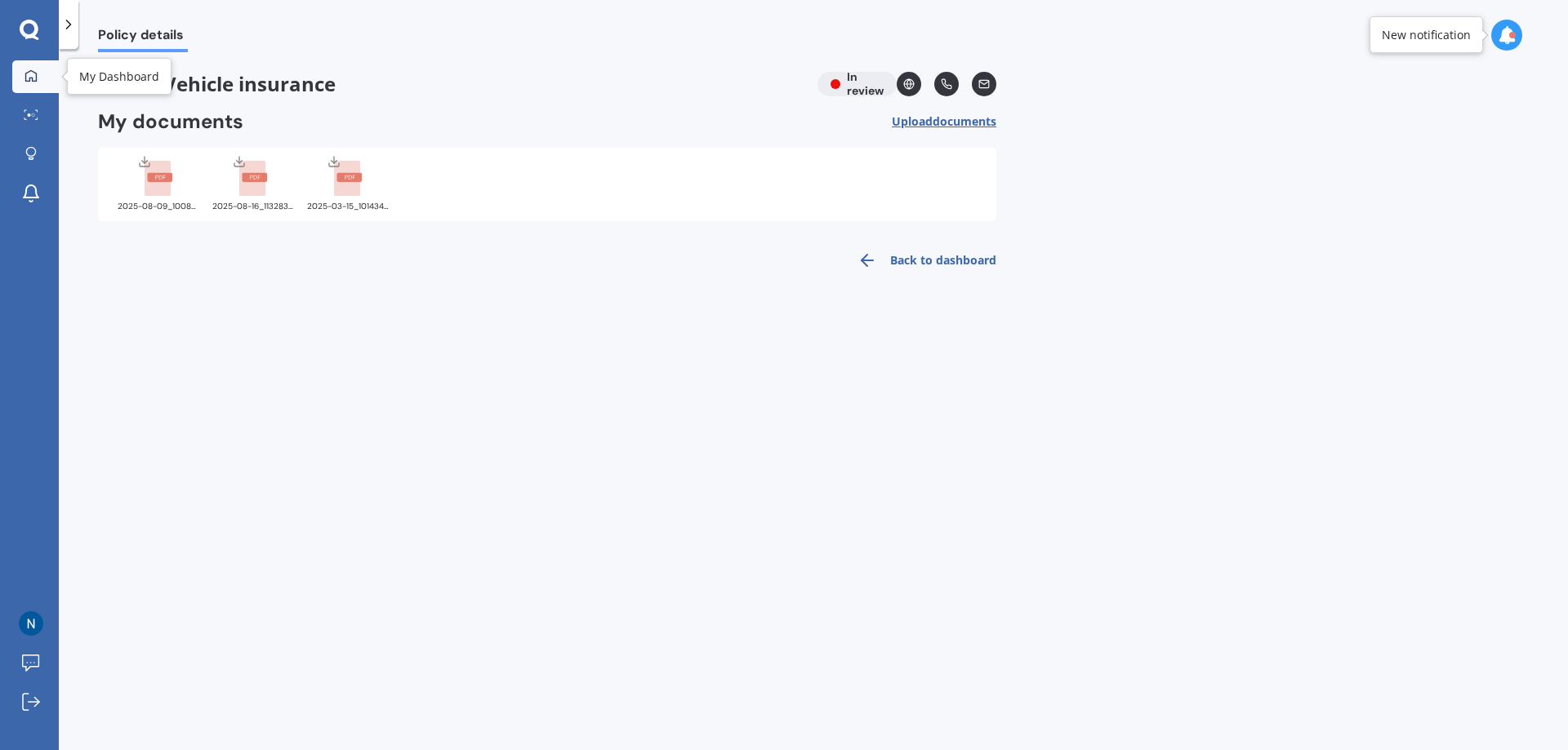
click at [18, 83] on link "My Dashboard" at bounding box center [35, 76] width 46 height 33
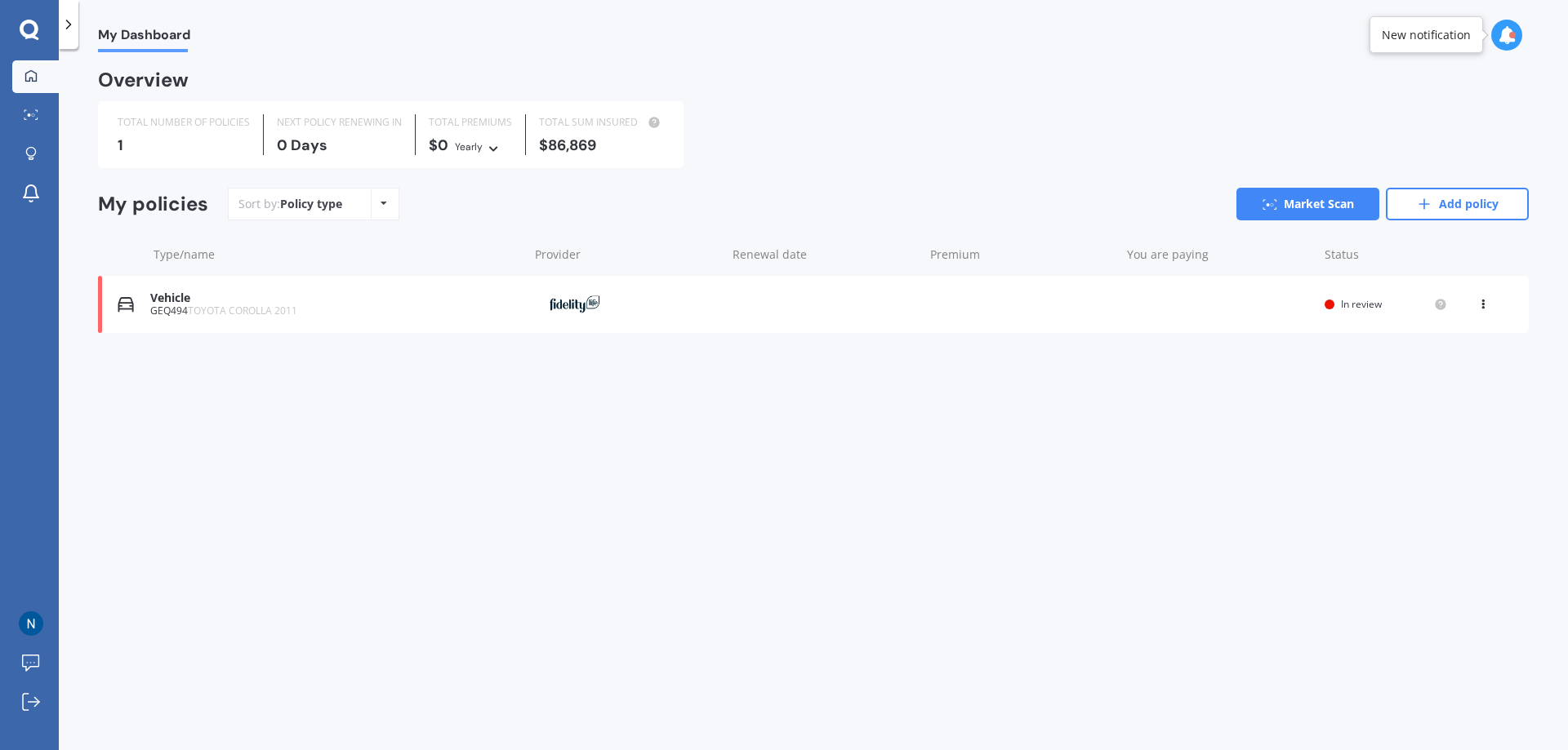
click at [387, 208] on div "Policy type Alphabetical Date added Renewing next" at bounding box center [383, 203] width 25 height 29
click at [1348, 301] on span "In review" at bounding box center [1360, 304] width 40 height 14
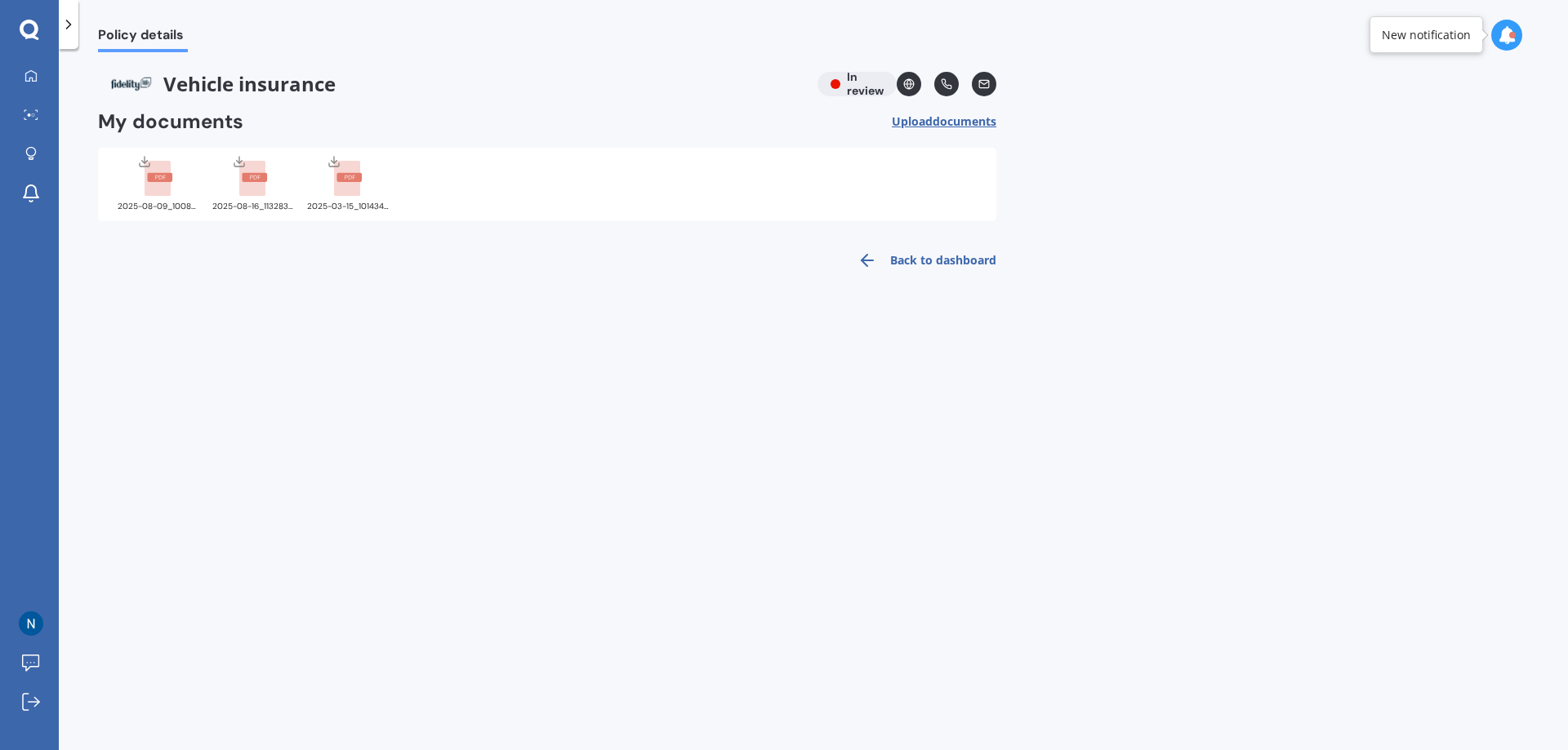
drag, startPoint x: 342, startPoint y: 184, endPoint x: 485, endPoint y: 184, distance: 143.0
click at [485, 184] on div "2025-08-09_1008836_00300.pdf 2025-08-16_1132834_00206.pdf 2025-03-15_1014349_00…" at bounding box center [547, 184] width 898 height 73
click at [351, 176] on rect at bounding box center [348, 178] width 25 height 9
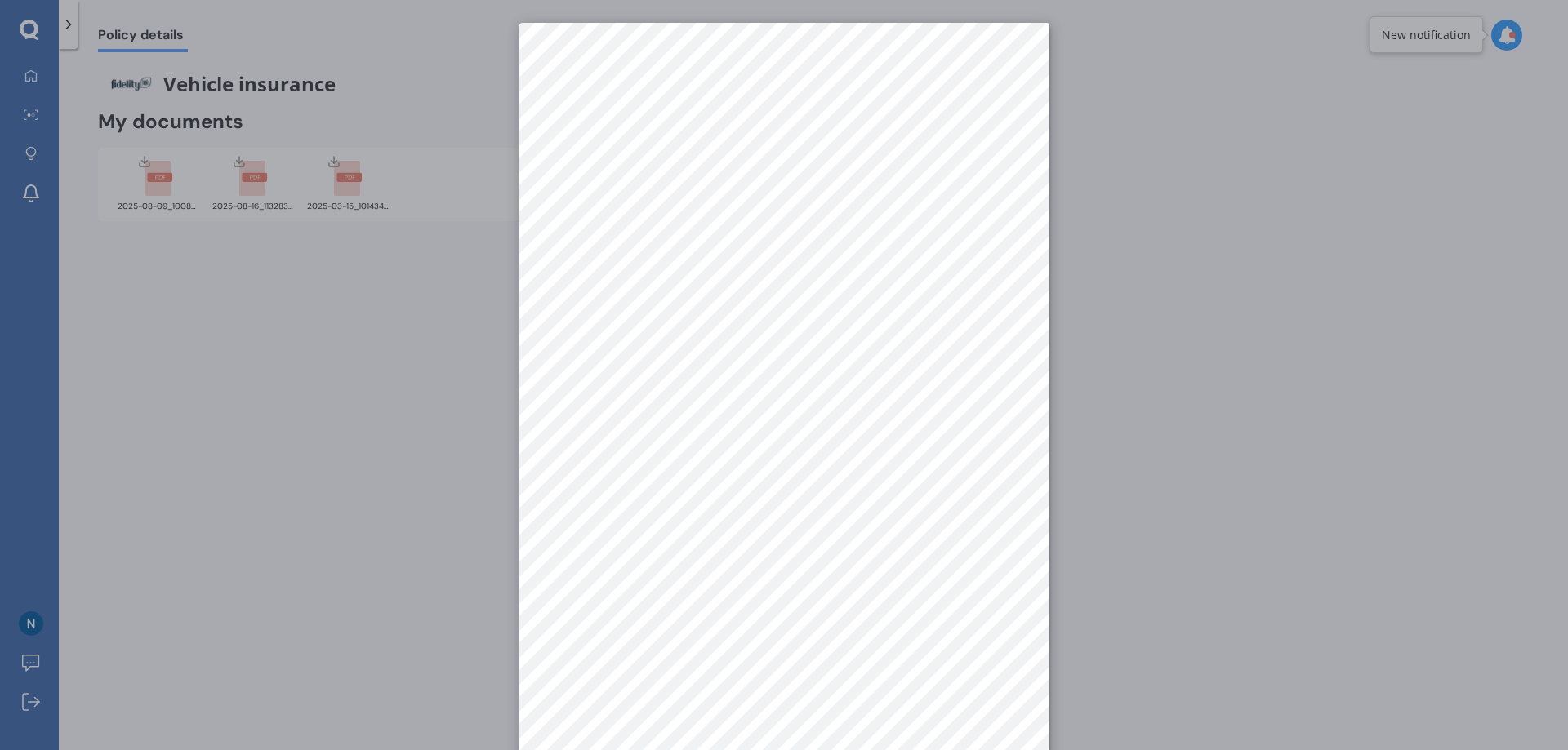
click at [350, 180] on div at bounding box center [784, 375] width 1568 height 750
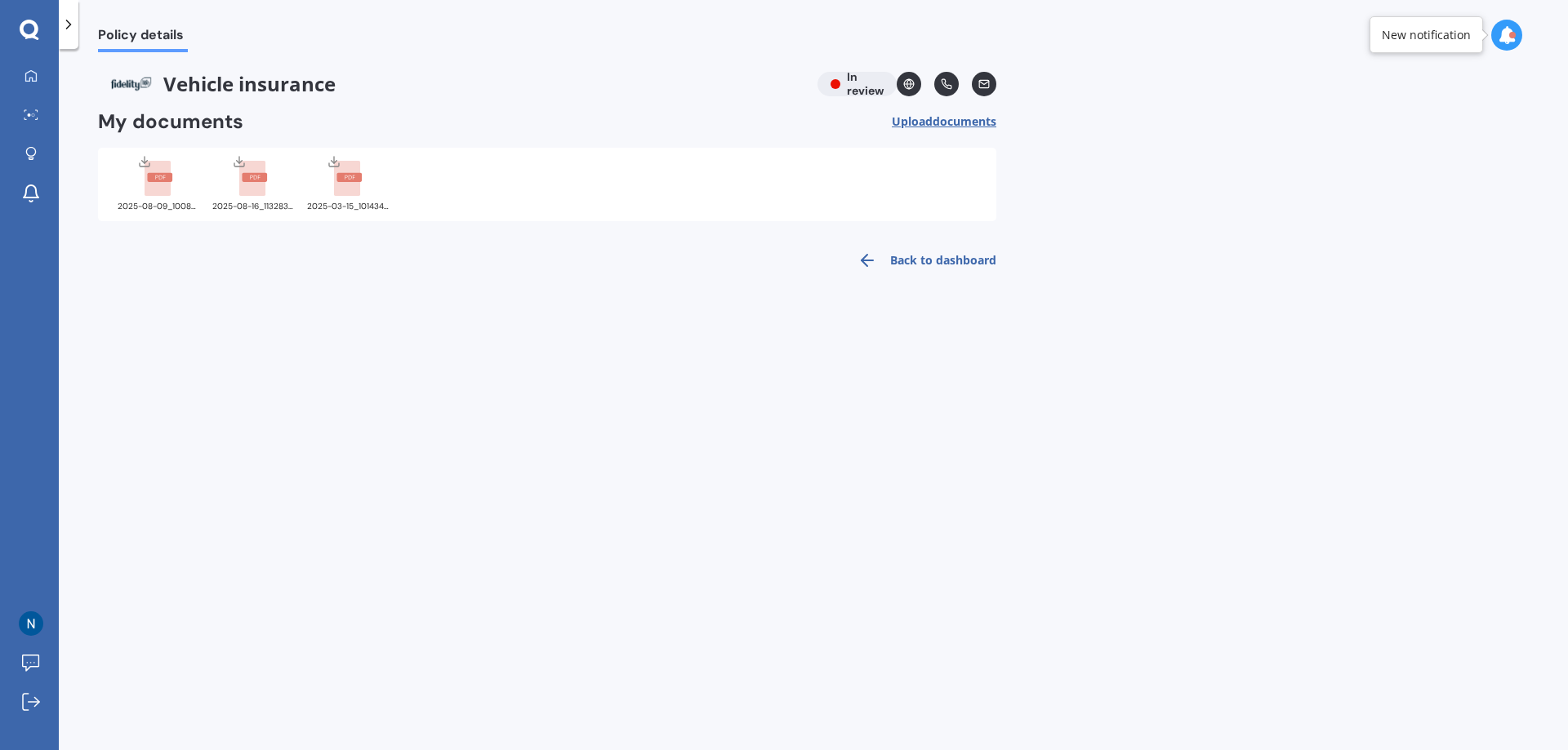
click at [174, 182] on div at bounding box center [158, 175] width 65 height 42
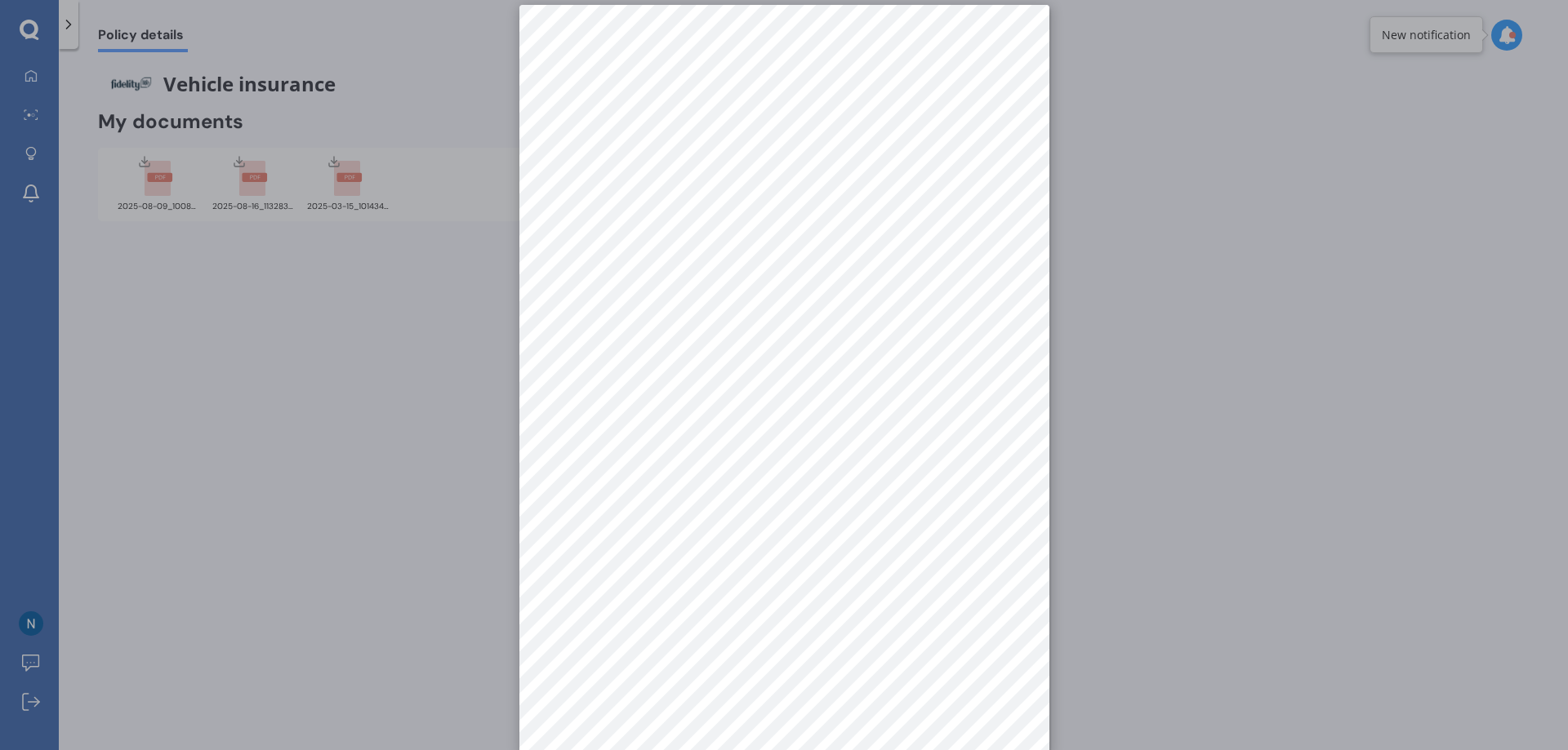
scroll to position [23, 0]
click at [394, 347] on div at bounding box center [784, 375] width 1568 height 750
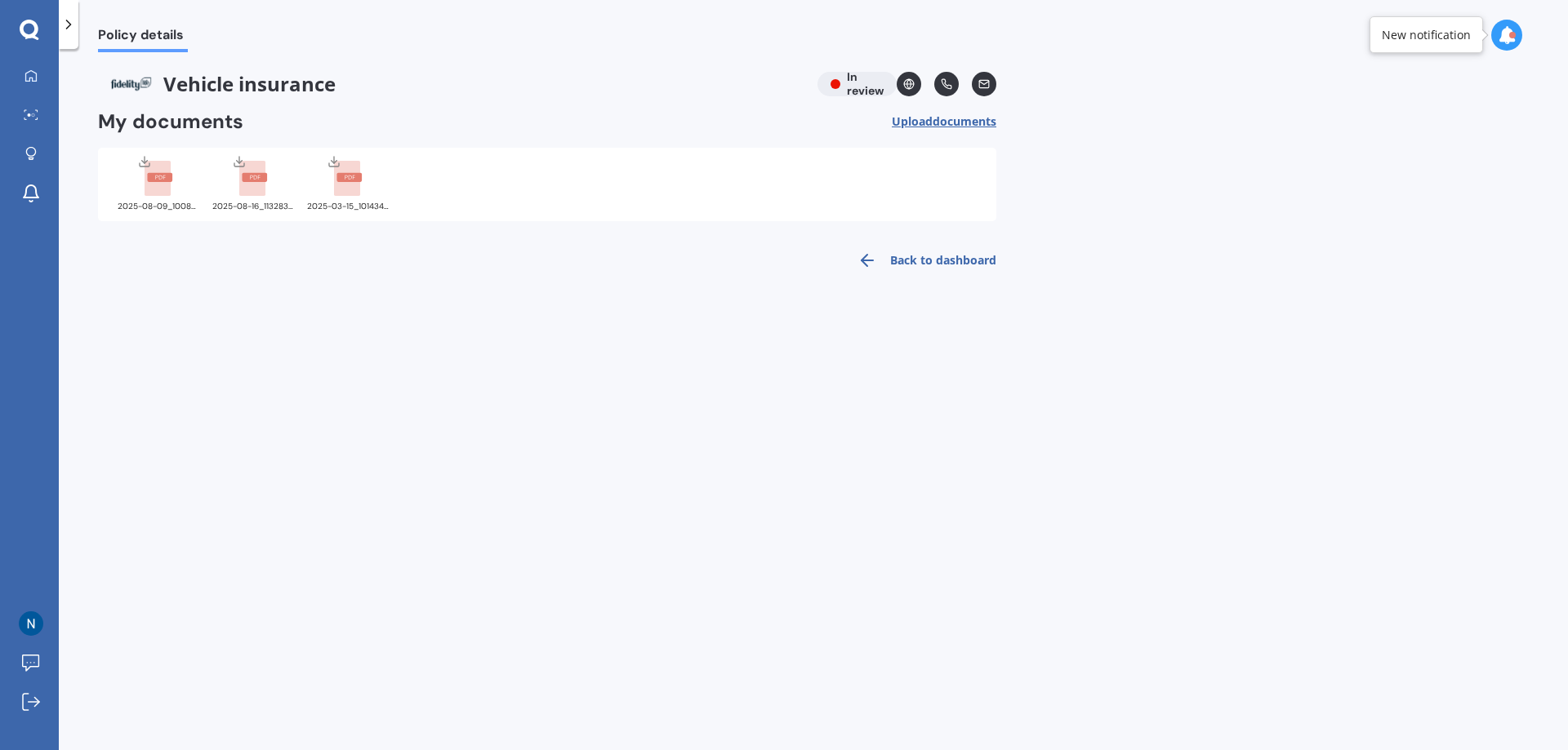
click at [915, 261] on link "Back to dashboard" at bounding box center [921, 261] width 149 height 40
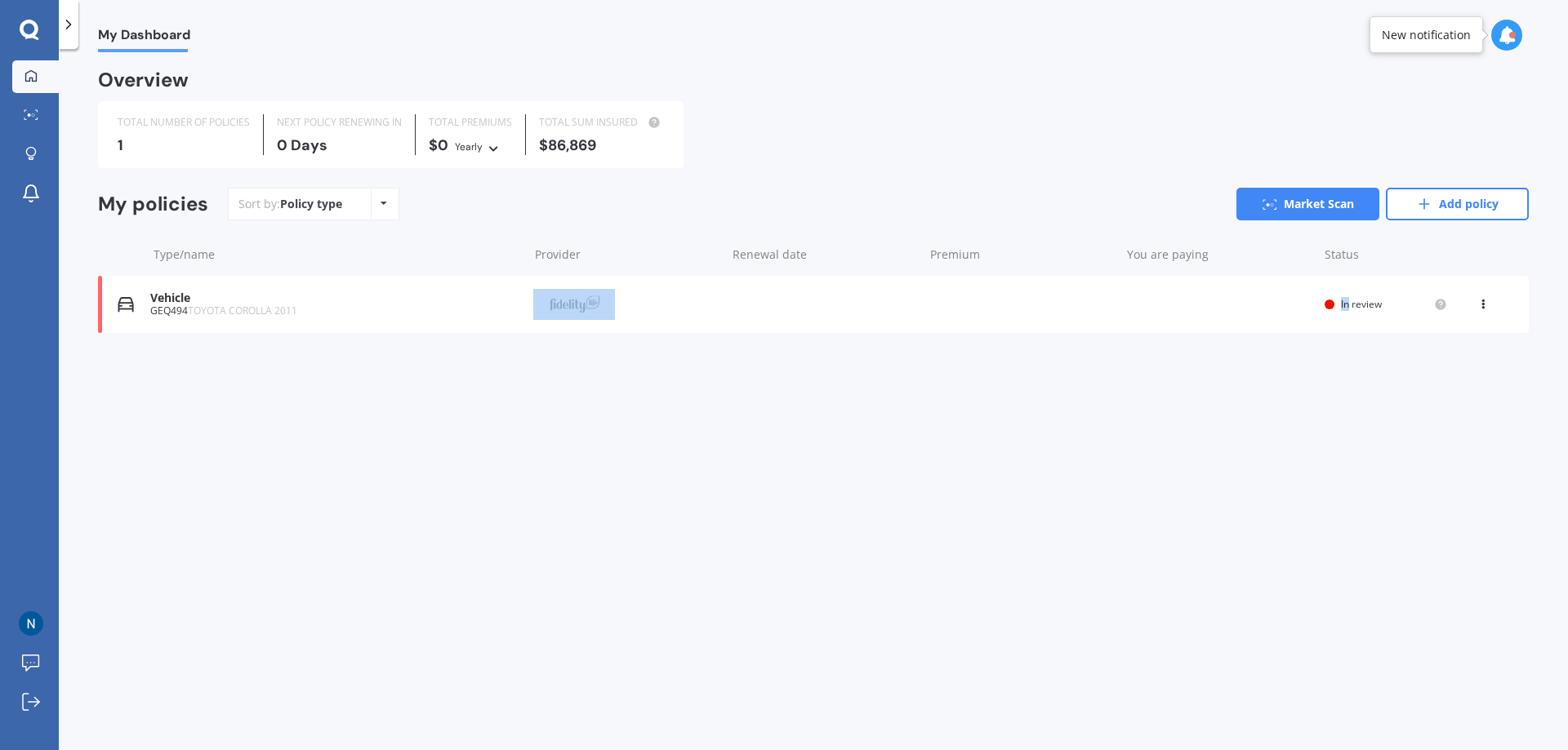
drag, startPoint x: 1348, startPoint y: 305, endPoint x: 588, endPoint y: 306, distance: 760.0
click at [588, 306] on div "Vehicle GEQ494 TOYOTA COROLLA 2011 Provider Renewal date Premium You are paying…" at bounding box center [813, 304] width 1431 height 57
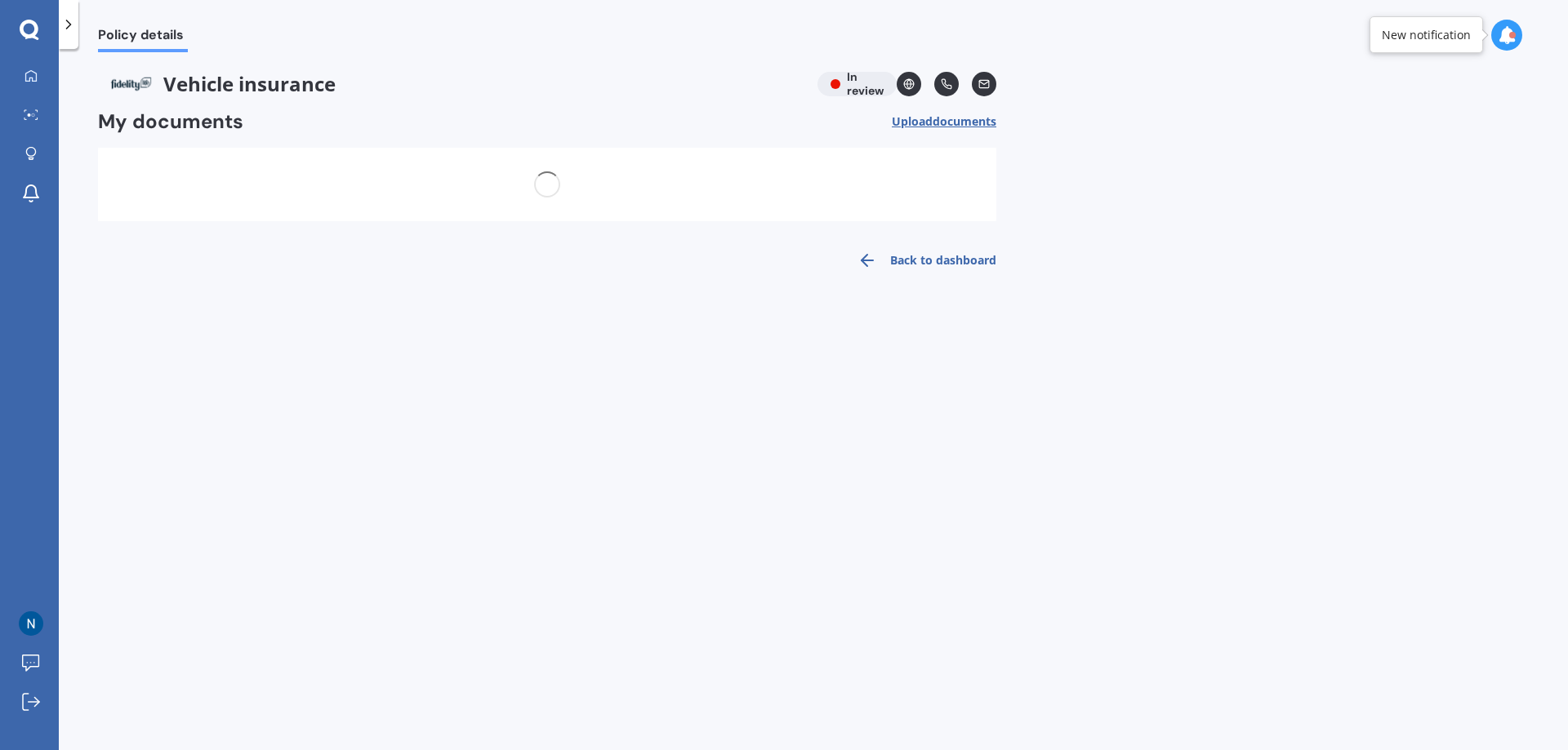
click at [588, 306] on div "Policy details Vehicle insurance In review My documents Upload documents Back t…" at bounding box center [812, 403] width 1509 height 701
click at [965, 267] on link "Back to dashboard" at bounding box center [921, 261] width 149 height 40
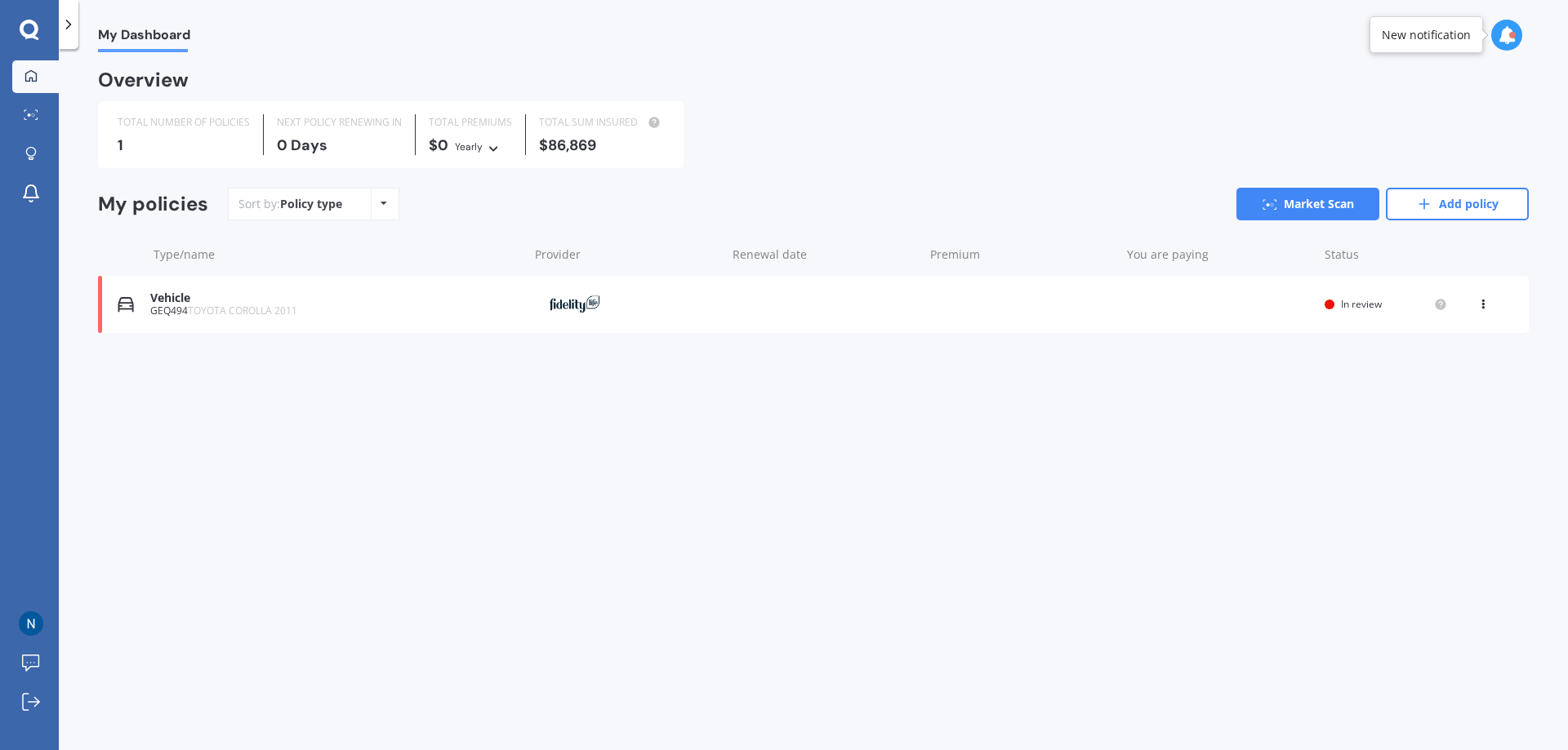
click at [552, 304] on img at bounding box center [573, 304] width 82 height 31
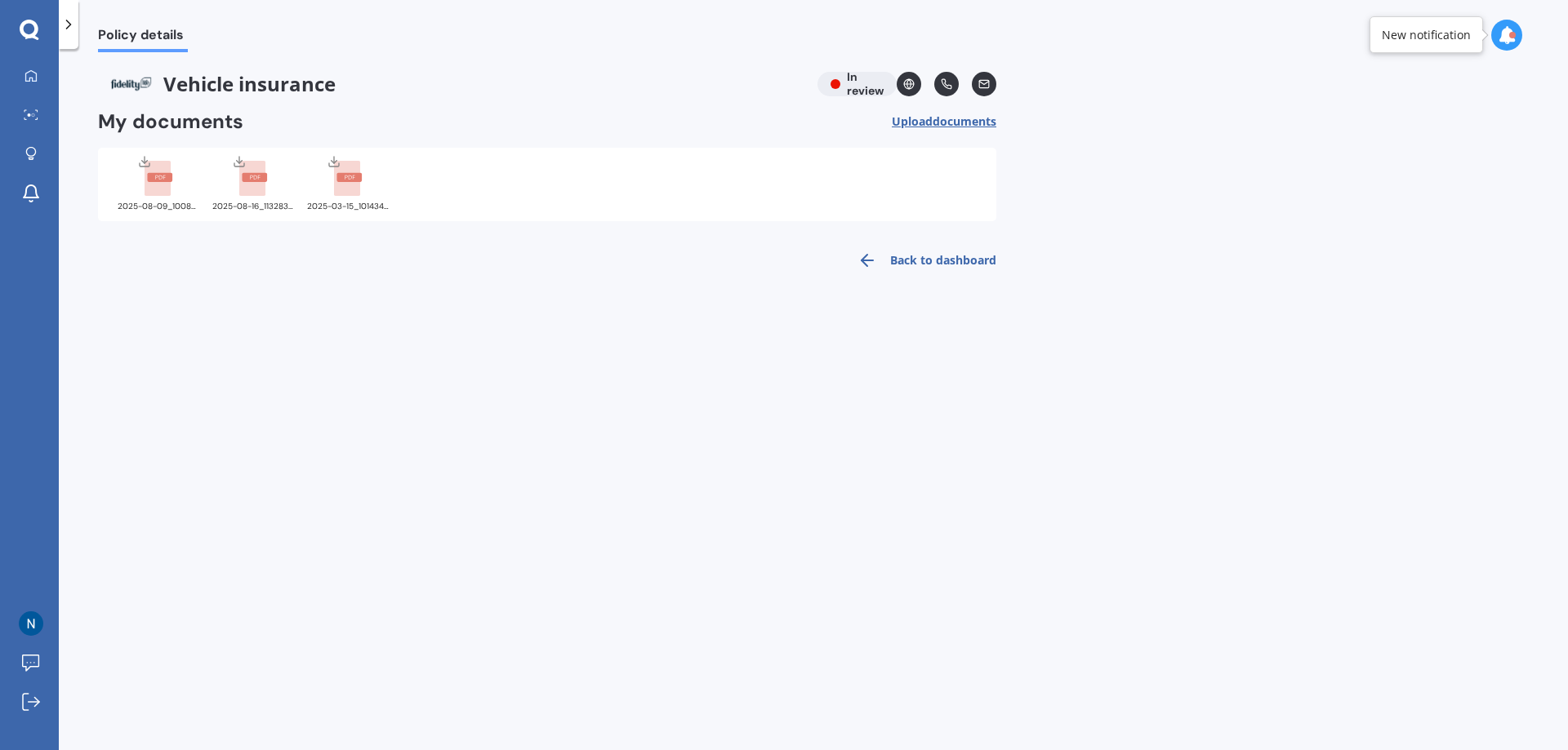
click at [128, 84] on img at bounding box center [130, 84] width 65 height 24
click at [34, 120] on icon at bounding box center [31, 114] width 15 height 10
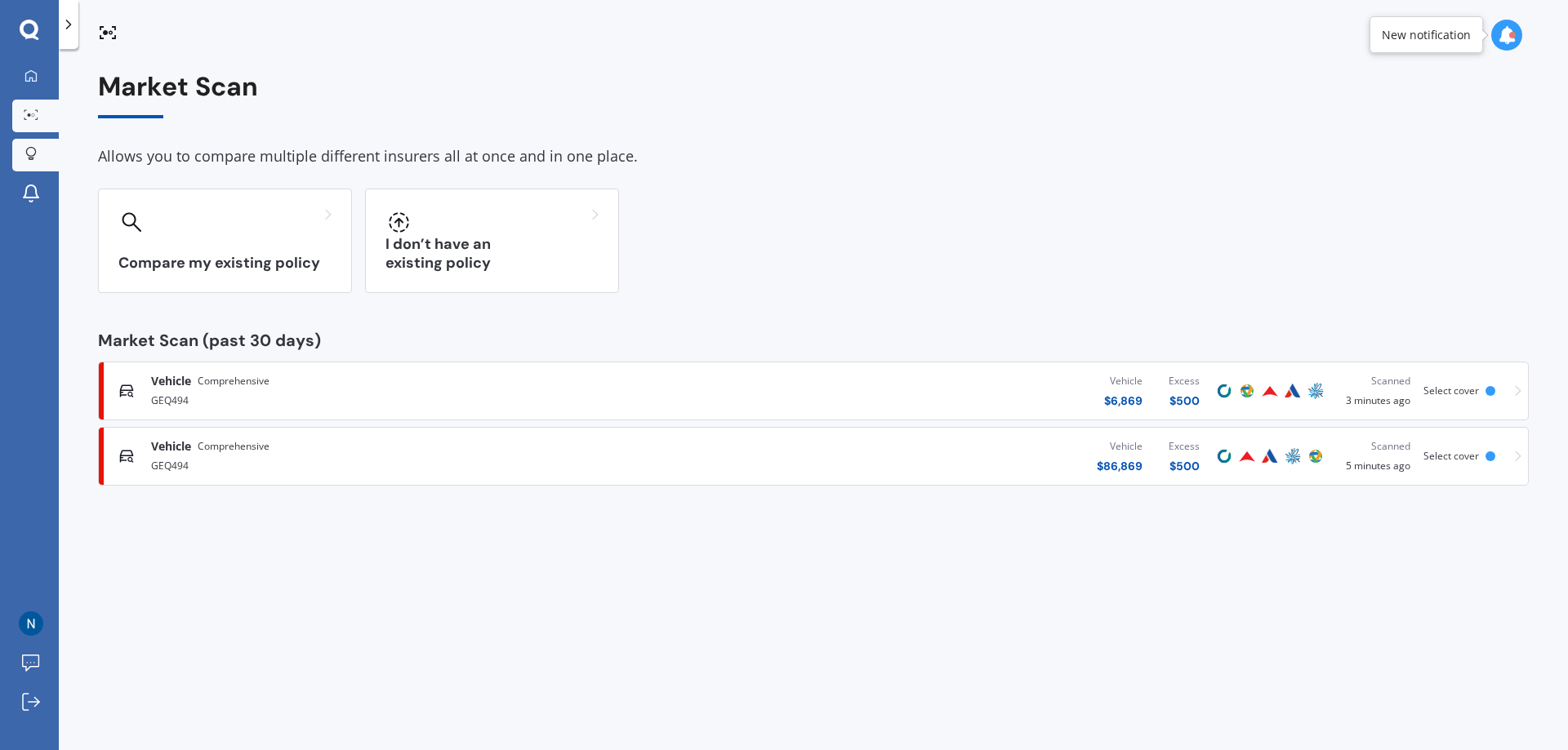
drag, startPoint x: 207, startPoint y: 459, endPoint x: 27, endPoint y: 146, distance: 361.1
click at [27, 146] on link "Explore insurance" at bounding box center [35, 154] width 46 height 33
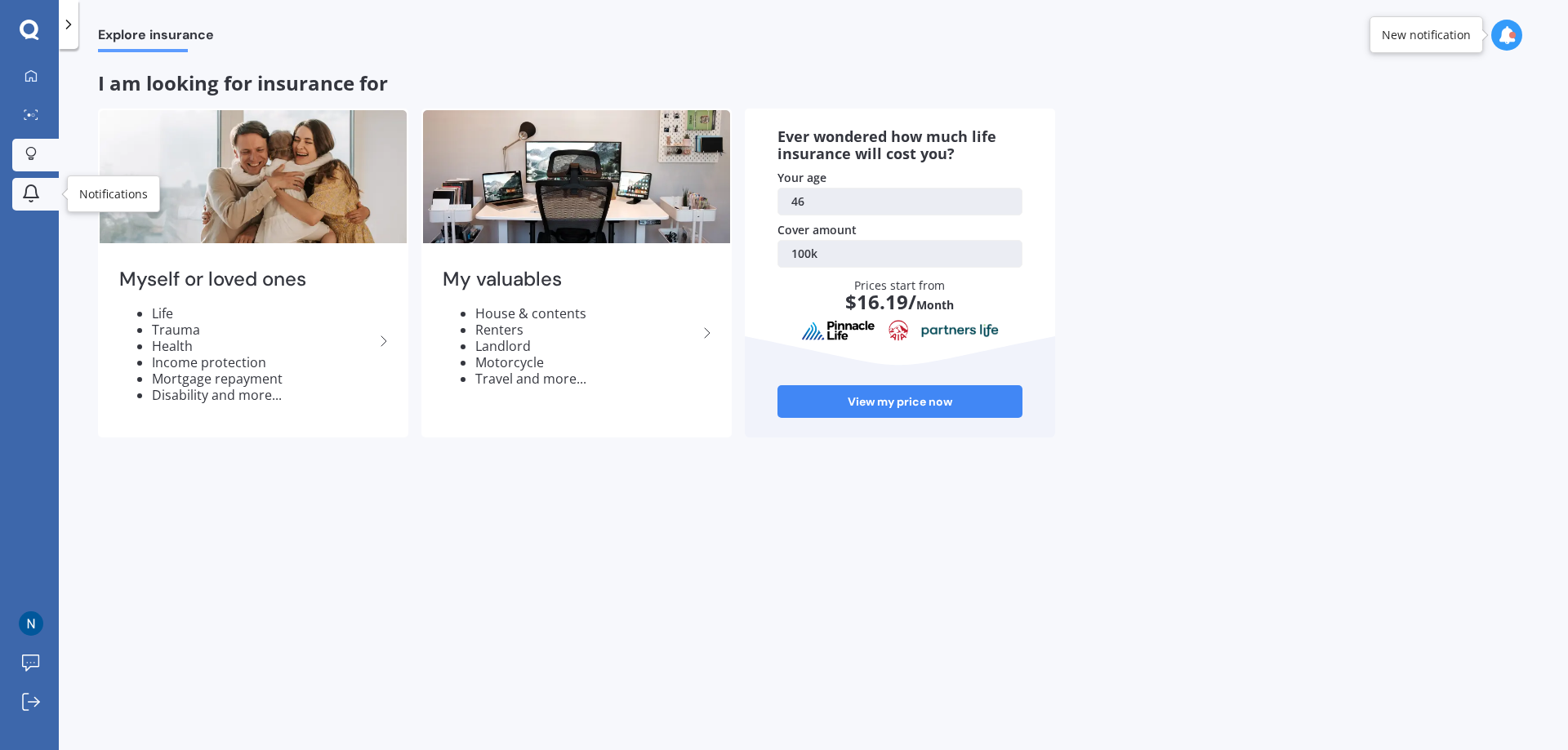
click at [34, 194] on icon at bounding box center [31, 193] width 20 height 20
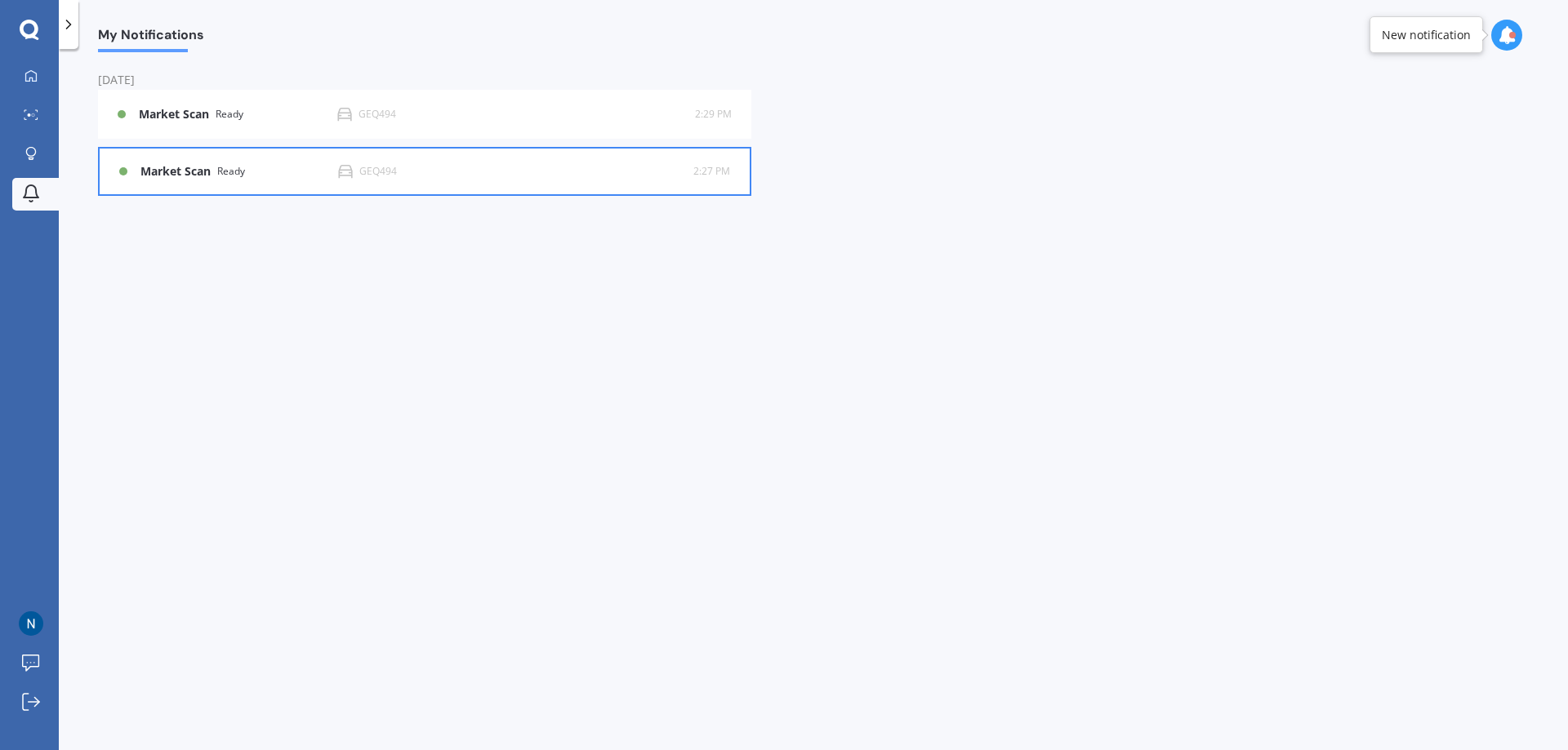
click at [226, 172] on div "Ready" at bounding box center [231, 171] width 27 height 11
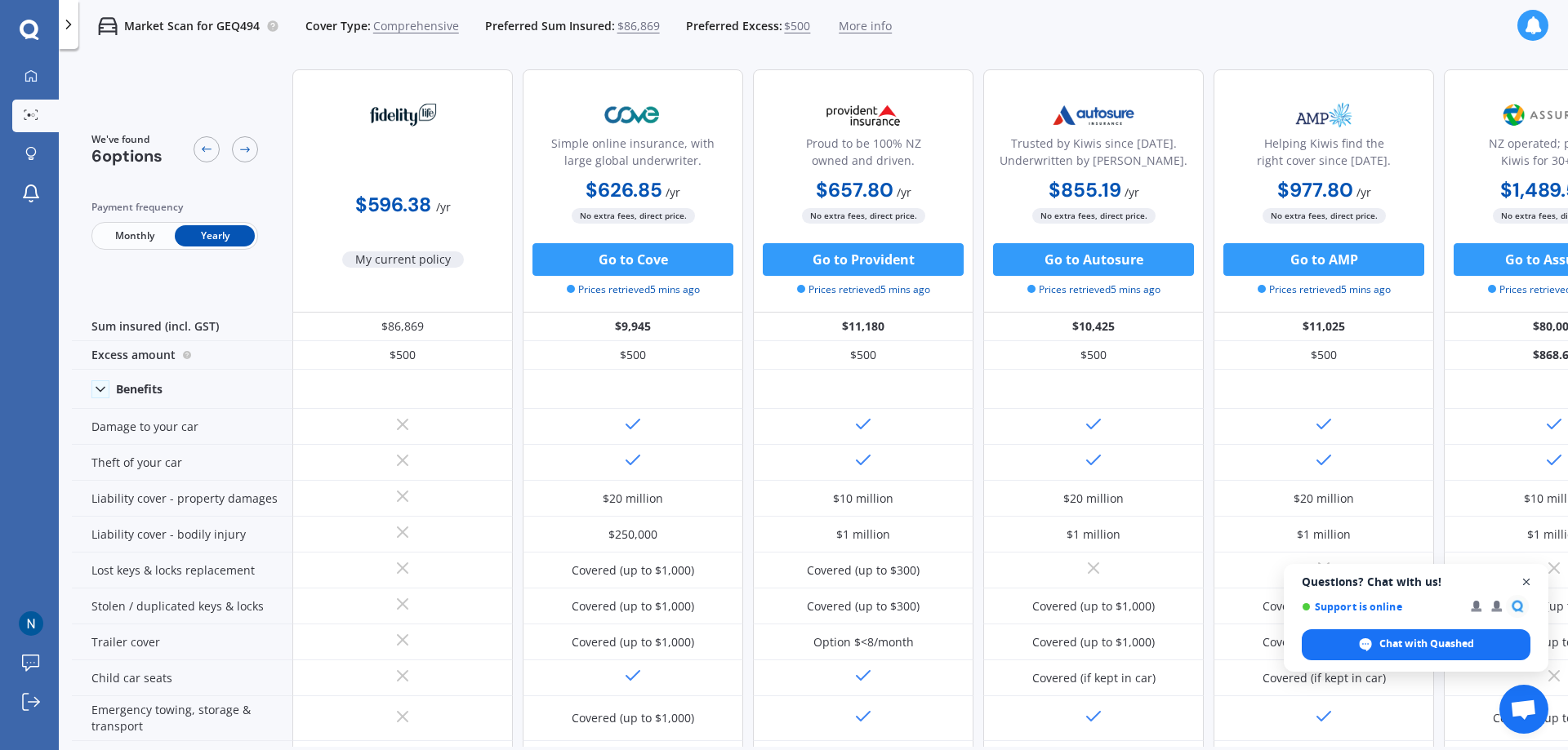
click at [1528, 582] on span "Open chat" at bounding box center [1527, 582] width 21 height 21
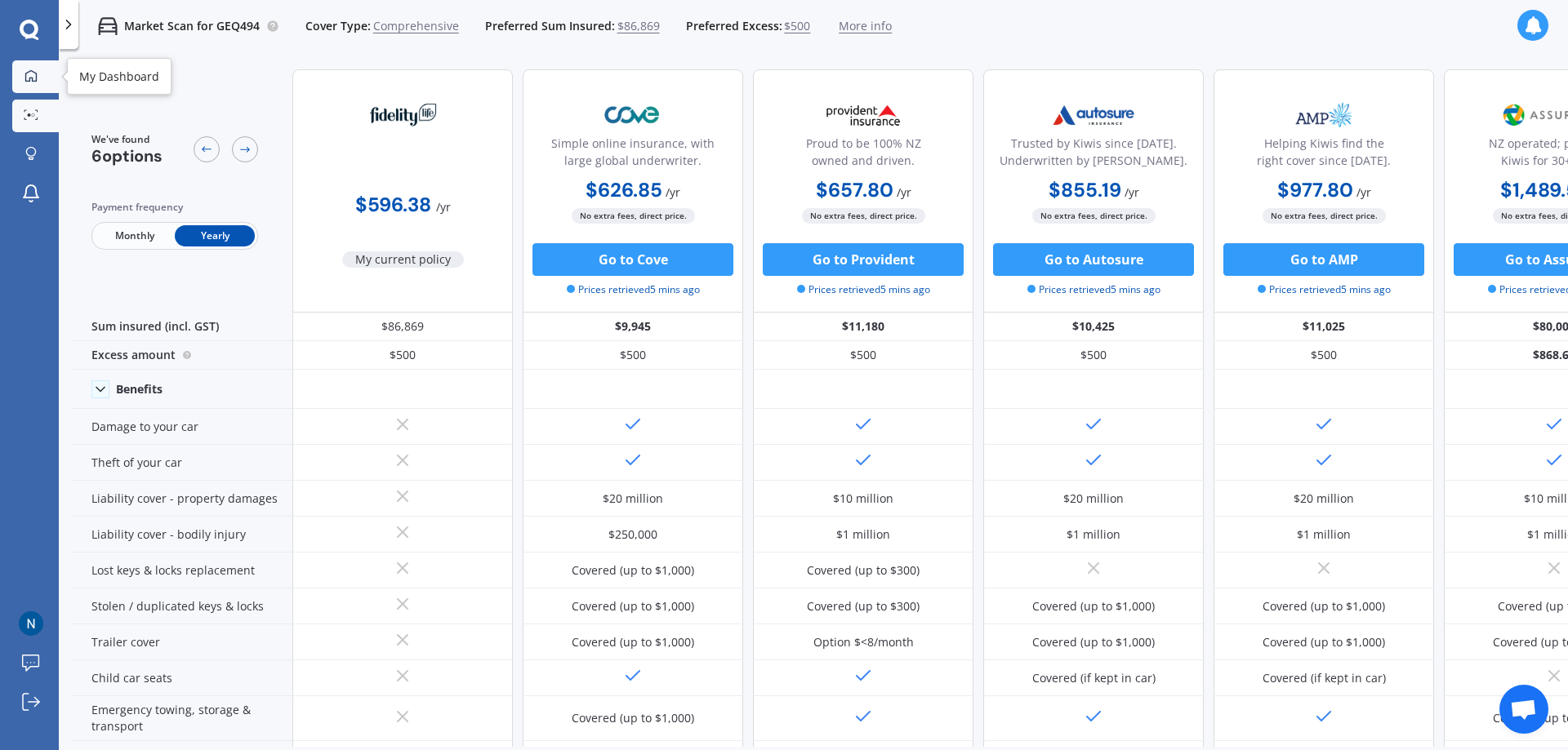
click at [40, 82] on div at bounding box center [31, 77] width 24 height 15
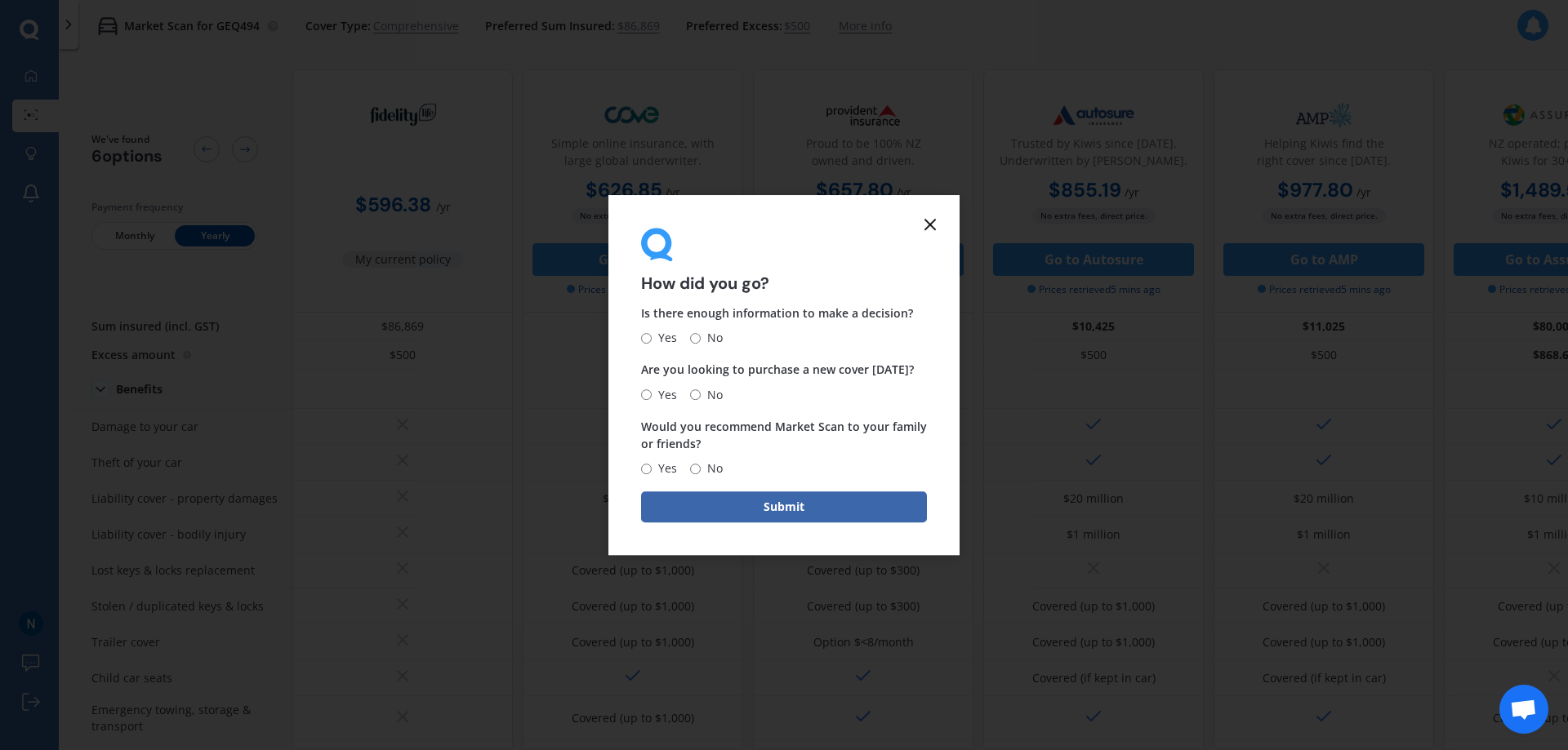
click at [706, 339] on span "No" at bounding box center [711, 339] width 22 height 20
click at [700, 339] on input "No" at bounding box center [695, 338] width 10 height 10
radio input "true"
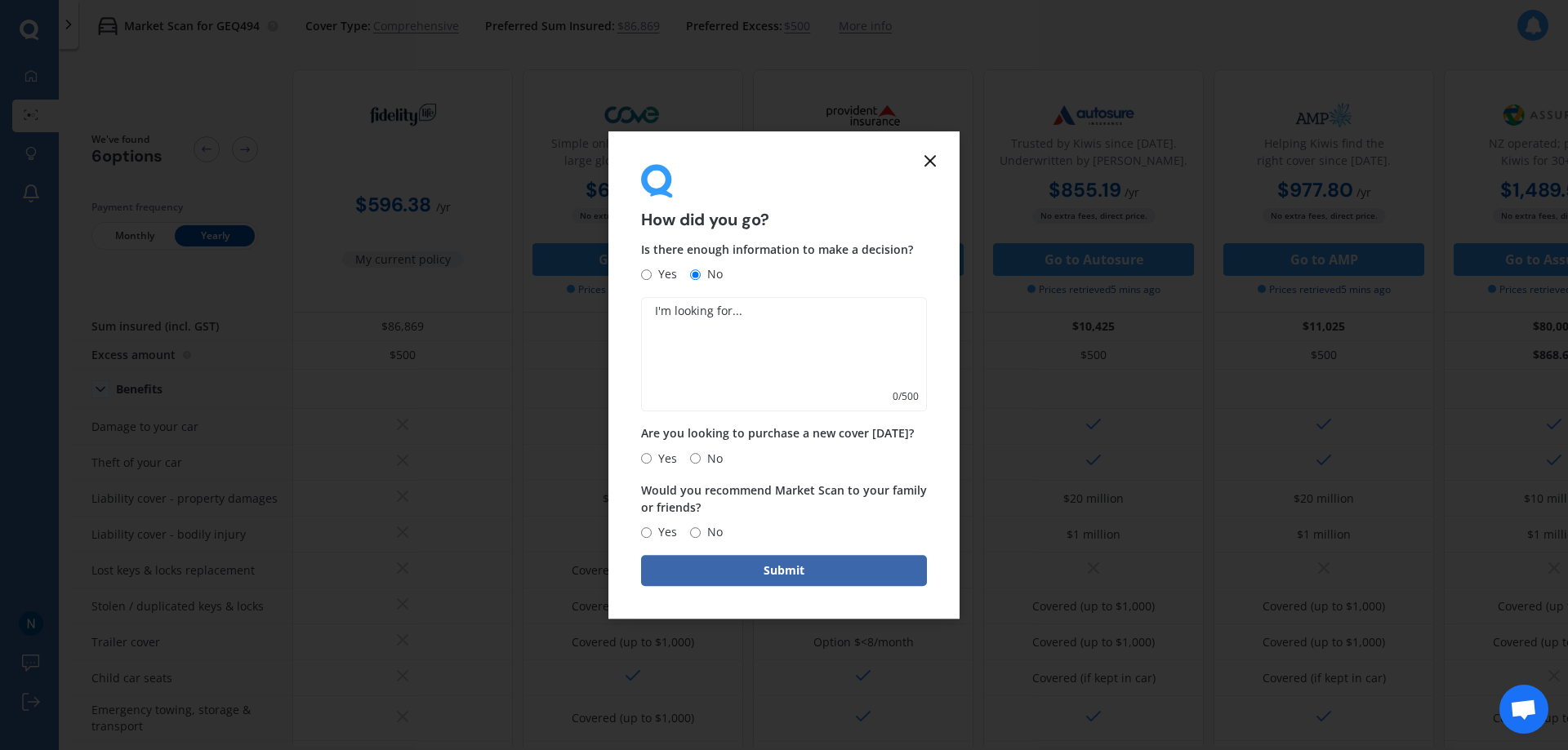
click at [699, 462] on input "No" at bounding box center [695, 457] width 10 height 10
radio input "true"
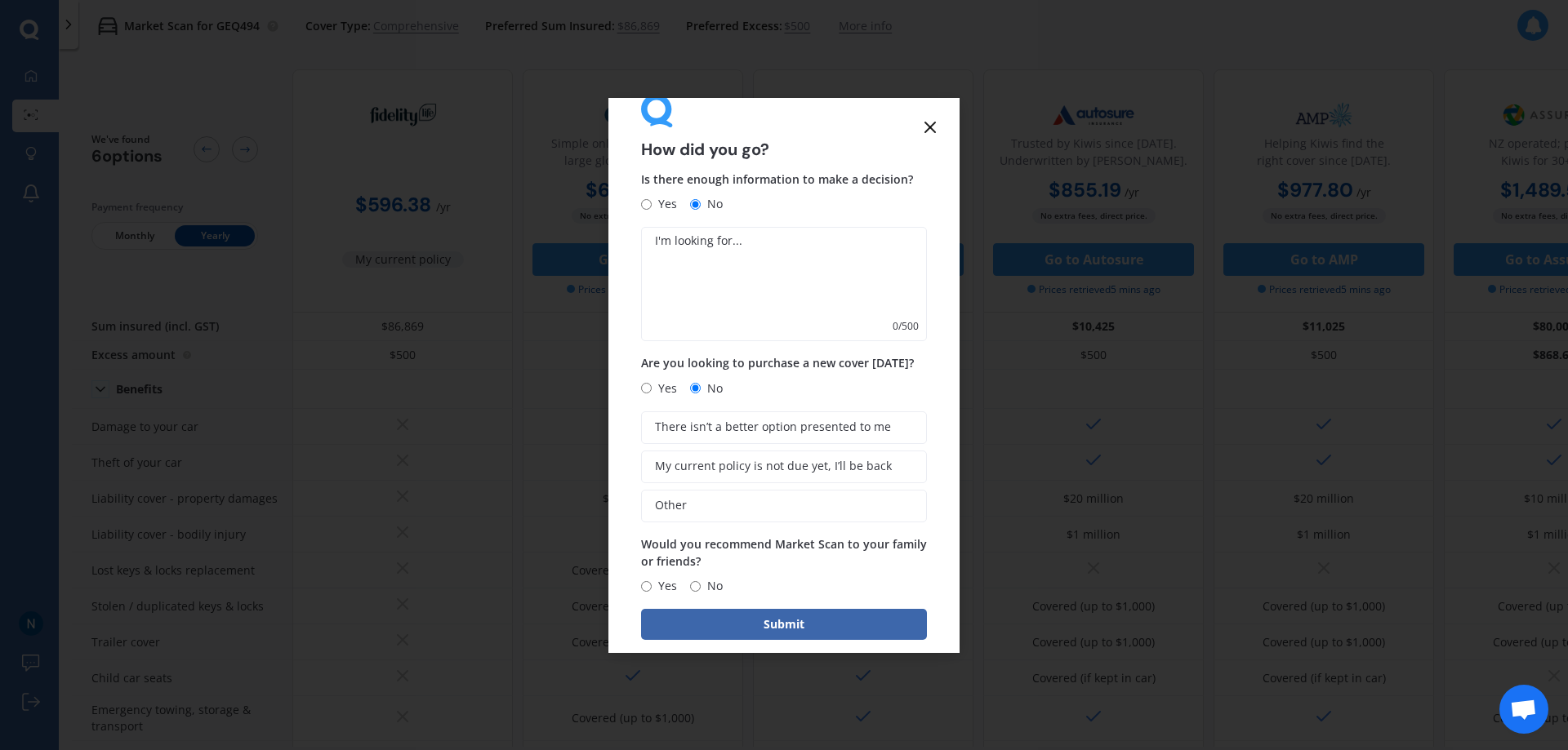
scroll to position [56, 0]
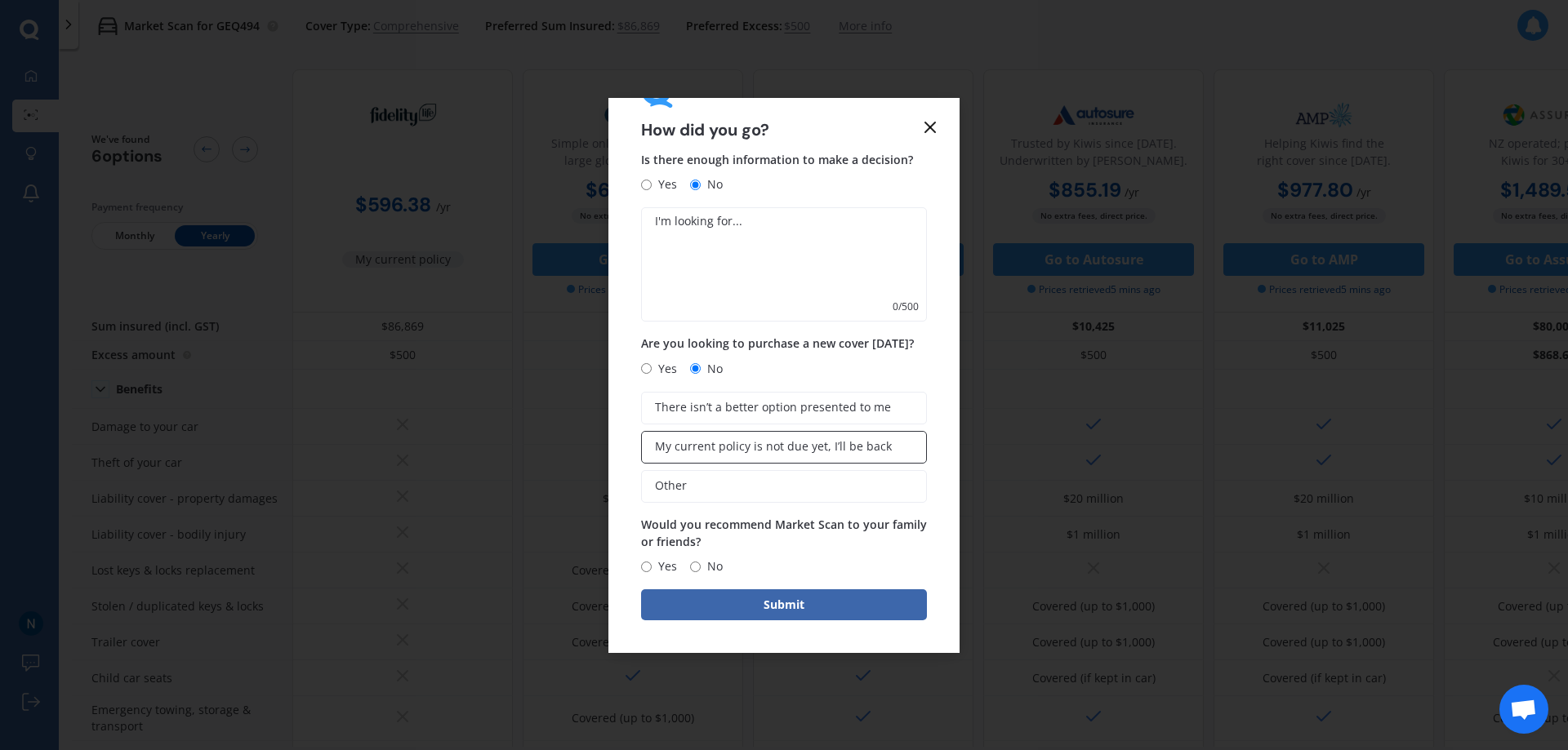
click at [737, 435] on label "My current policy is not due yet, I’ll be back" at bounding box center [784, 447] width 286 height 33
click at [0, 0] on input "My current policy is not due yet, I’ll be back" at bounding box center [0, 0] width 0 height 0
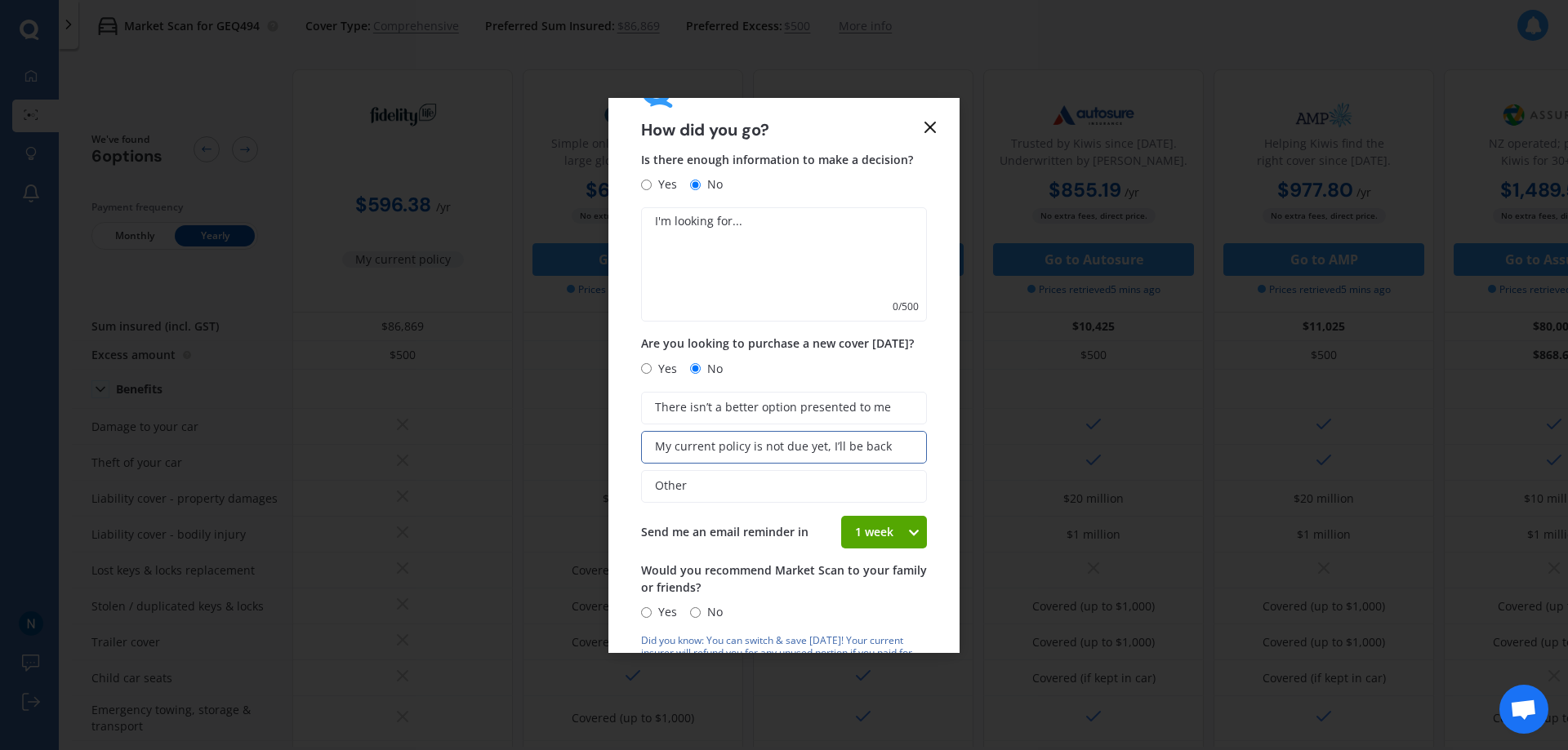
click at [906, 532] on icon at bounding box center [913, 532] width 14 height 16
click at [674, 479] on span "Other" at bounding box center [671, 486] width 32 height 14
click at [0, 0] on input "Other" at bounding box center [0, 0] width 0 height 0
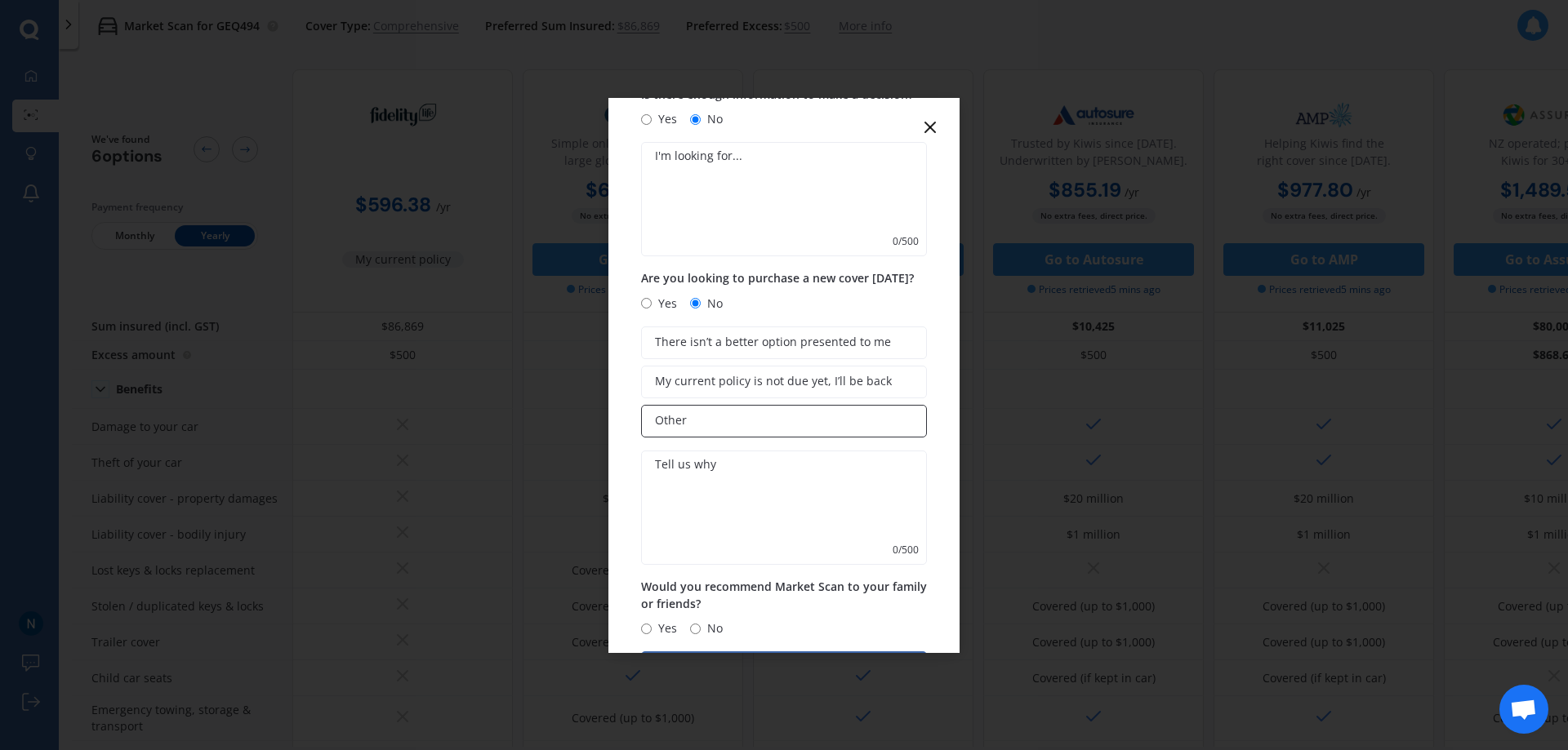
scroll to position [184, 0]
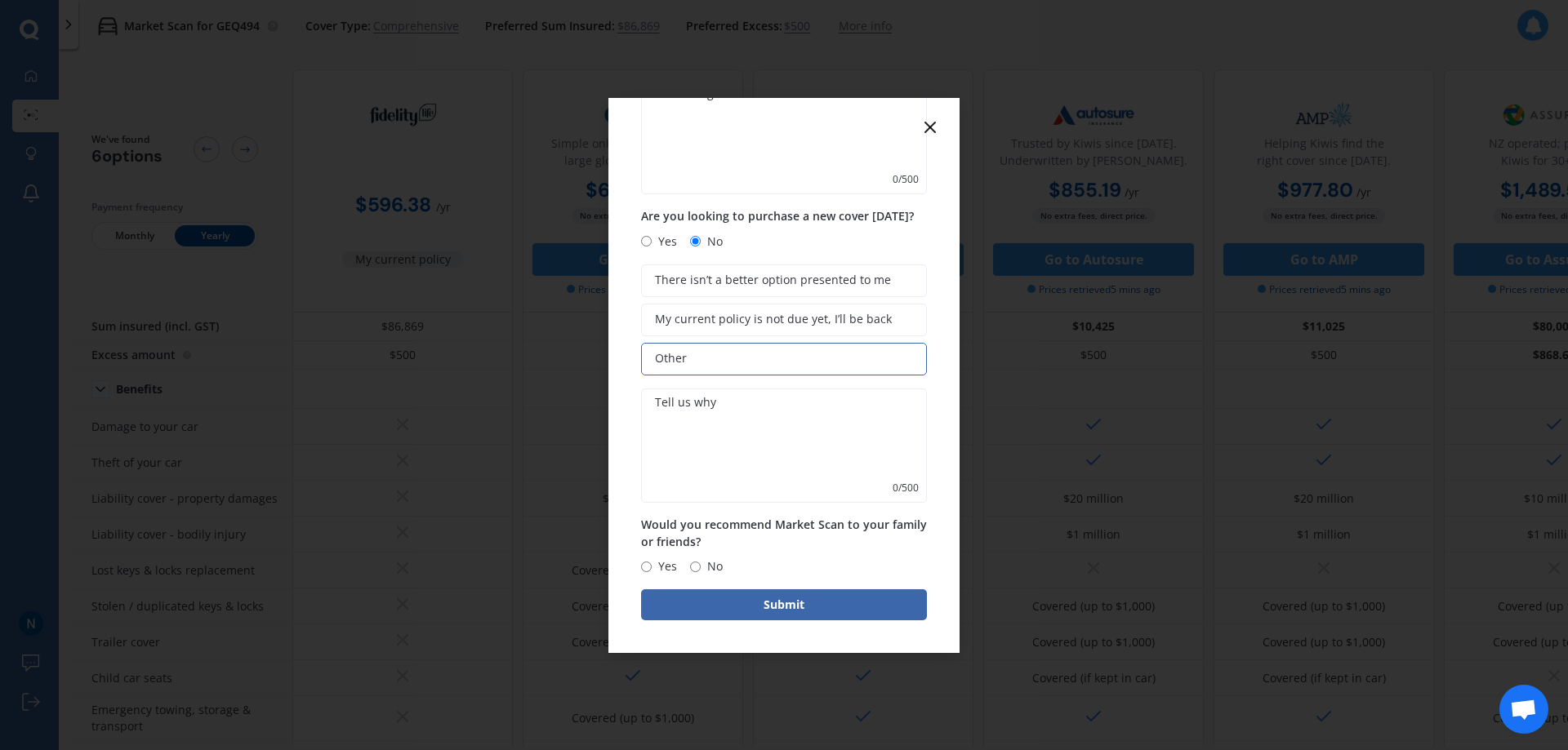
click at [709, 564] on span "No" at bounding box center [711, 566] width 22 height 20
click at [700, 564] on input "No" at bounding box center [695, 566] width 10 height 10
radio input "true"
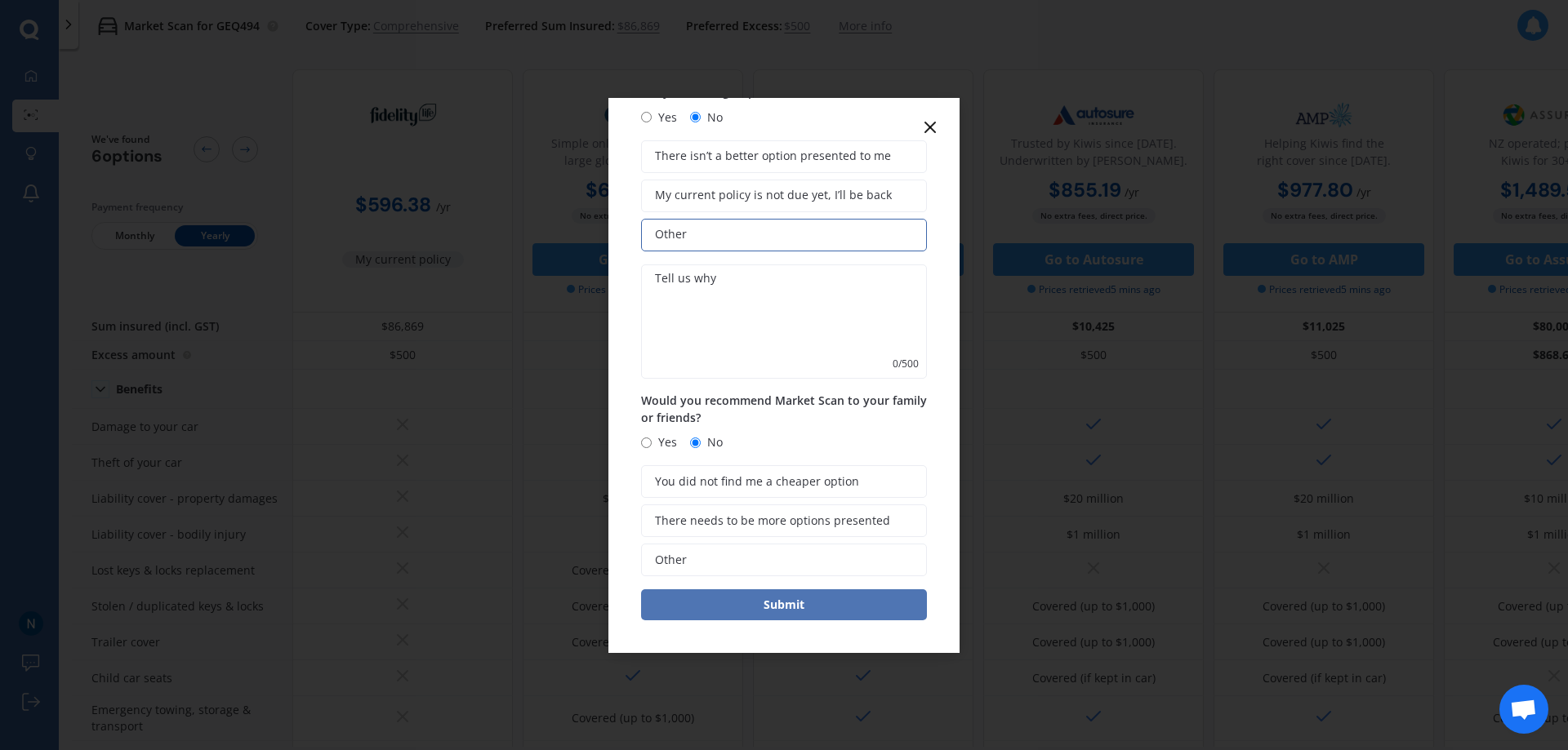
click at [787, 604] on button "Submit" at bounding box center [784, 604] width 286 height 31
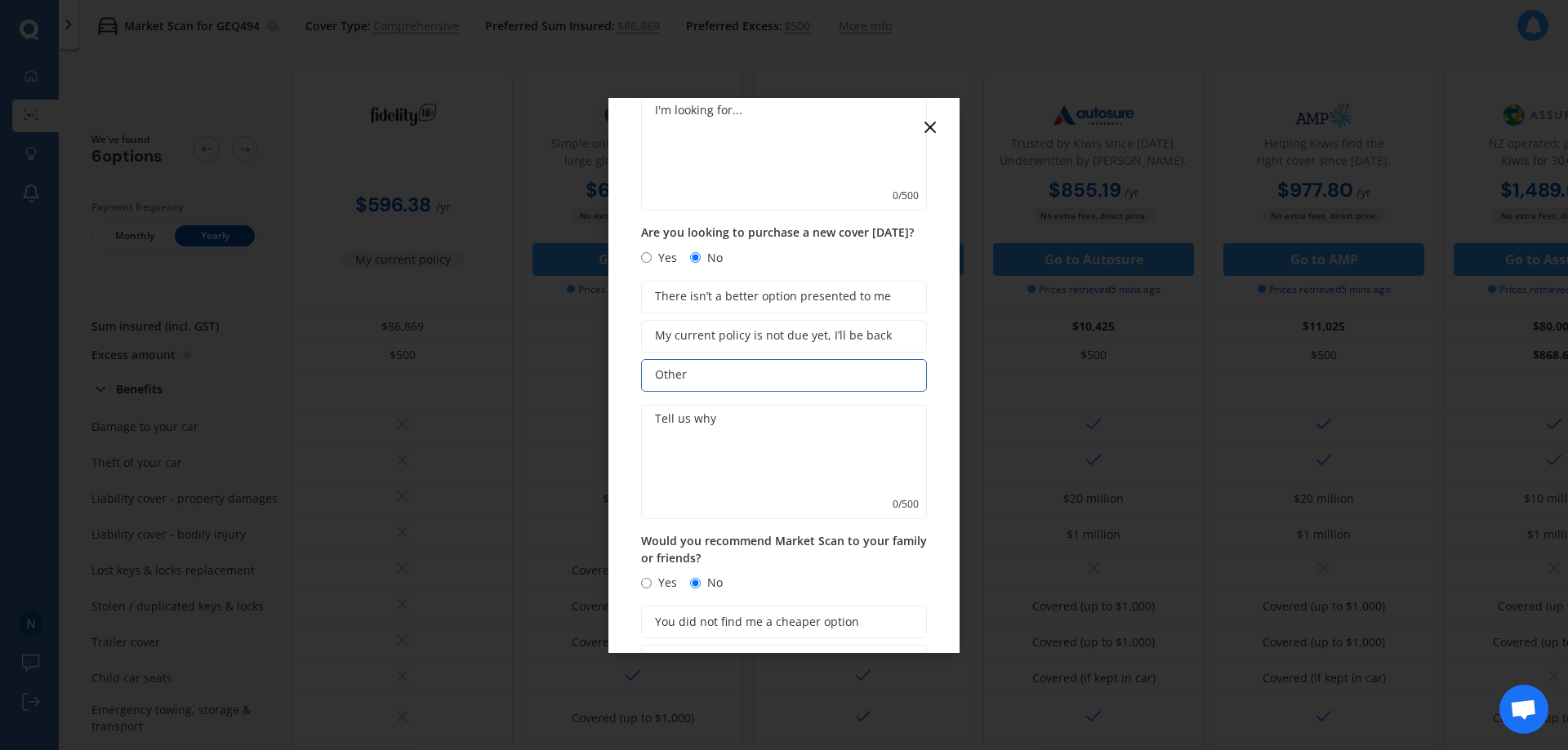
click at [717, 176] on textarea at bounding box center [784, 152] width 286 height 114
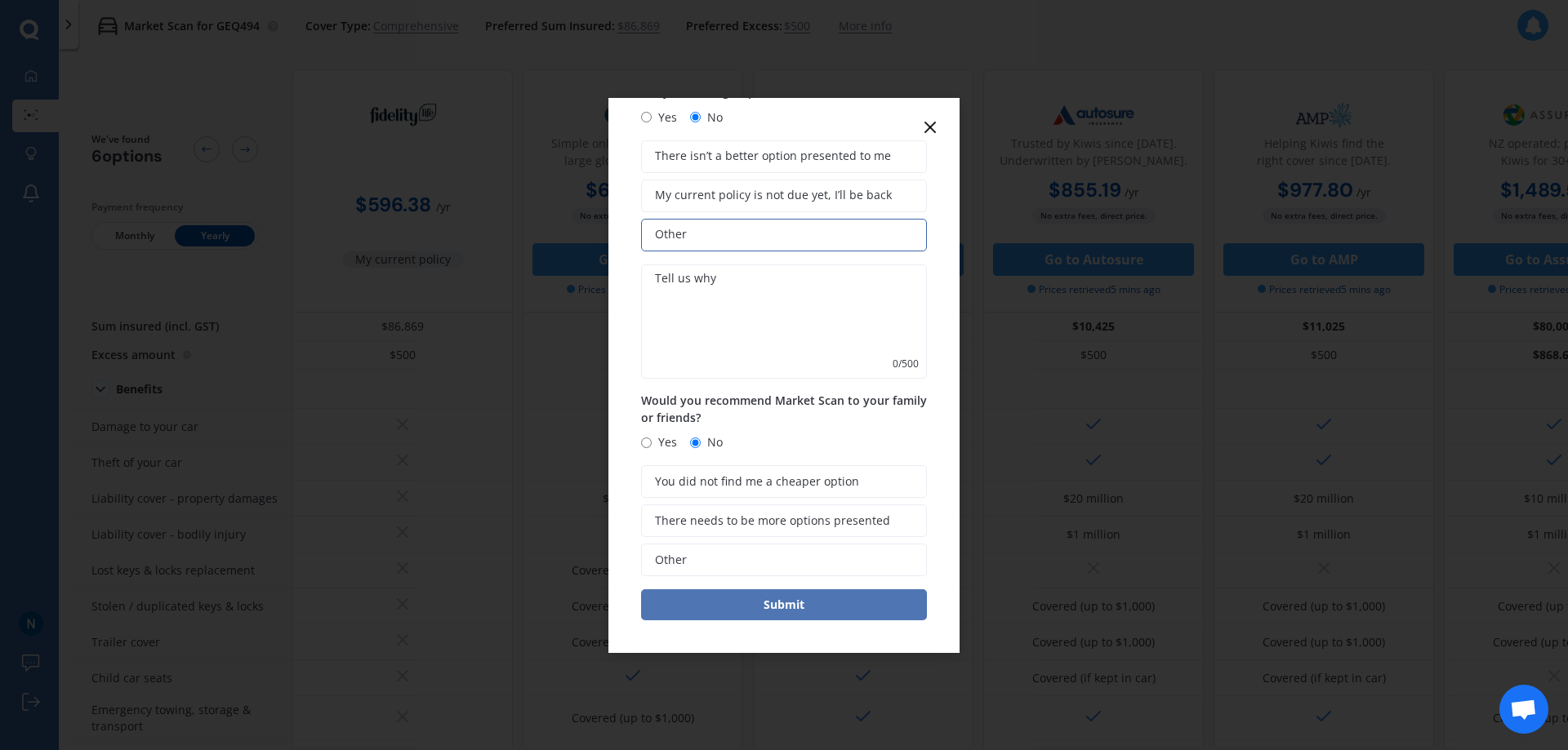
type textarea "n/a"
click at [814, 611] on button "Submit" at bounding box center [784, 604] width 286 height 31
click at [698, 282] on textarea at bounding box center [784, 321] width 286 height 114
type textarea "nn/"
click at [787, 612] on button "Submit" at bounding box center [784, 604] width 286 height 31
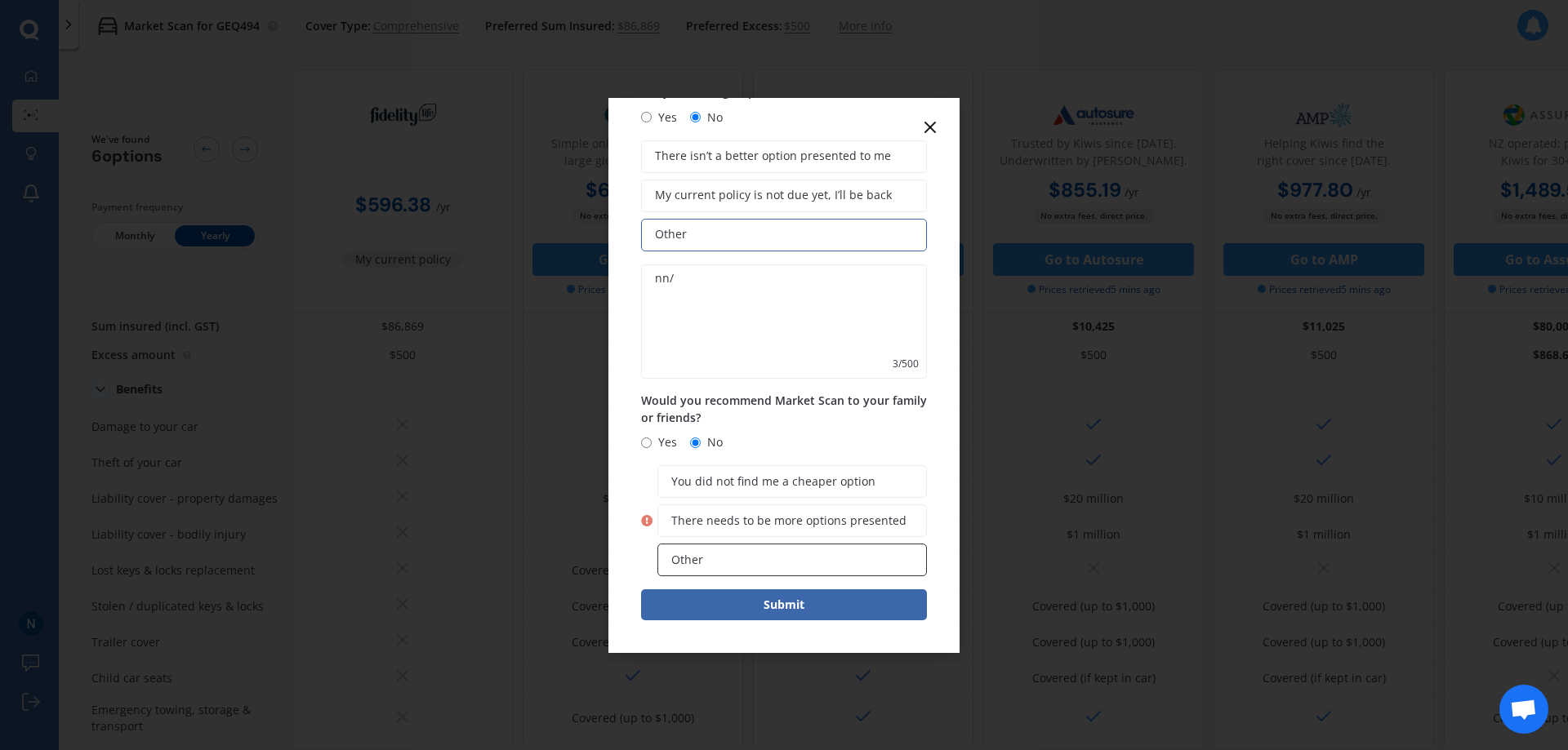
click at [723, 553] on label "Other" at bounding box center [792, 560] width 269 height 33
click at [0, 0] on input "Other" at bounding box center [0, 0] width 0 height 0
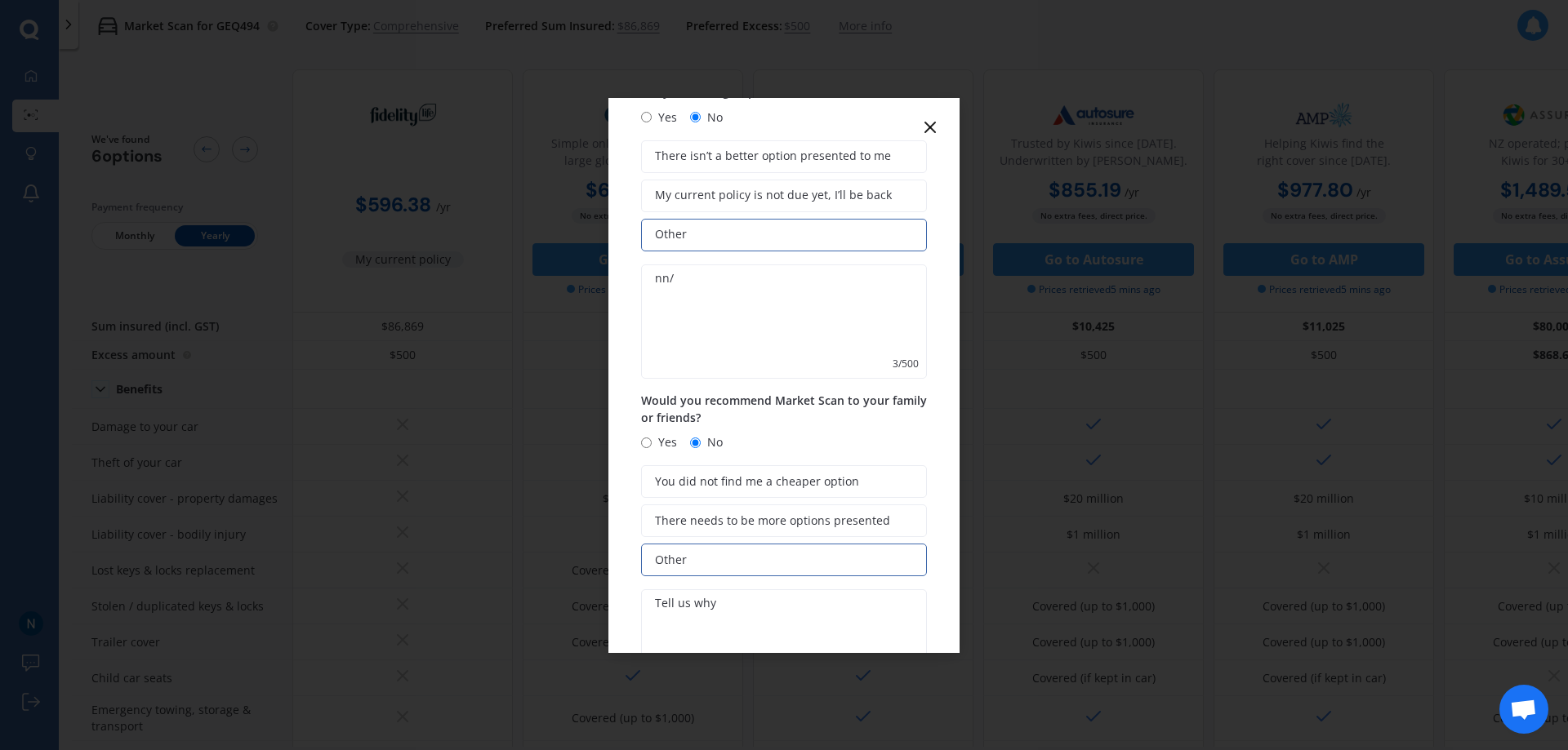
click at [761, 604] on textarea at bounding box center [784, 646] width 286 height 114
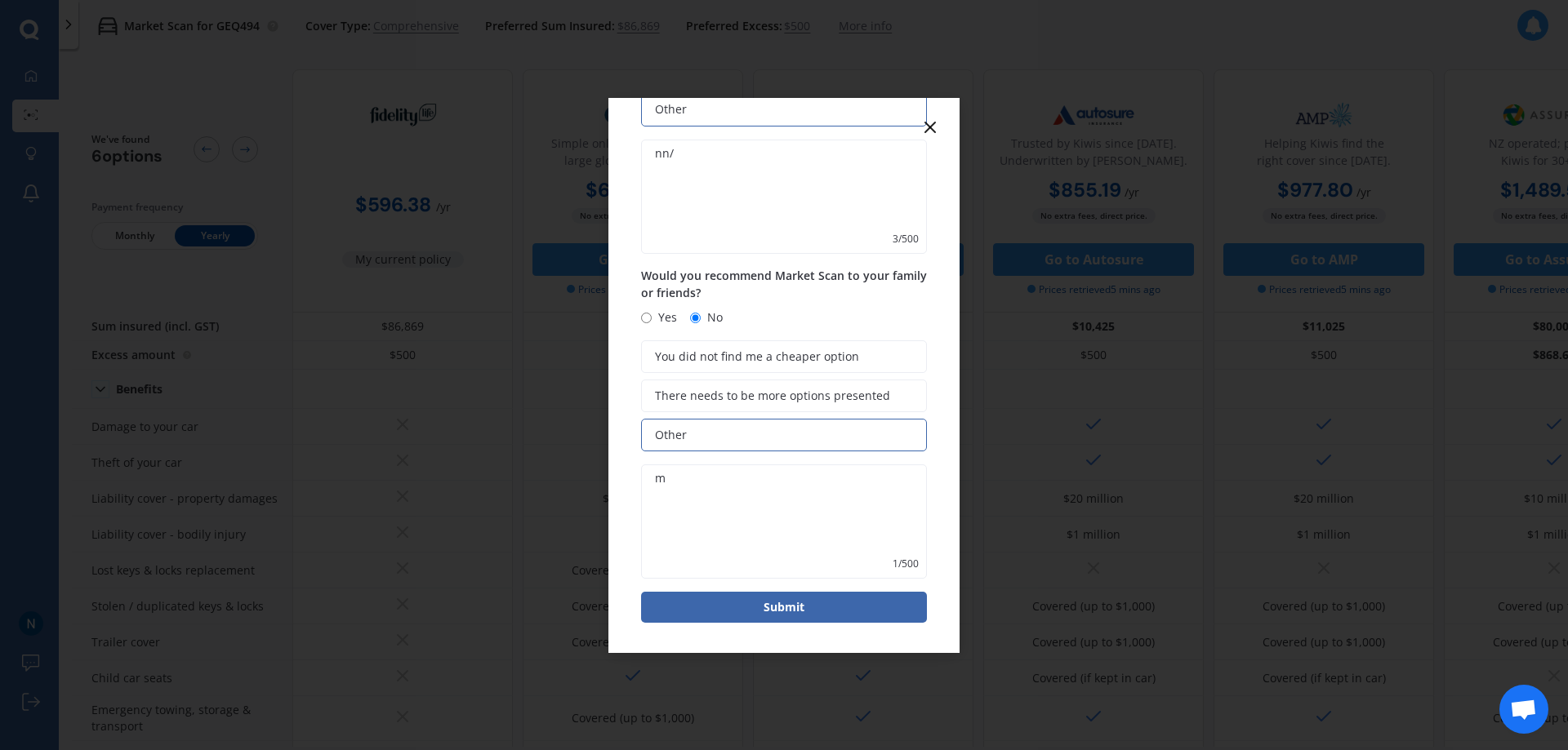
scroll to position [435, 0]
type textarea "m"
click at [782, 609] on button "Submit" at bounding box center [784, 604] width 286 height 31
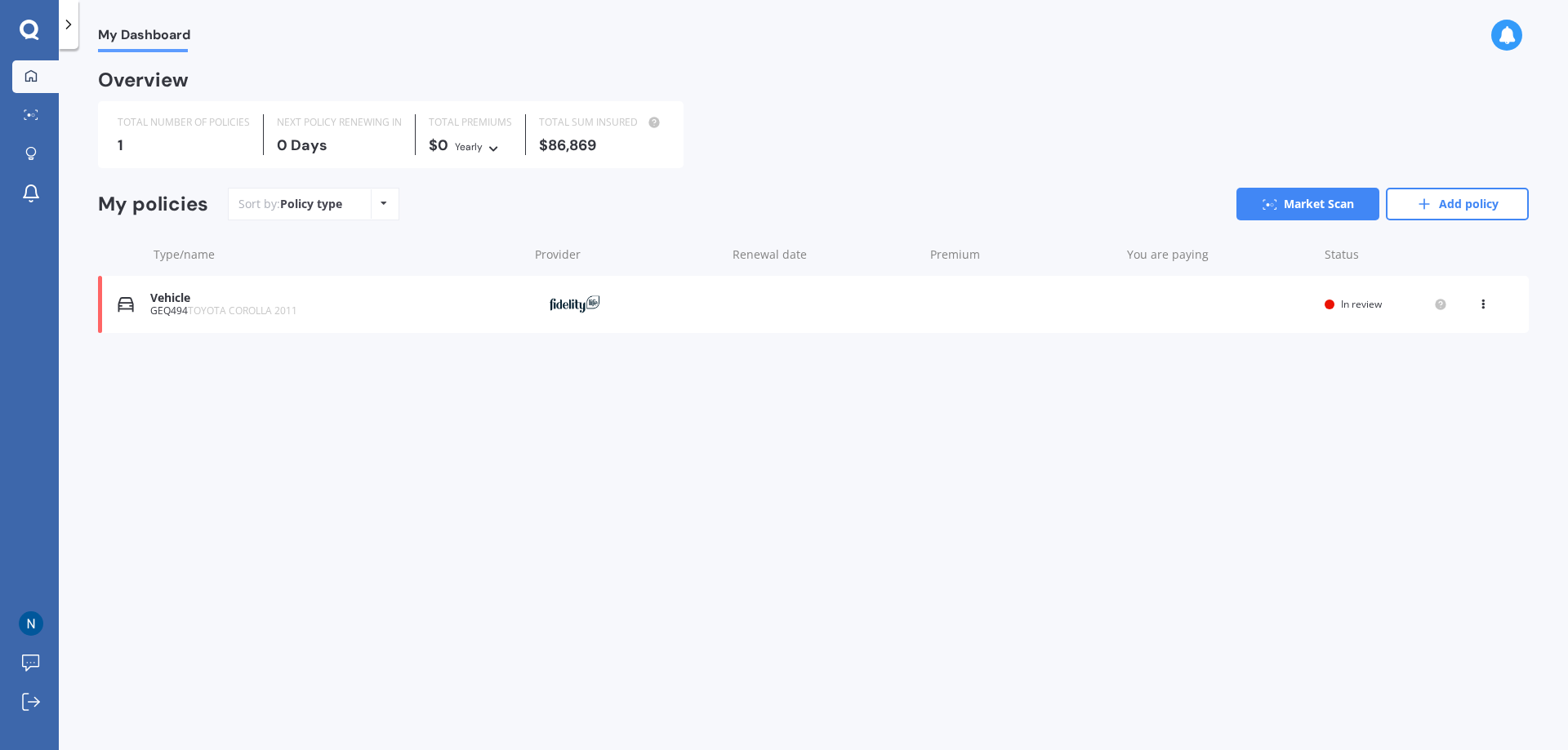
click at [163, 101] on div "Overview" at bounding box center [813, 86] width 1431 height 29
click at [383, 205] on icon at bounding box center [383, 203] width 7 height 9
click at [359, 240] on span "Policy type" at bounding box center [355, 239] width 62 height 15
click at [25, 115] on icon at bounding box center [31, 114] width 15 height 10
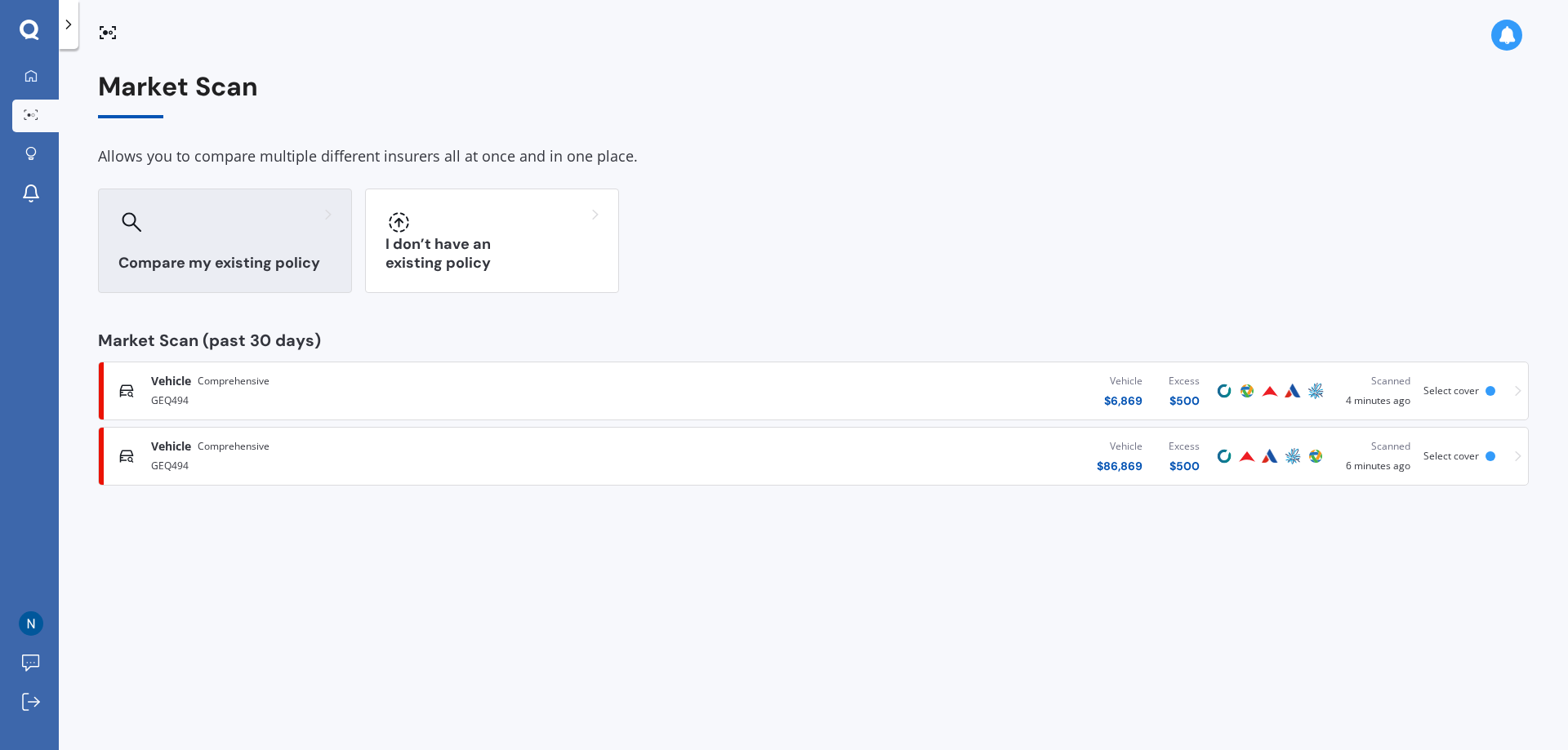
click at [240, 225] on div at bounding box center [225, 222] width 213 height 26
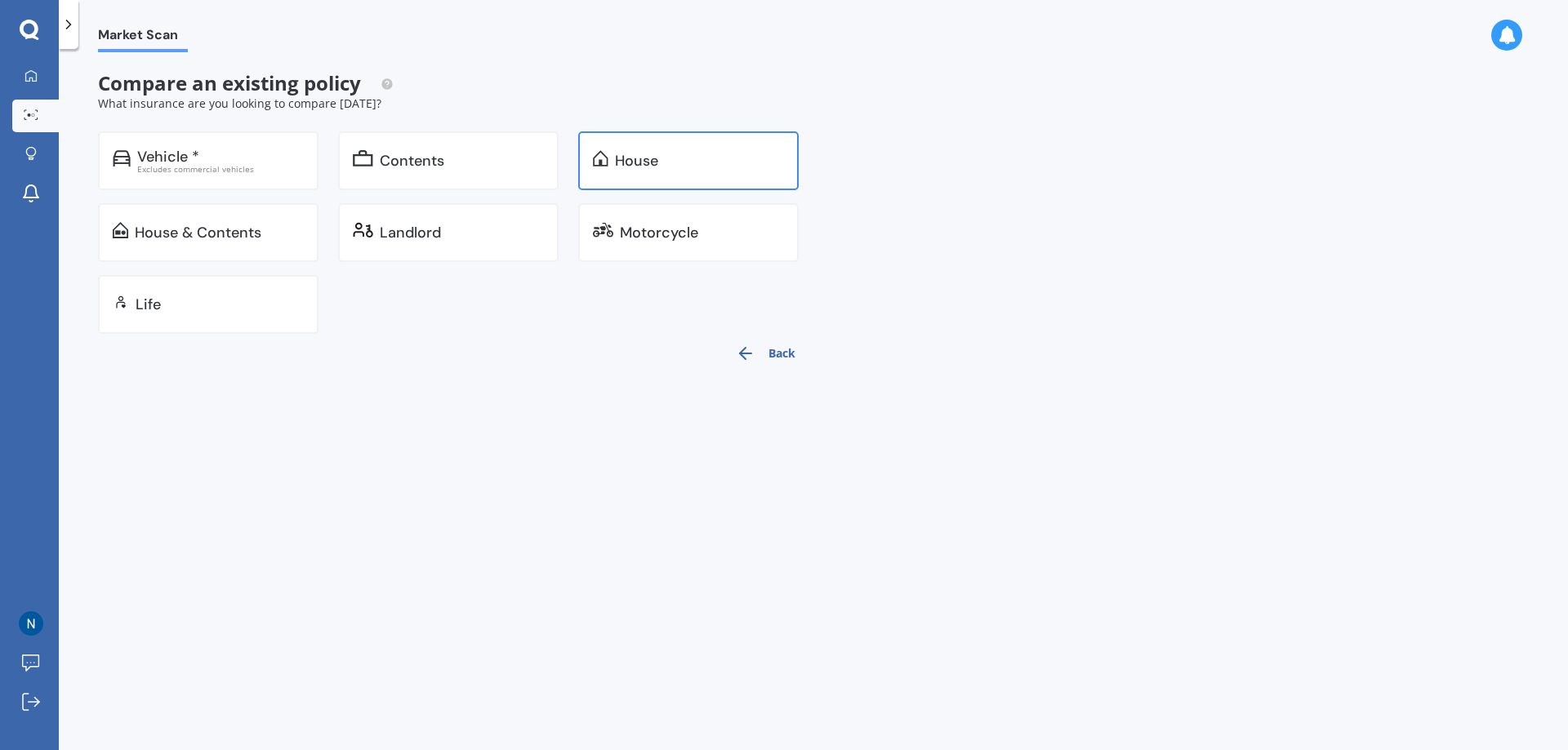
click at [632, 160] on div "House" at bounding box center [636, 160] width 43 height 16
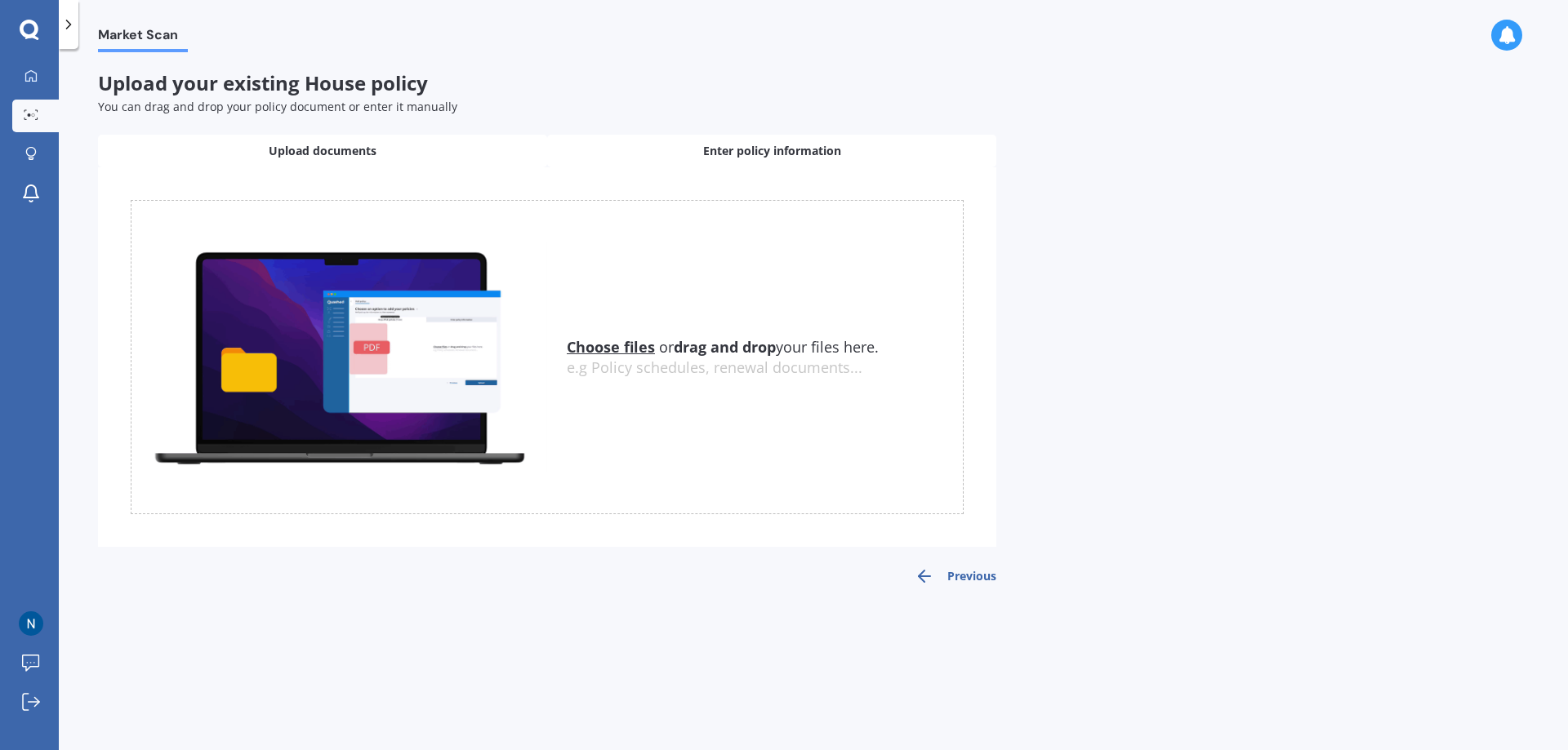
click at [765, 150] on span "Enter policy information" at bounding box center [772, 151] width 138 height 16
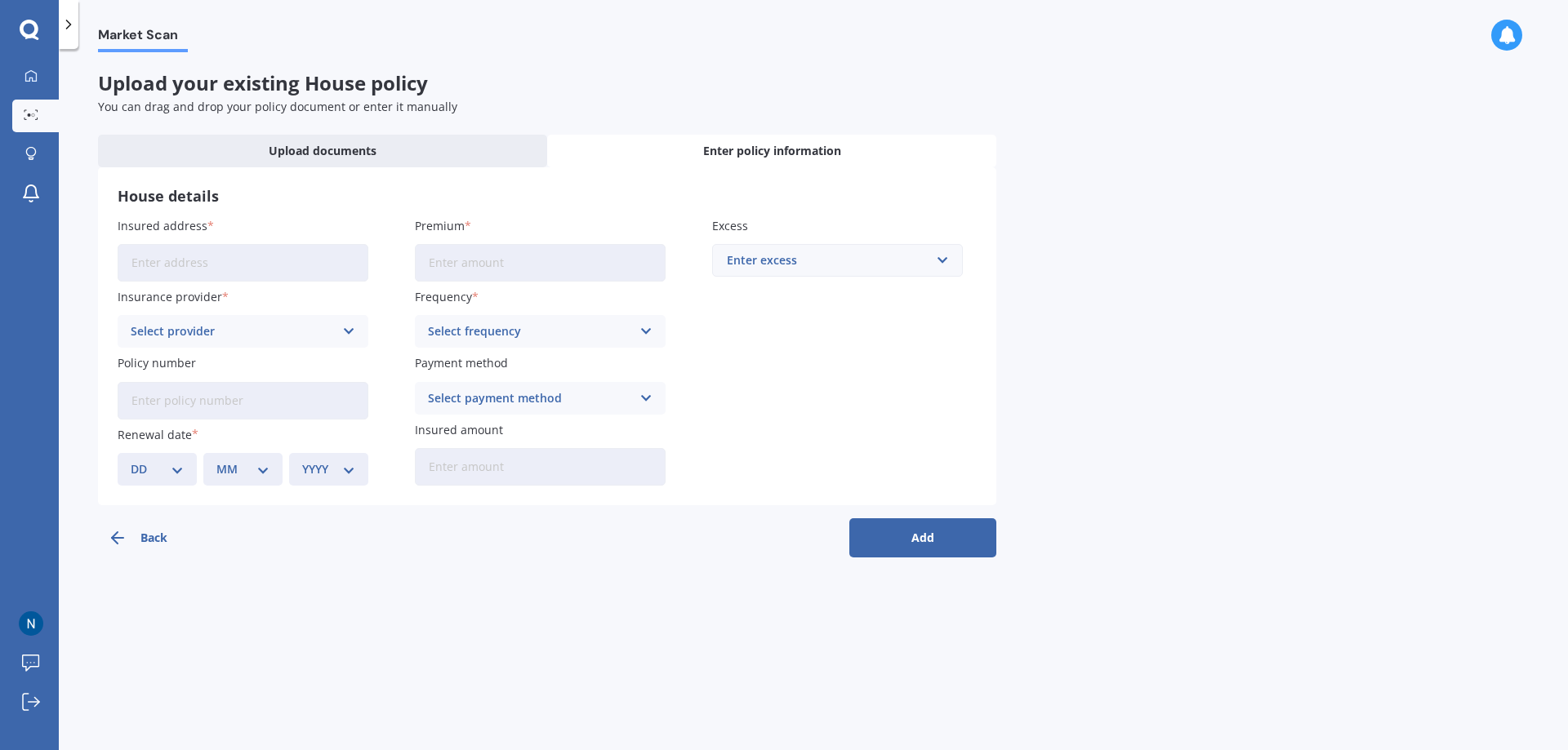
click at [163, 270] on input "Insured address" at bounding box center [243, 263] width 250 height 38
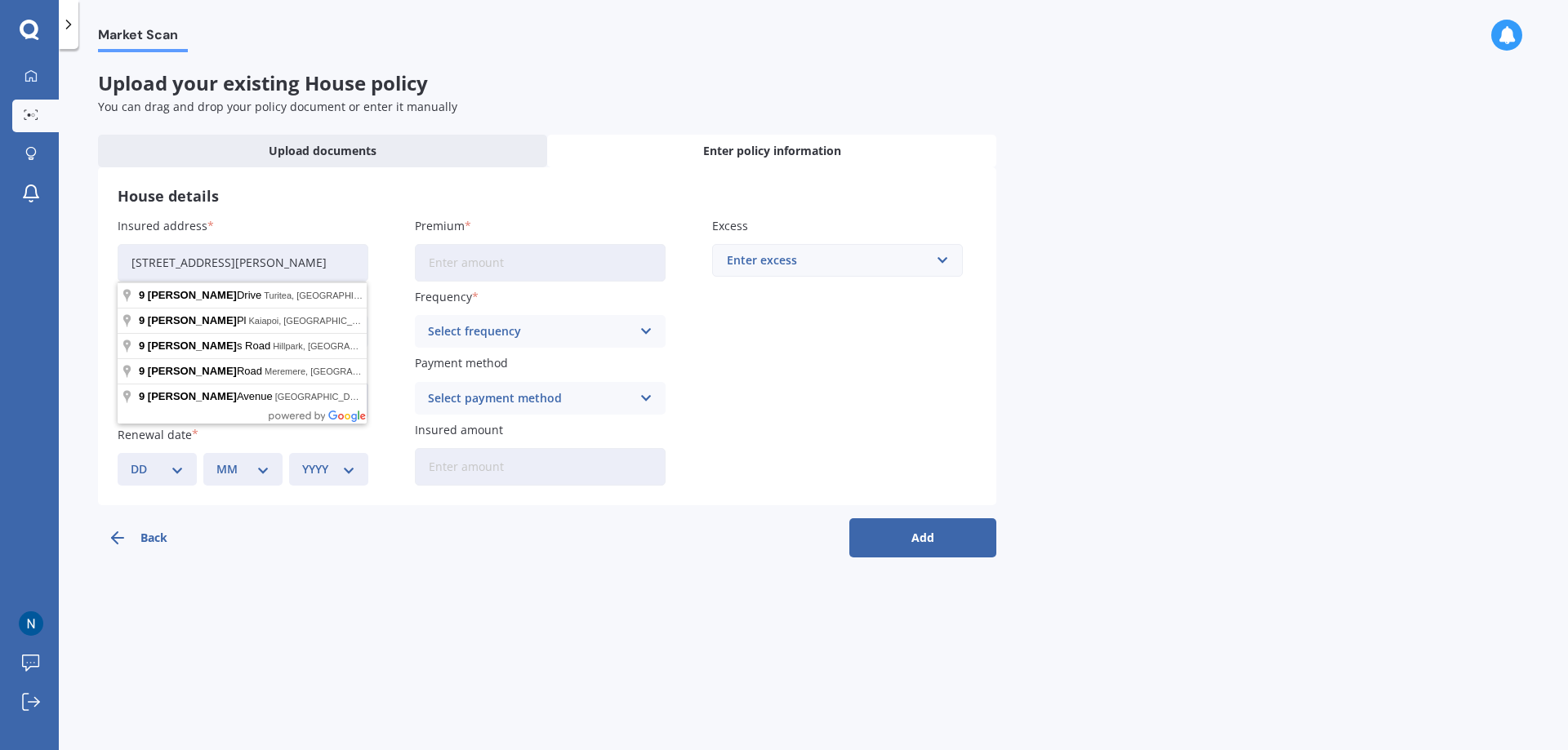
type input "[STREET_ADDRESS][PERSON_NAME]"
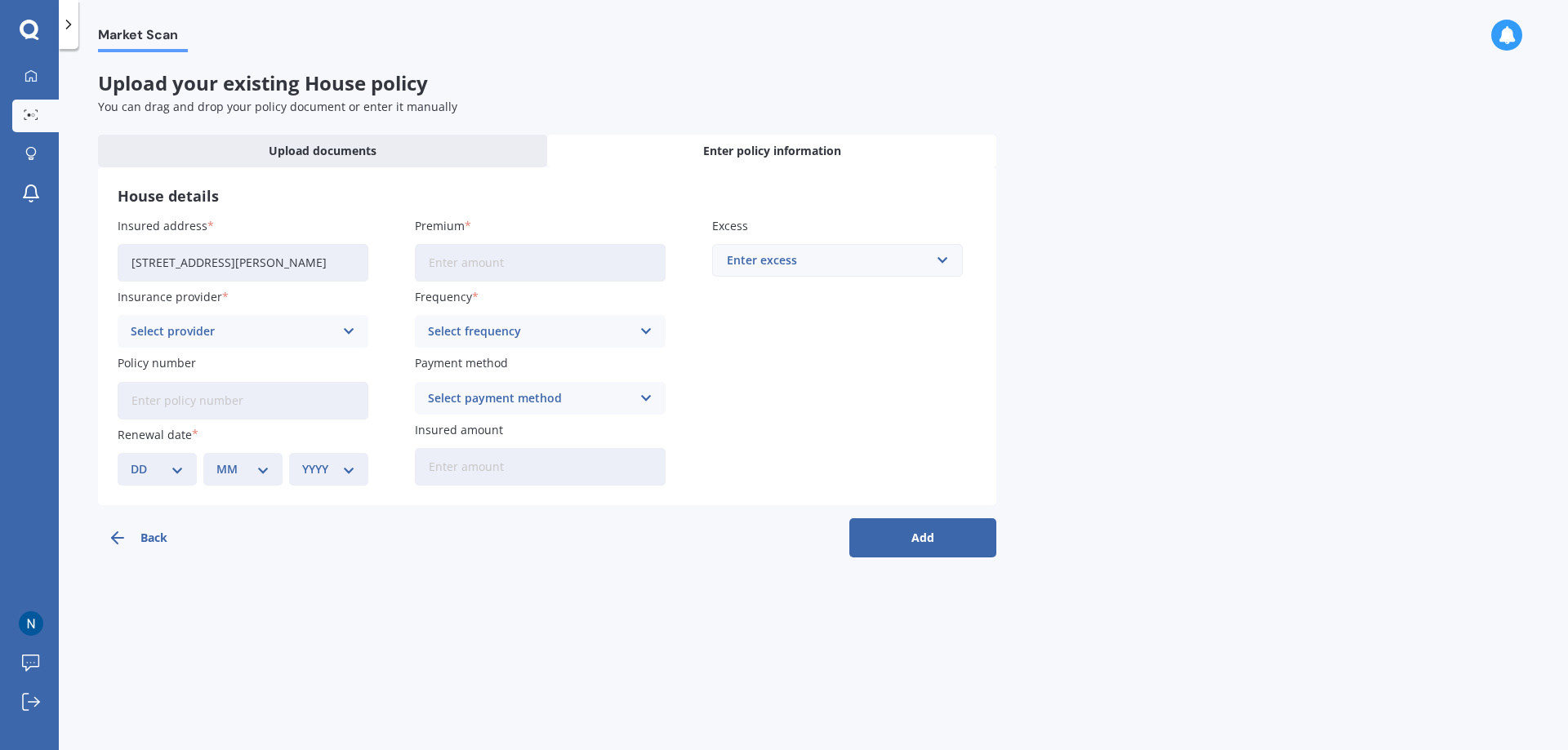
click at [187, 337] on div "Select provider" at bounding box center [232, 331] width 203 height 18
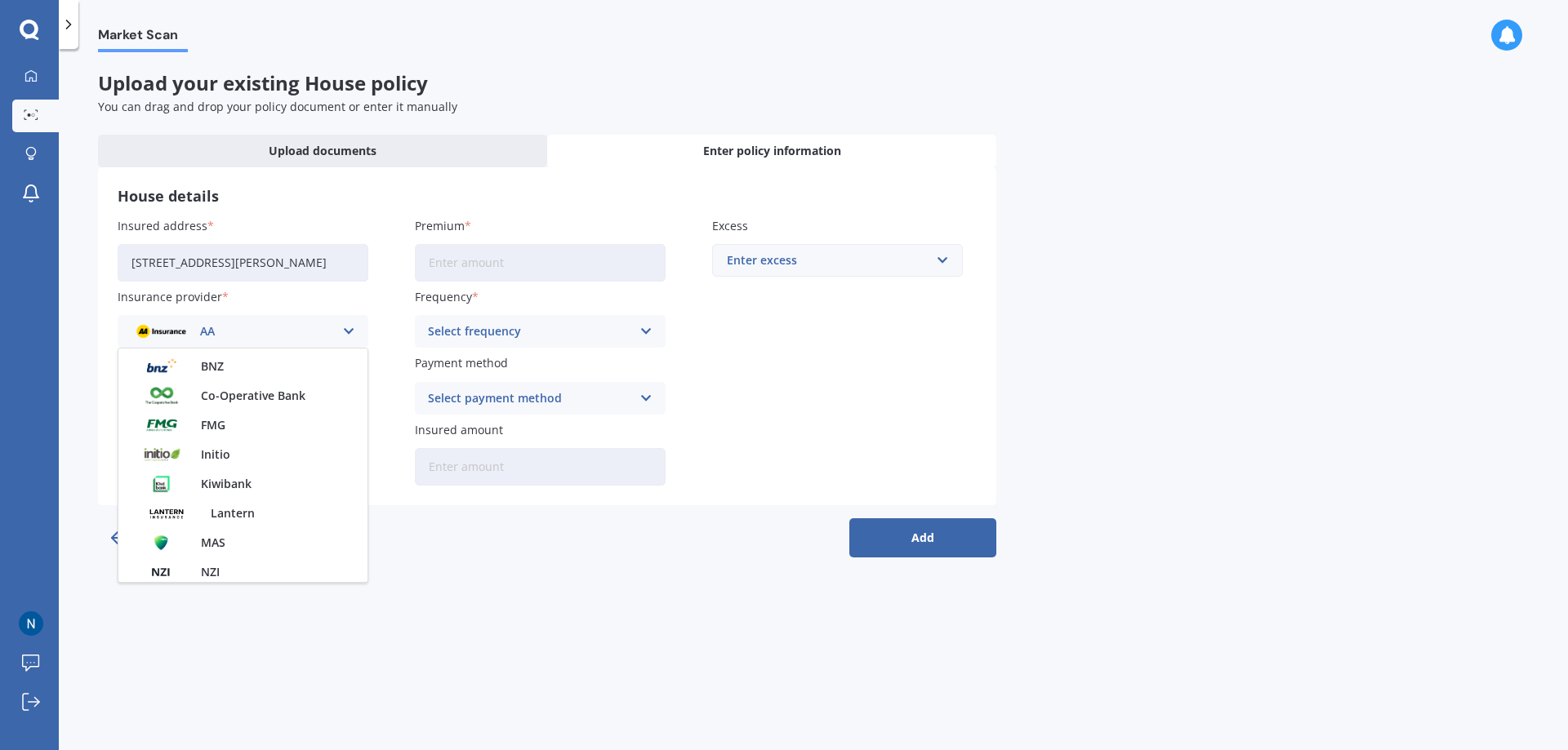
scroll to position [245, 0]
click at [216, 350] on span "FMG" at bounding box center [213, 354] width 24 height 11
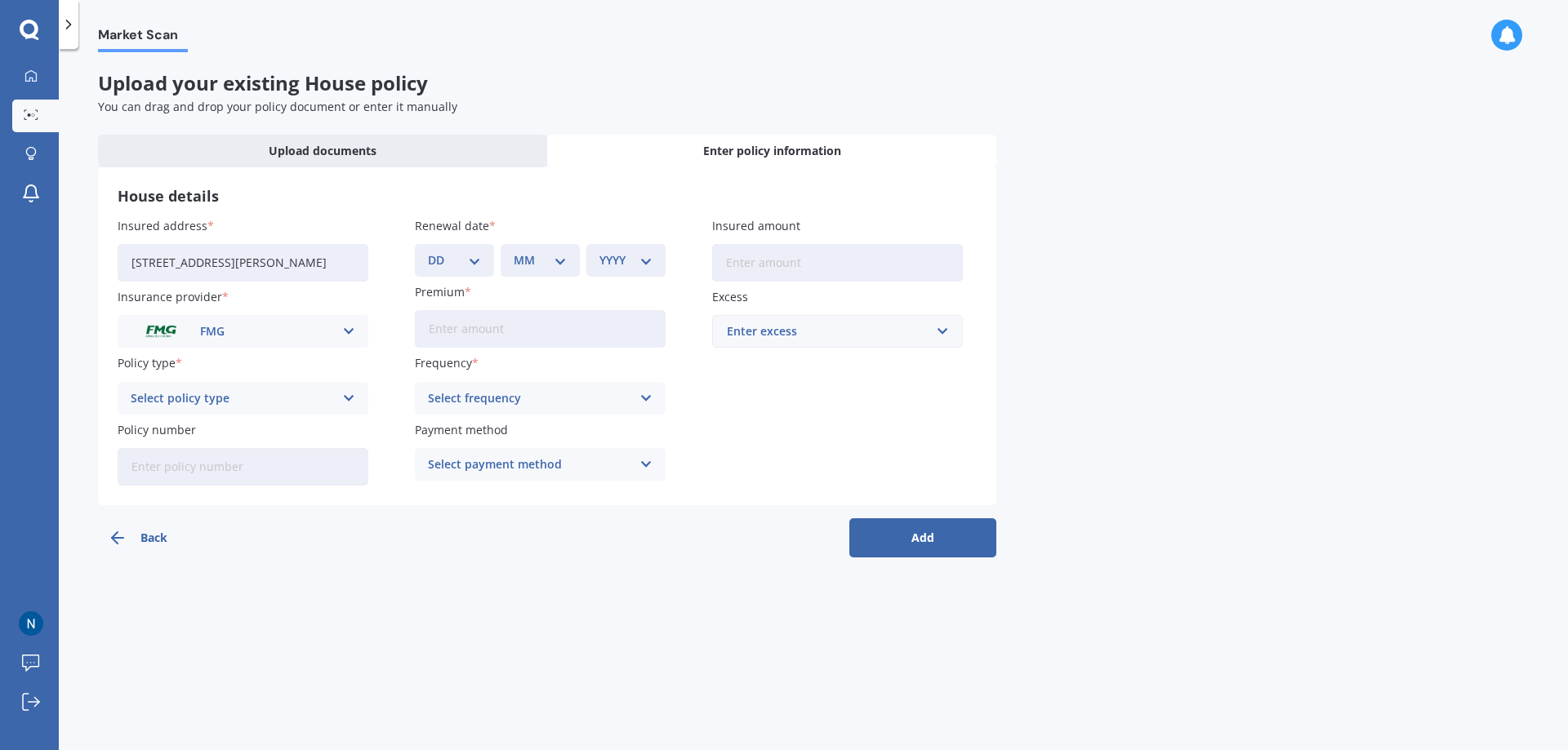
click at [338, 393] on div "Select policy type Home" at bounding box center [243, 398] width 250 height 33
click at [200, 434] on div "Home" at bounding box center [243, 430] width 249 height 29
click at [207, 470] on input "Policy number" at bounding box center [243, 467] width 250 height 38
type input "1008835"
click at [478, 260] on select "DD 01 02 03 04 05 06 07 08 09 10 11 12 13 14 15 16 17 18 19 20 21 22 23 24 25 2…" at bounding box center [455, 260] width 53 height 18
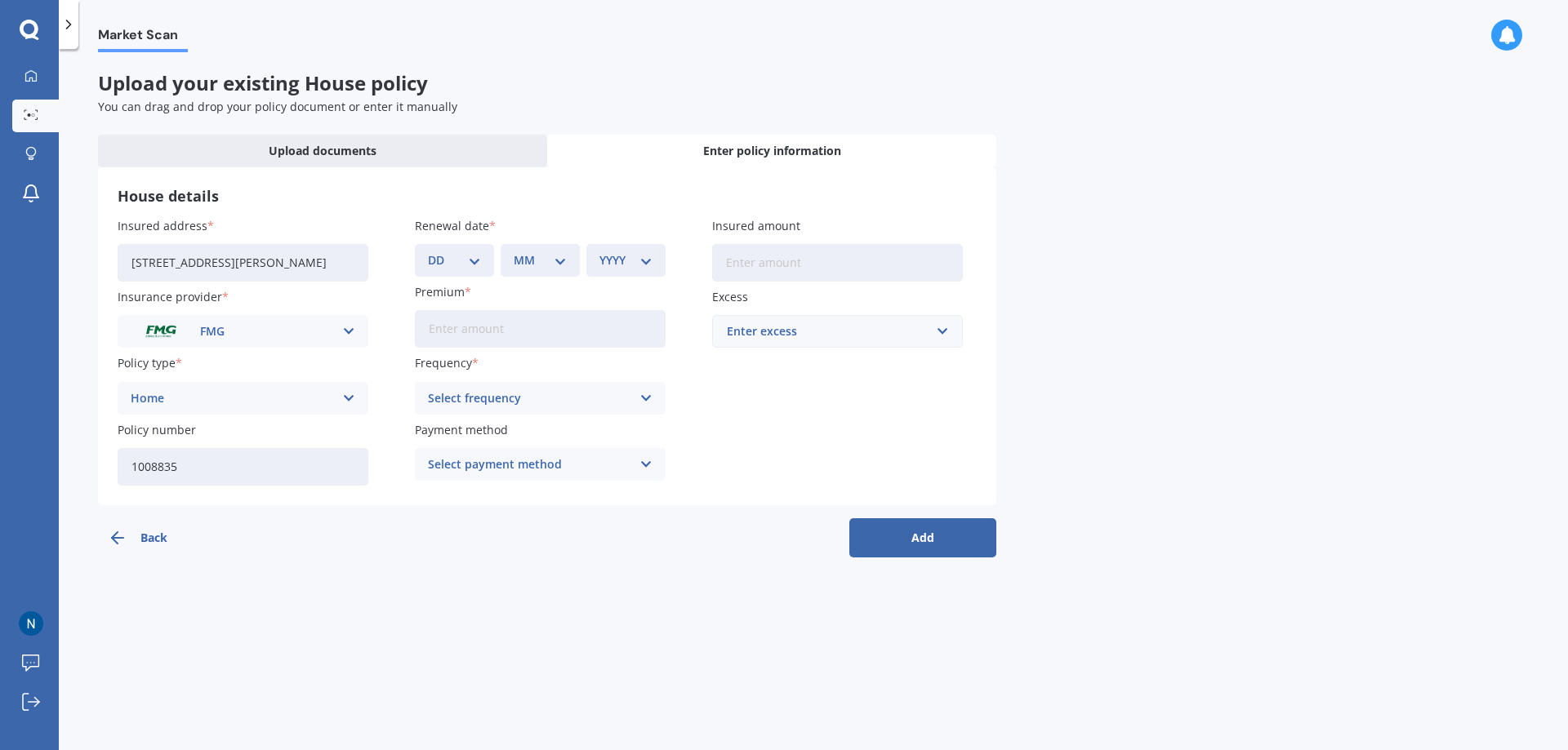
select select "01"
click at [428, 251] on select "DD 01 02 03 04 05 06 07 08 09 10 11 12 13 14 15 16 17 18 19 20 21 22 23 24 25 2…" at bounding box center [455, 260] width 53 height 18
click at [523, 266] on select "MM 01 02 03 04 05 06 07 08 09 10 11 12" at bounding box center [540, 260] width 53 height 18
select select "05"
click at [514, 251] on select "MM 01 02 03 04 05 06 07 08 09 10 11 12" at bounding box center [540, 260] width 53 height 18
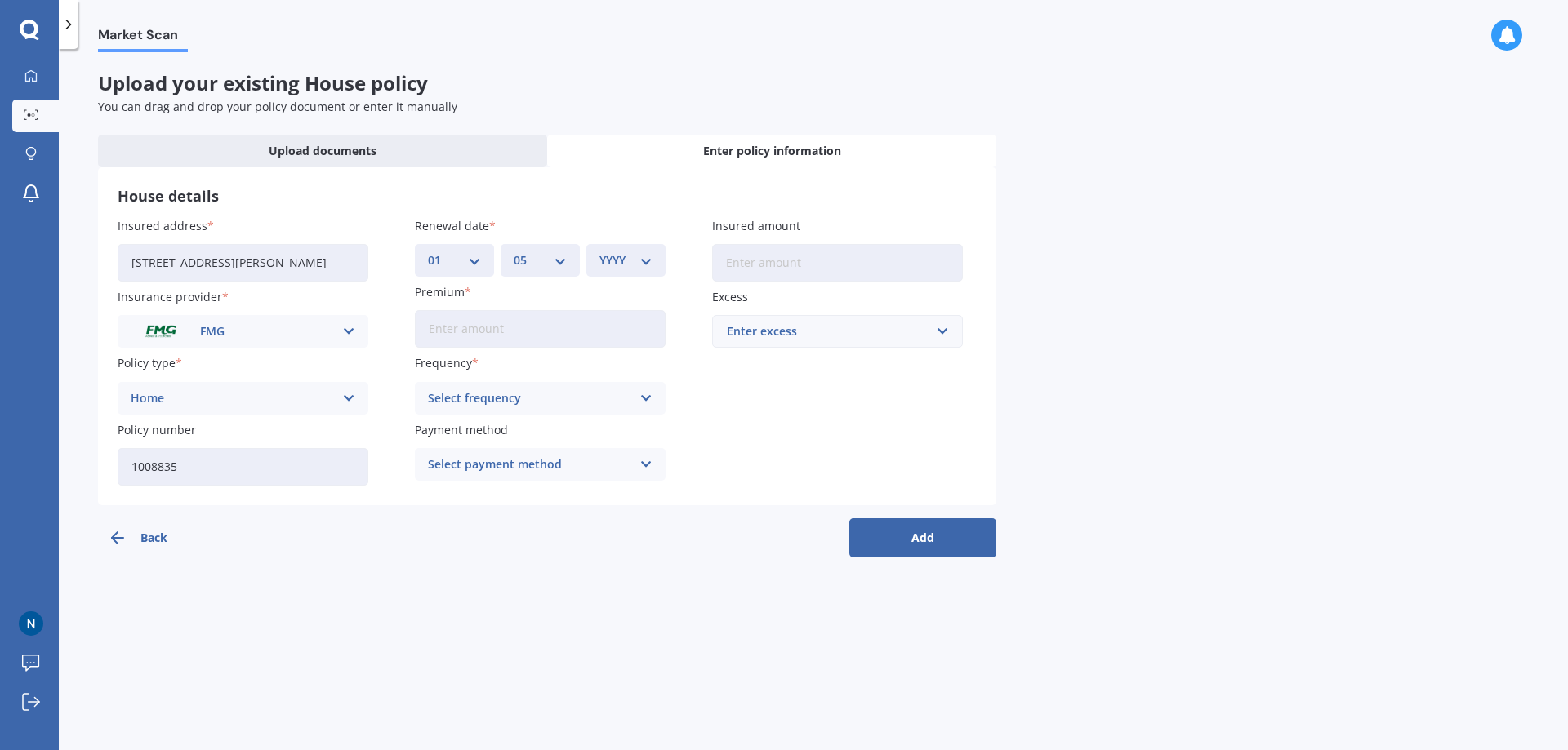
click at [610, 270] on div "YYYY 2027 2026 2025 2024 2023 2022 2021 2020 2019 2018 2017 2016 2015 2014 2013…" at bounding box center [626, 260] width 79 height 33
click at [609, 270] on div "YYYY 2027 2026 2025 2024 2023 2022 2021 2020 2019 2018 2017 2016 2015 2014 2013…" at bounding box center [626, 260] width 79 height 33
click at [647, 262] on select "YYYY 2027 2026 2025 2024 2023 2022 2021 2020 2019 2018 2017 2016 2015 2014 2013…" at bounding box center [626, 260] width 53 height 18
select select "2025"
click at [600, 251] on select "YYYY 2027 2026 2025 2024 2023 2022 2021 2020 2019 2018 2017 2016 2015 2014 2013…" at bounding box center [626, 260] width 53 height 18
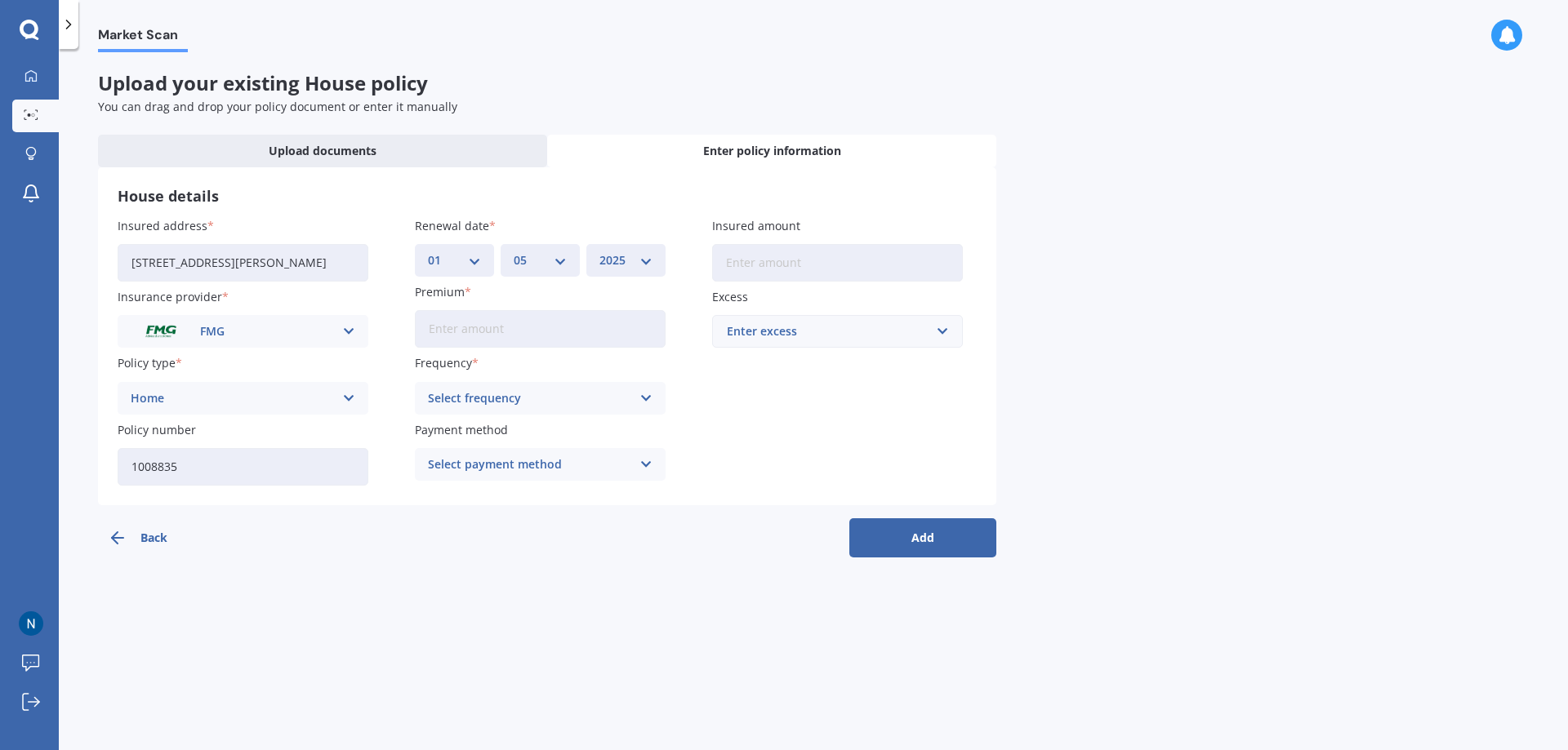
click at [567, 333] on input "Premium" at bounding box center [540, 329] width 250 height 38
type input "$3,156.13"
click at [551, 397] on div "Select frequency" at bounding box center [530, 398] width 203 height 18
click at [488, 426] on div "Yearly" at bounding box center [540, 430] width 249 height 29
click at [515, 461] on div "Select payment method" at bounding box center [530, 464] width 203 height 18
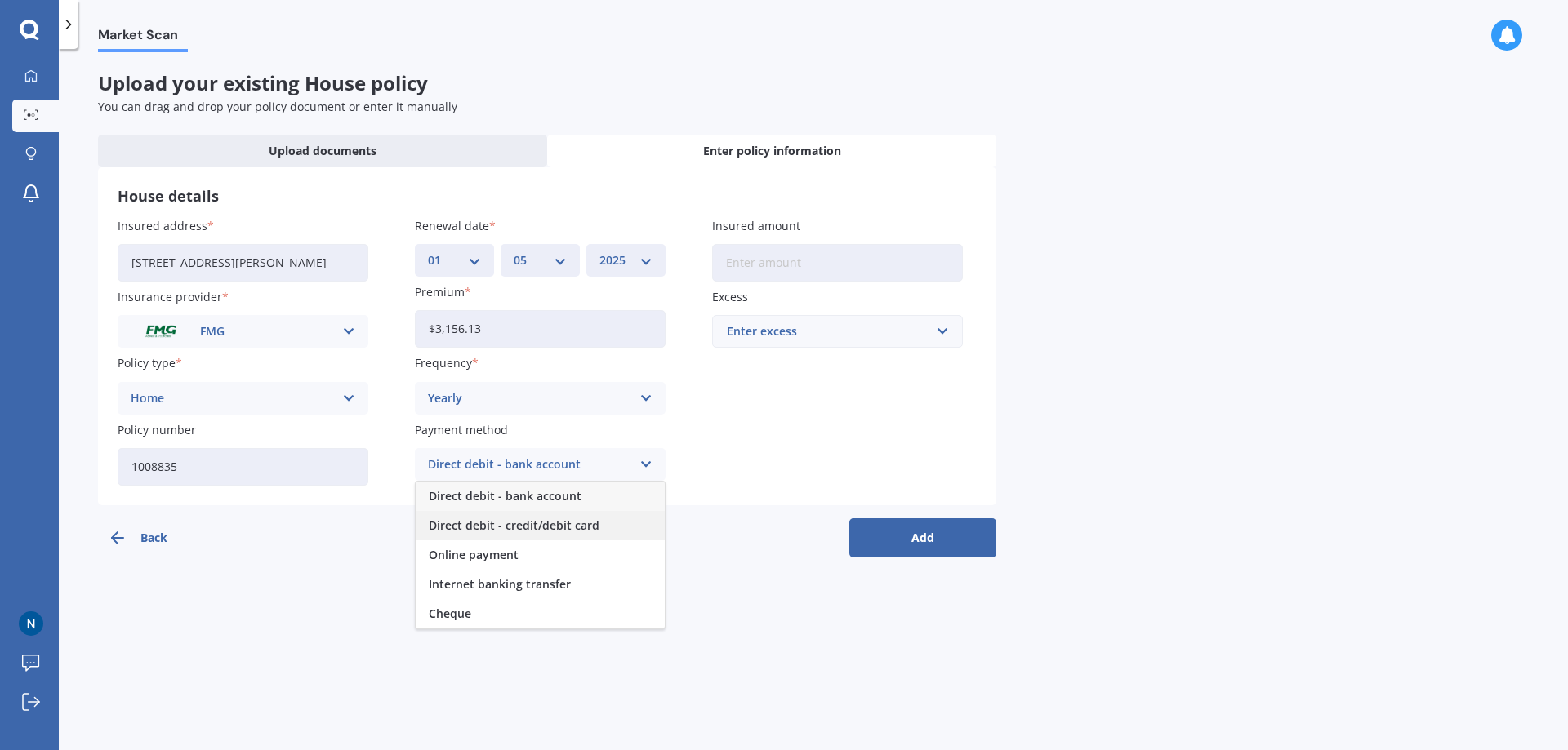
click at [529, 525] on span "Direct debit - credit/debit card" at bounding box center [513, 526] width 170 height 11
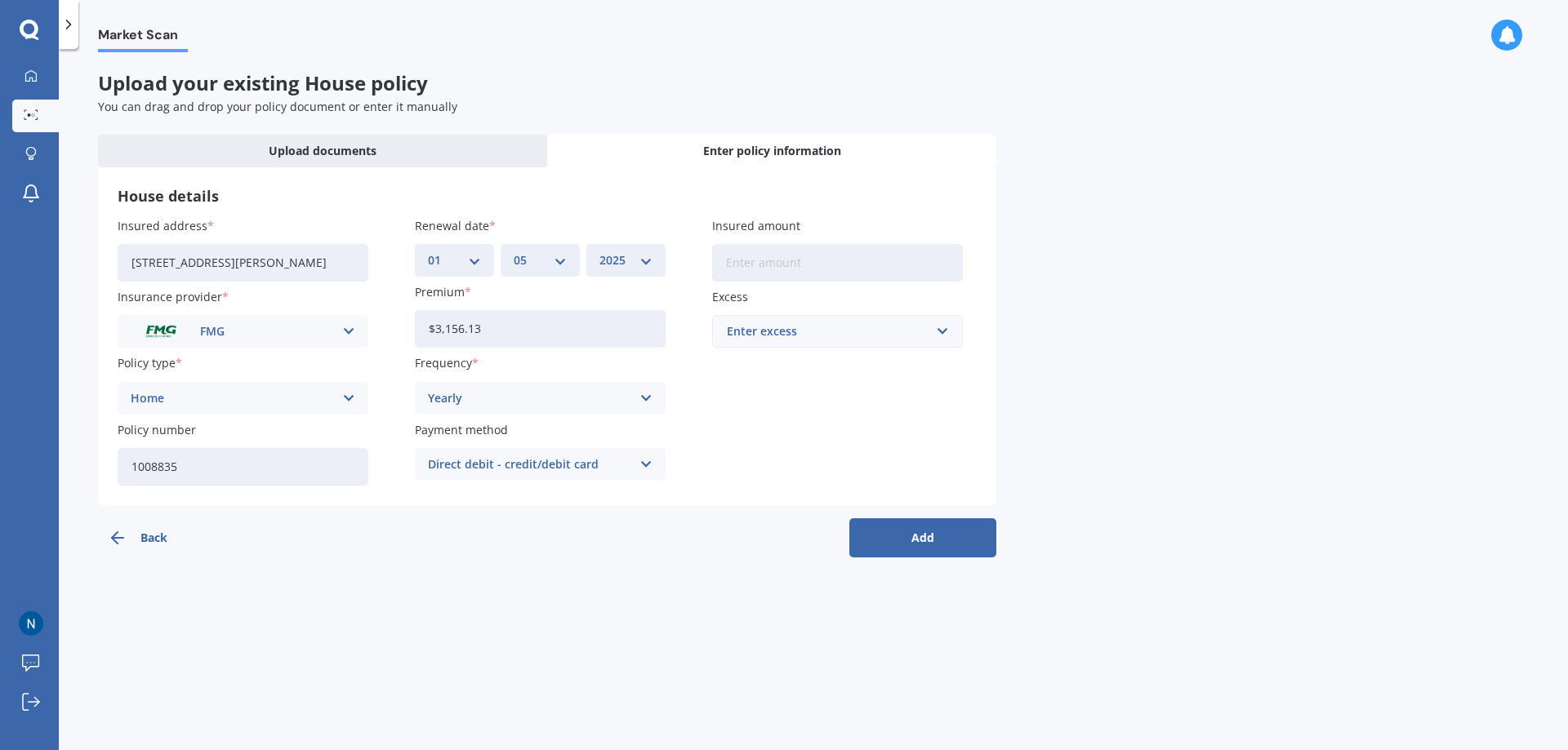
click at [783, 274] on input "Insured amount" at bounding box center [837, 263] width 250 height 38
click at [670, 171] on div "House details Insured address 9 Oram Drive, Turitea 4472 Insurance provider FMG…" at bounding box center [547, 336] width 898 height 338
click at [946, 337] on input "text" at bounding box center [831, 331] width 236 height 31
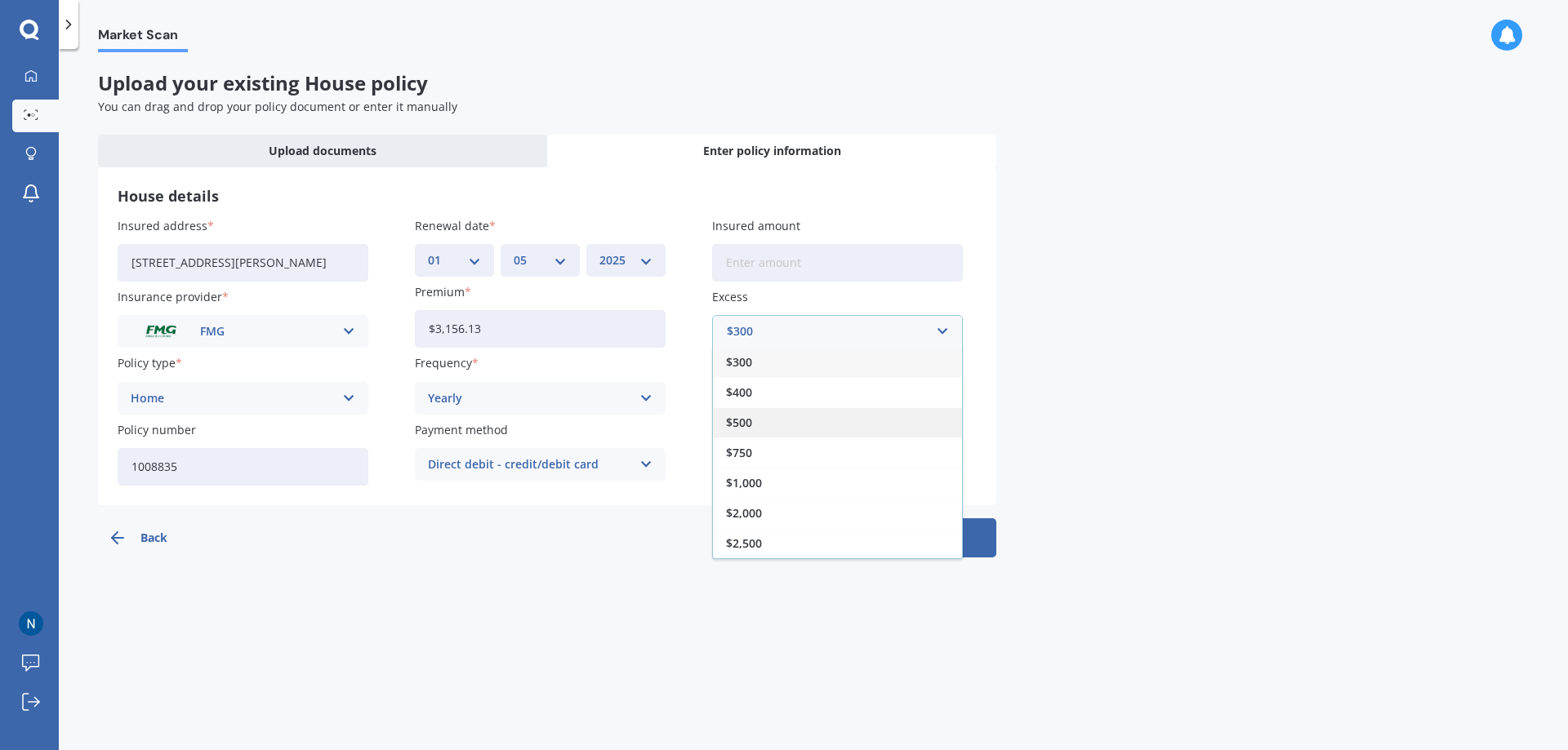
click at [724, 418] on div "$500" at bounding box center [837, 423] width 249 height 30
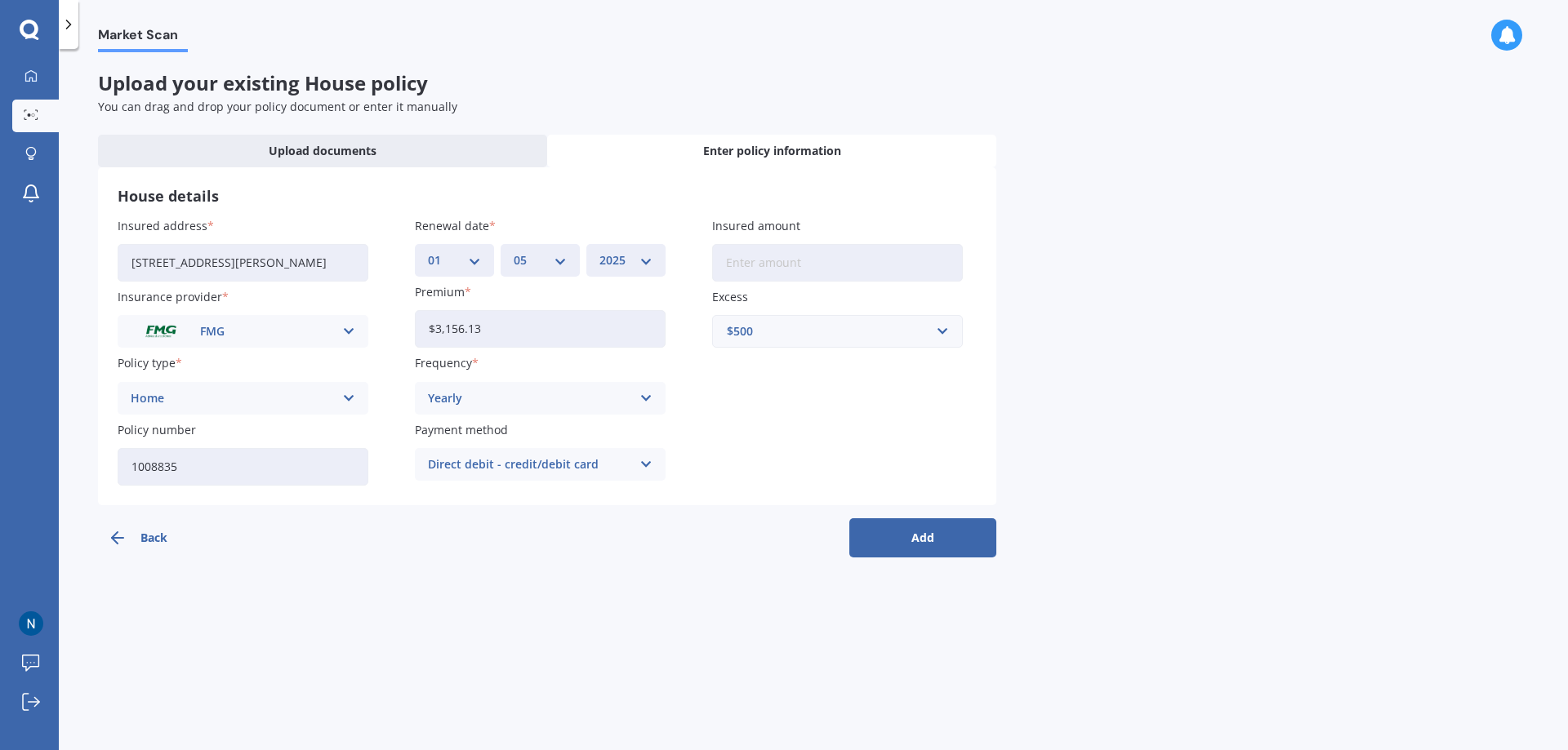
click at [752, 268] on input "Insured amount" at bounding box center [837, 263] width 250 height 38
type input "$970,616"
click at [956, 549] on button "Add" at bounding box center [922, 538] width 147 height 40
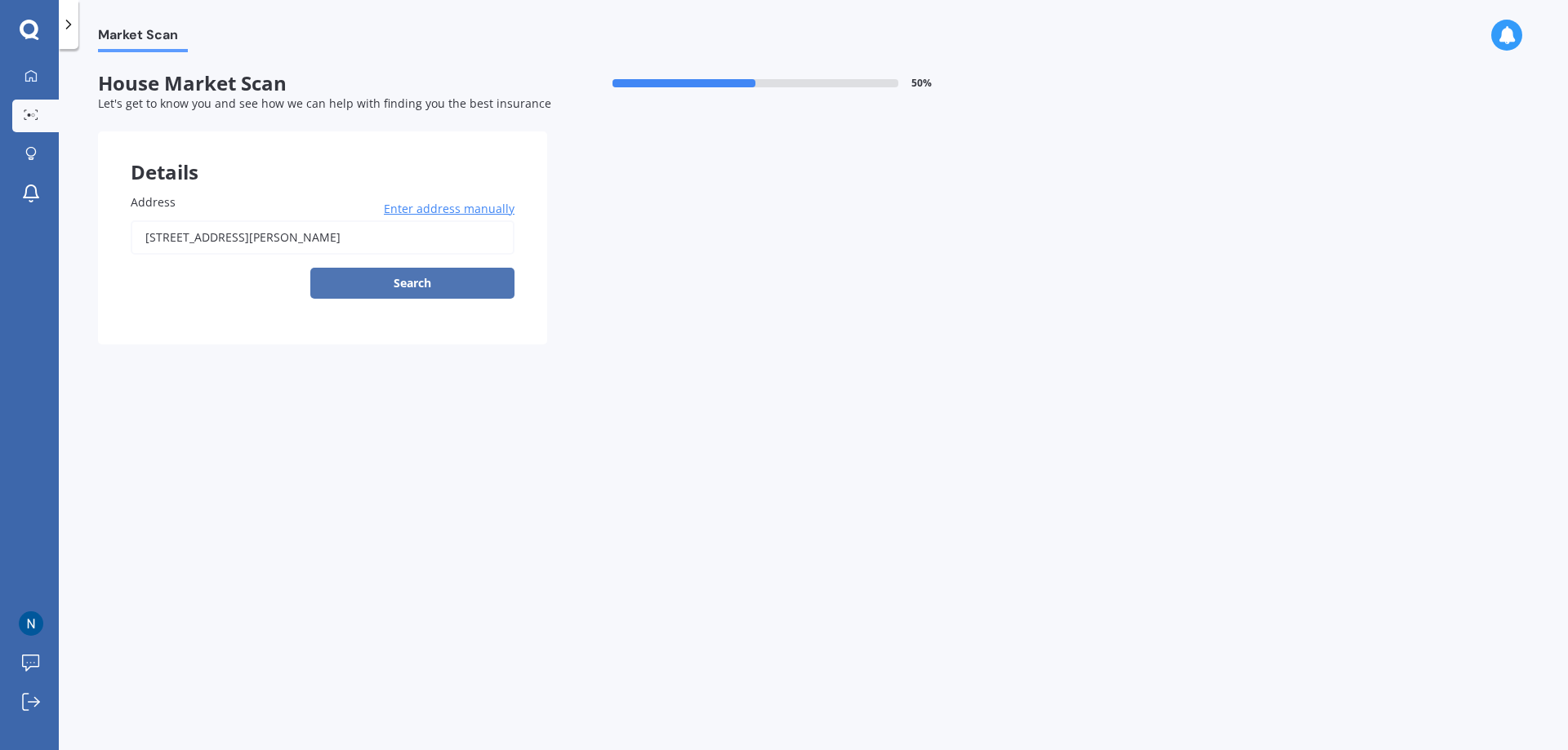
click at [397, 277] on button "Search" at bounding box center [412, 283] width 204 height 31
drag, startPoint x: 278, startPoint y: 253, endPoint x: 262, endPoint y: 263, distance: 18.9
click at [276, 254] on div "Select a match from the address list" at bounding box center [213, 261] width 164 height 14
click at [267, 233] on input "[STREET_ADDRESS][PERSON_NAME]" at bounding box center [323, 237] width 384 height 34
type input "[STREET_ADDRESS][PERSON_NAME]"
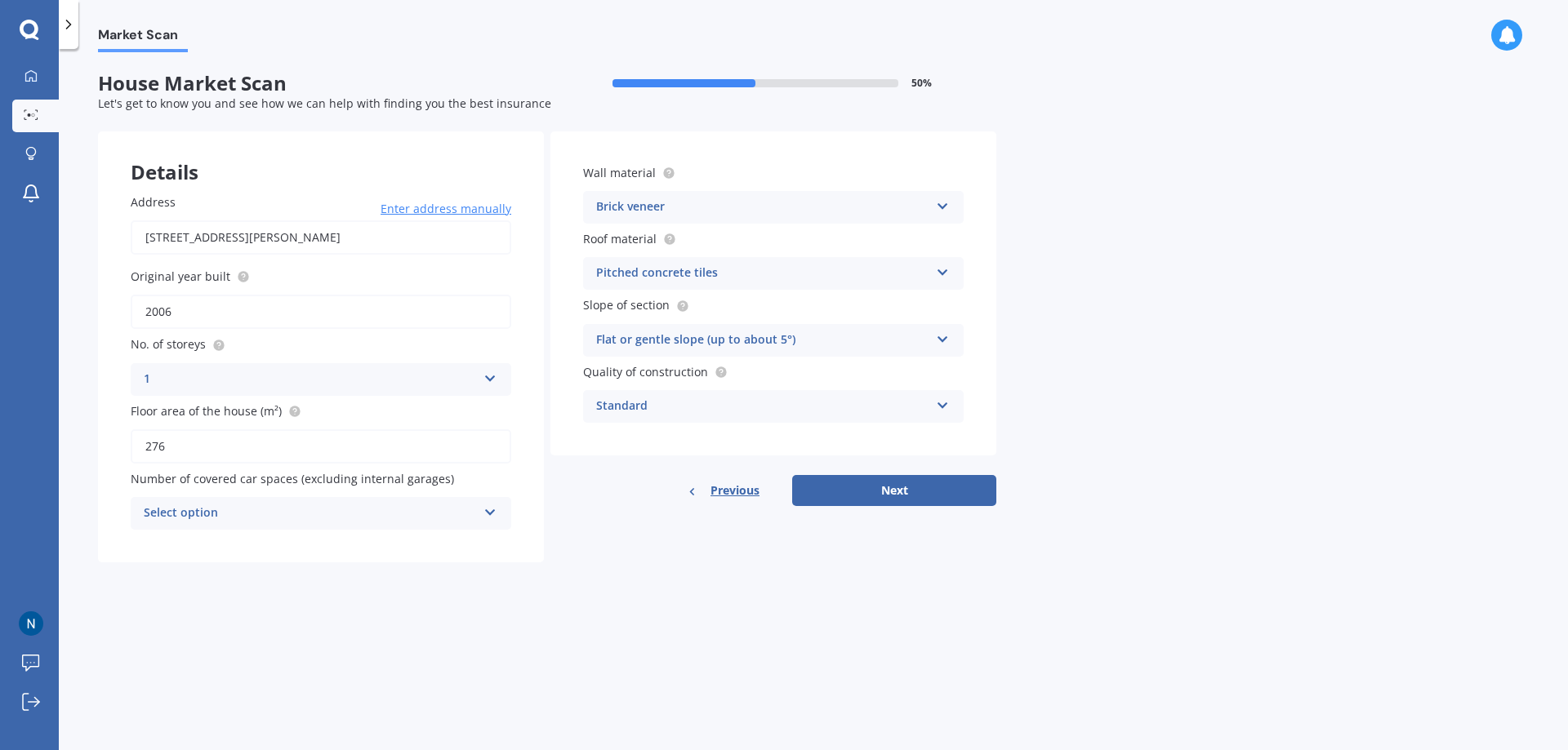
click at [215, 510] on div "Select option" at bounding box center [311, 513] width 333 height 20
click at [192, 571] on div "1" at bounding box center [321, 574] width 379 height 29
click at [873, 490] on button "Next" at bounding box center [893, 490] width 204 height 31
select select "12"
select select "09"
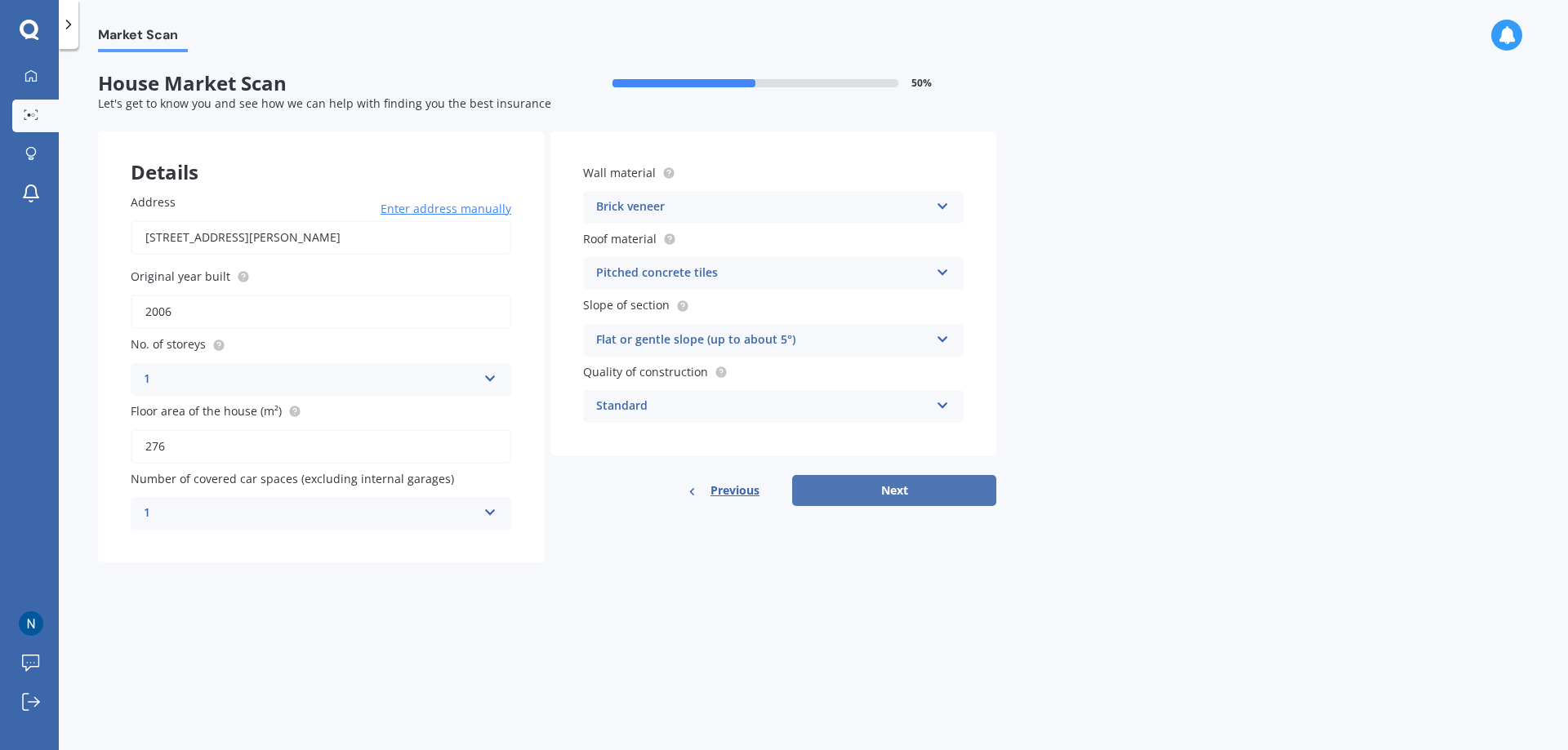
select select "1978"
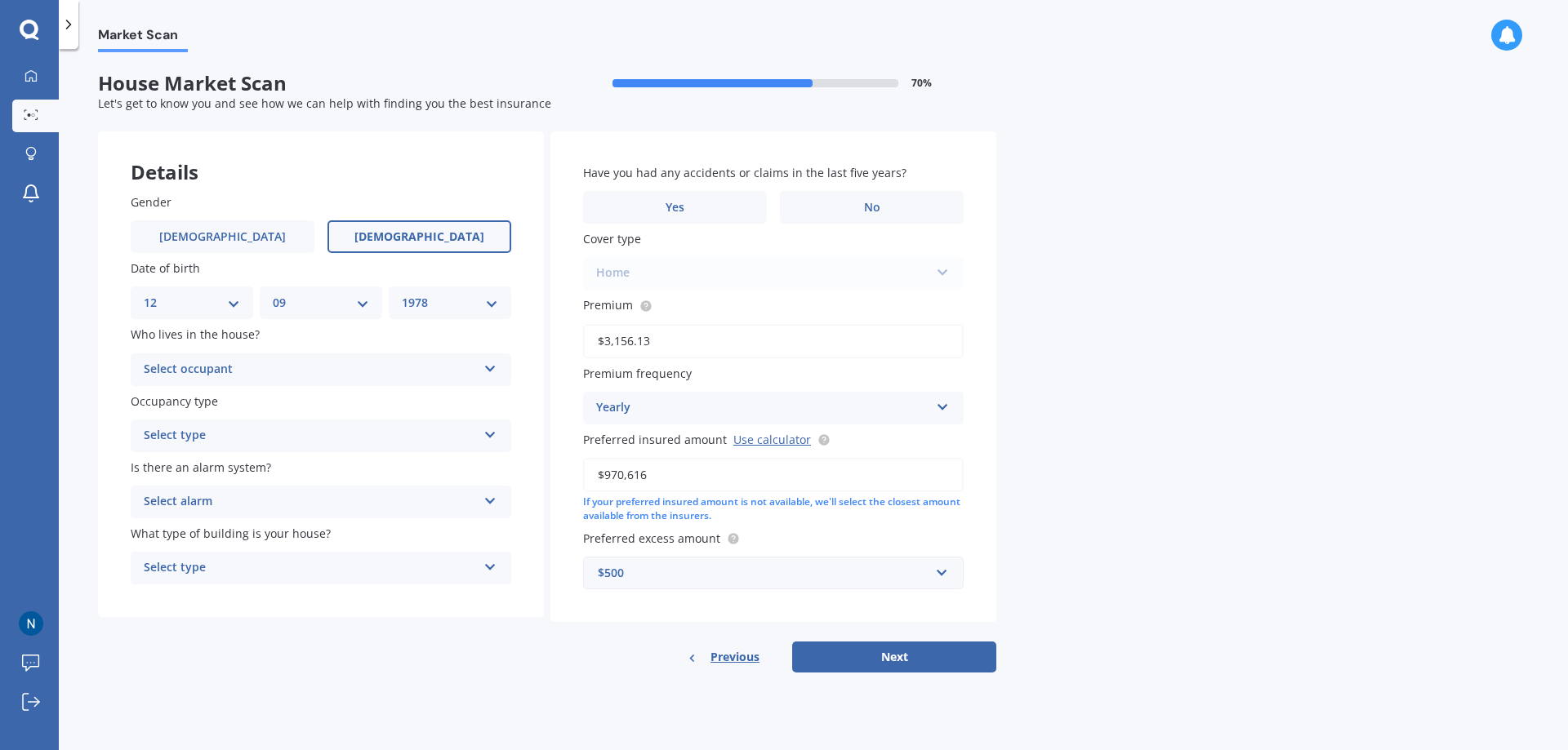
click at [400, 367] on div "Select occupant" at bounding box center [311, 370] width 333 height 20
click at [181, 403] on span "Owner" at bounding box center [163, 401] width 37 height 15
click at [262, 428] on div "Select type" at bounding box center [311, 436] width 333 height 20
click at [200, 467] on span "Permanent" at bounding box center [176, 467] width 62 height 15
click at [282, 493] on div "Select alarm" at bounding box center [311, 502] width 333 height 20
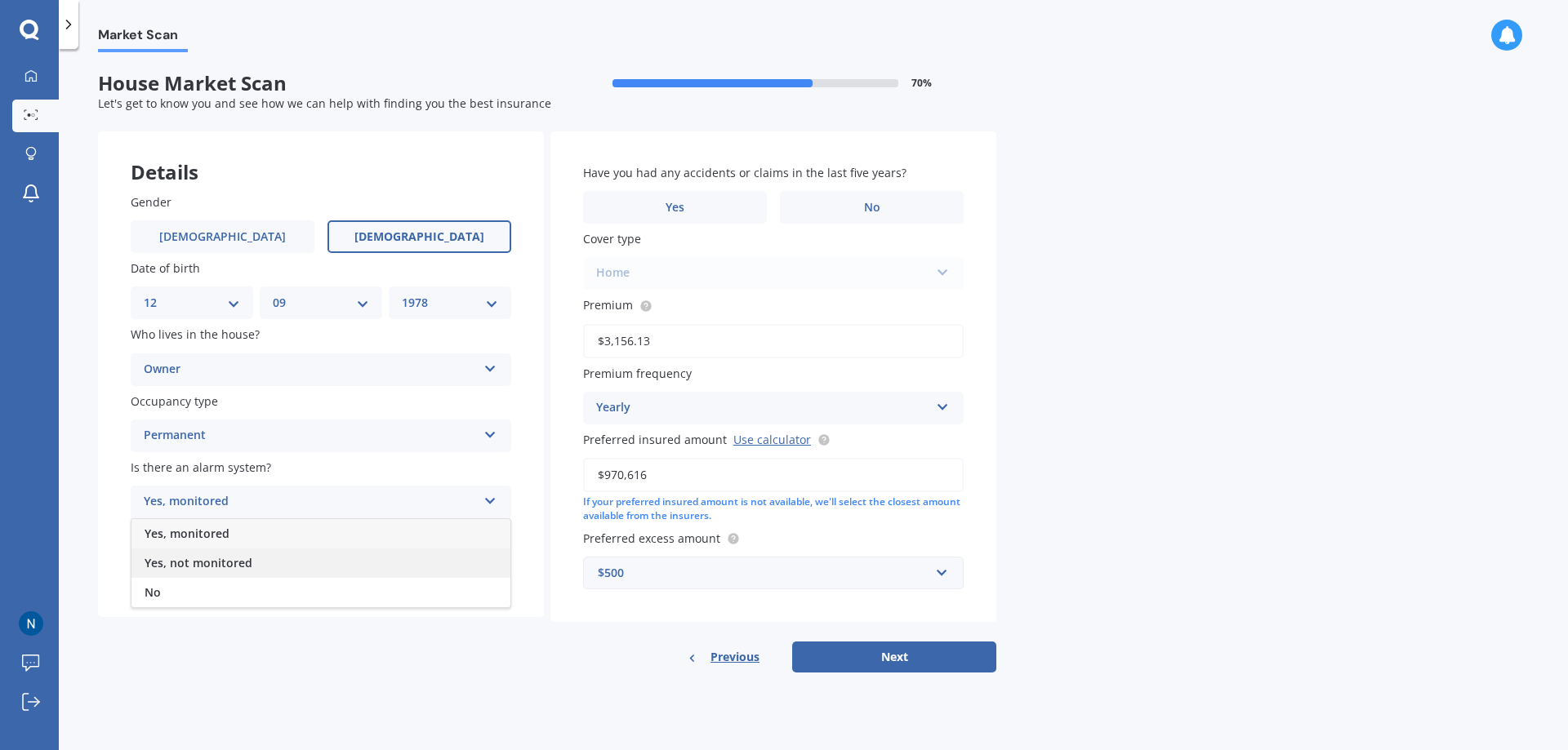
click at [204, 559] on span "Yes, not monitored" at bounding box center [199, 563] width 108 height 15
click at [275, 576] on div "Select type" at bounding box center [311, 567] width 333 height 20
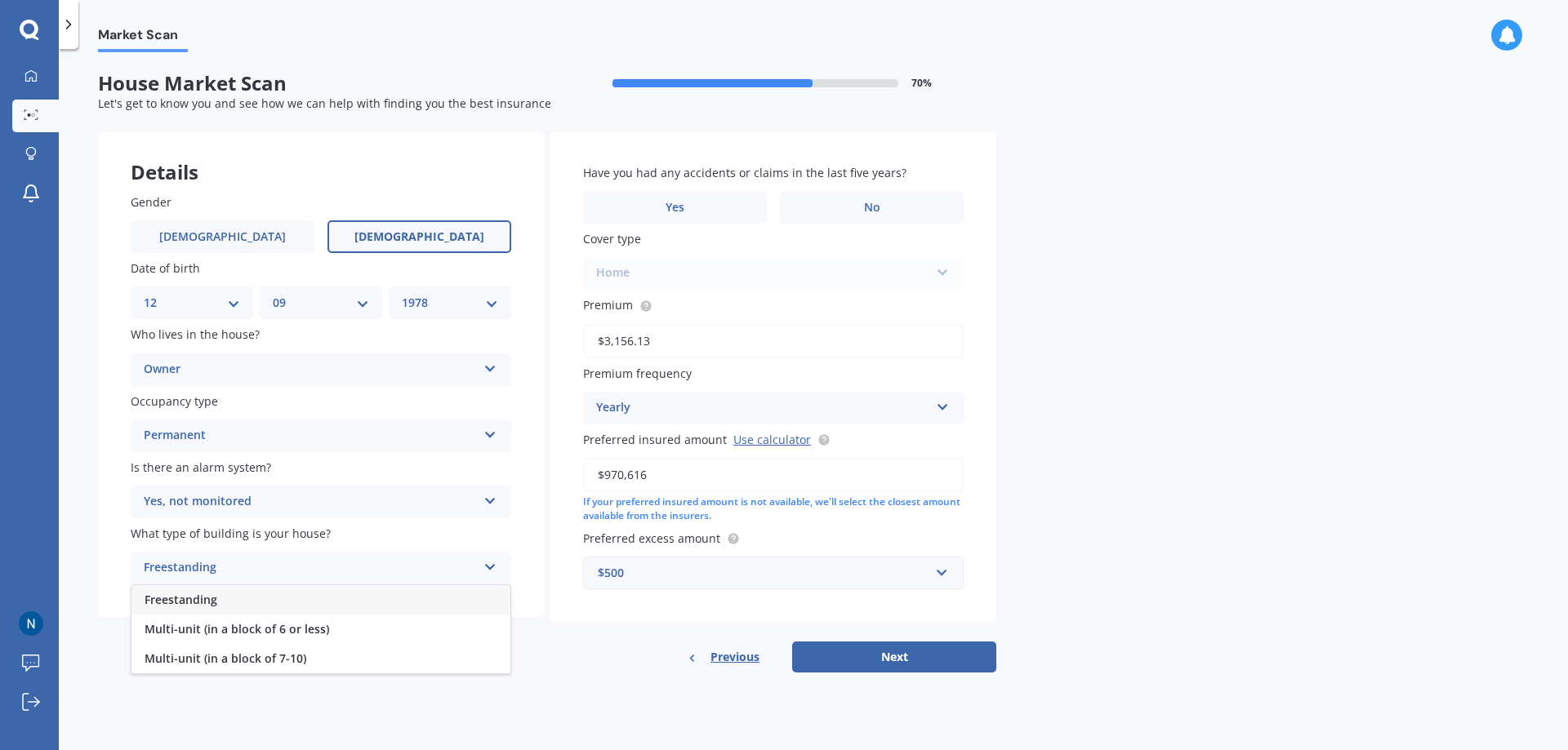
click at [240, 597] on div "Freestanding" at bounding box center [321, 599] width 379 height 29
click at [865, 209] on span "No" at bounding box center [872, 207] width 16 height 14
click at [0, 0] on input "No" at bounding box center [0, 0] width 0 height 0
click at [793, 278] on div "Home Home" at bounding box center [773, 273] width 380 height 33
click at [952, 270] on div "Home Home" at bounding box center [773, 273] width 380 height 33
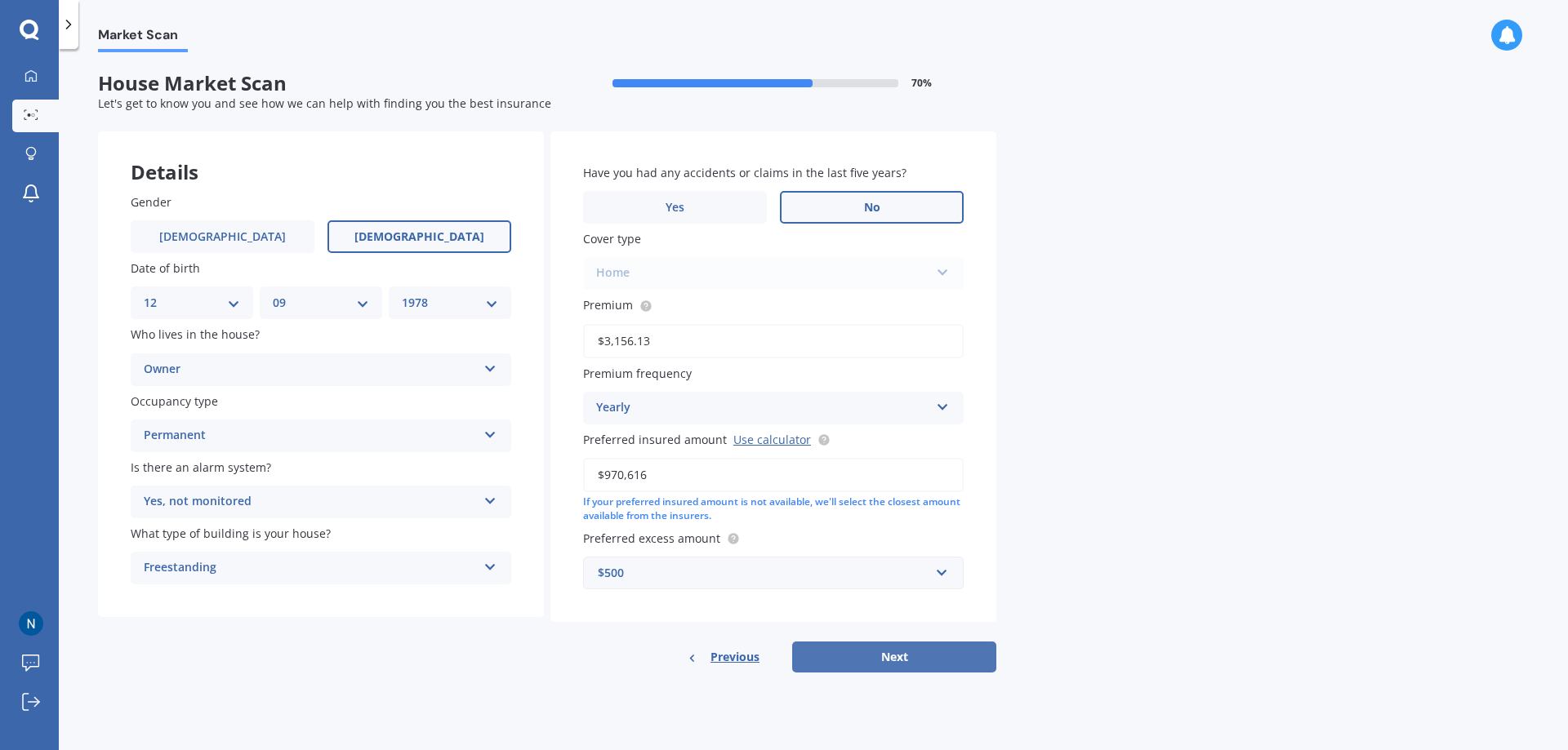
click at [900, 656] on button "Next" at bounding box center [893, 657] width 204 height 31
select select "12"
select select "09"
select select "1978"
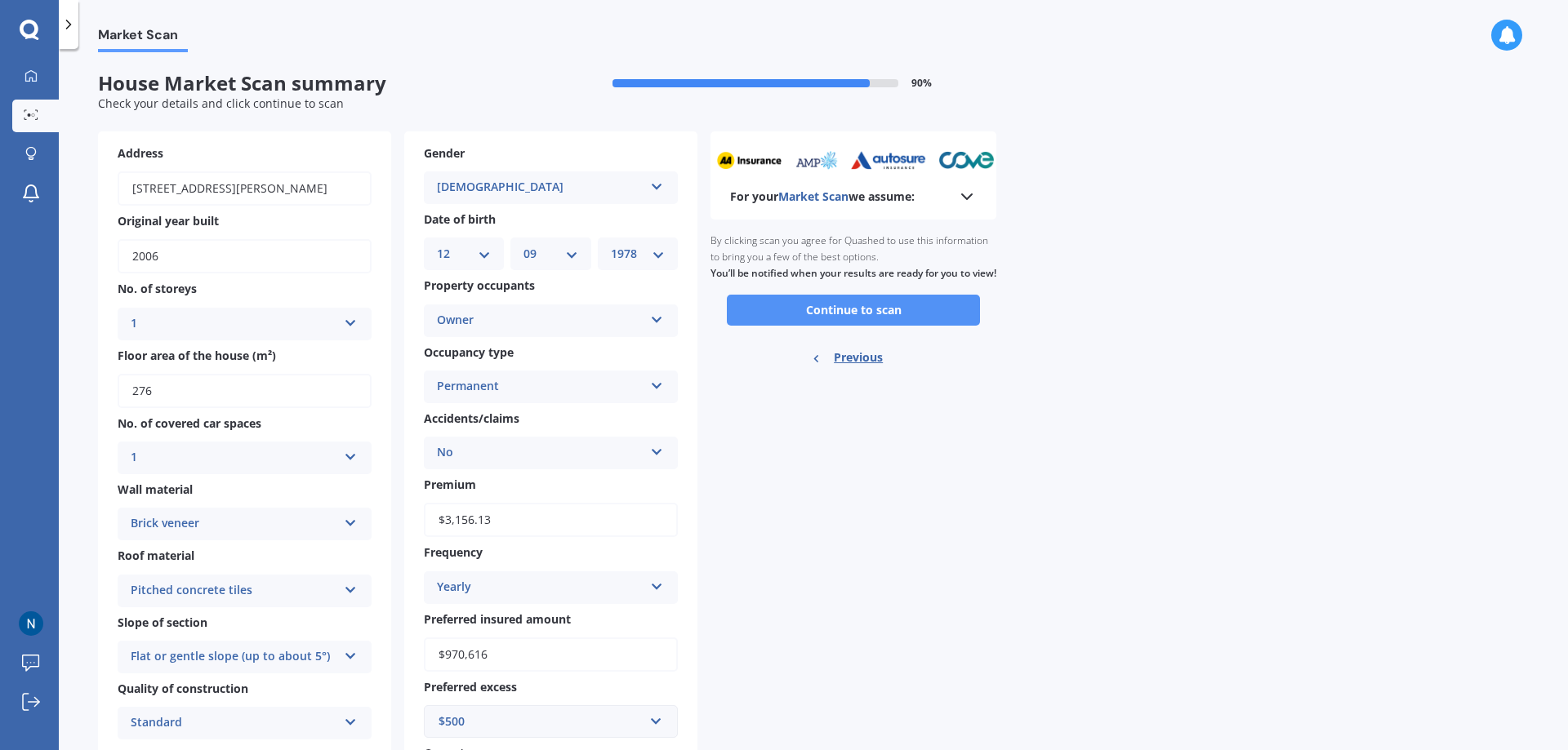
click at [892, 325] on button "Continue to scan" at bounding box center [853, 310] width 253 height 31
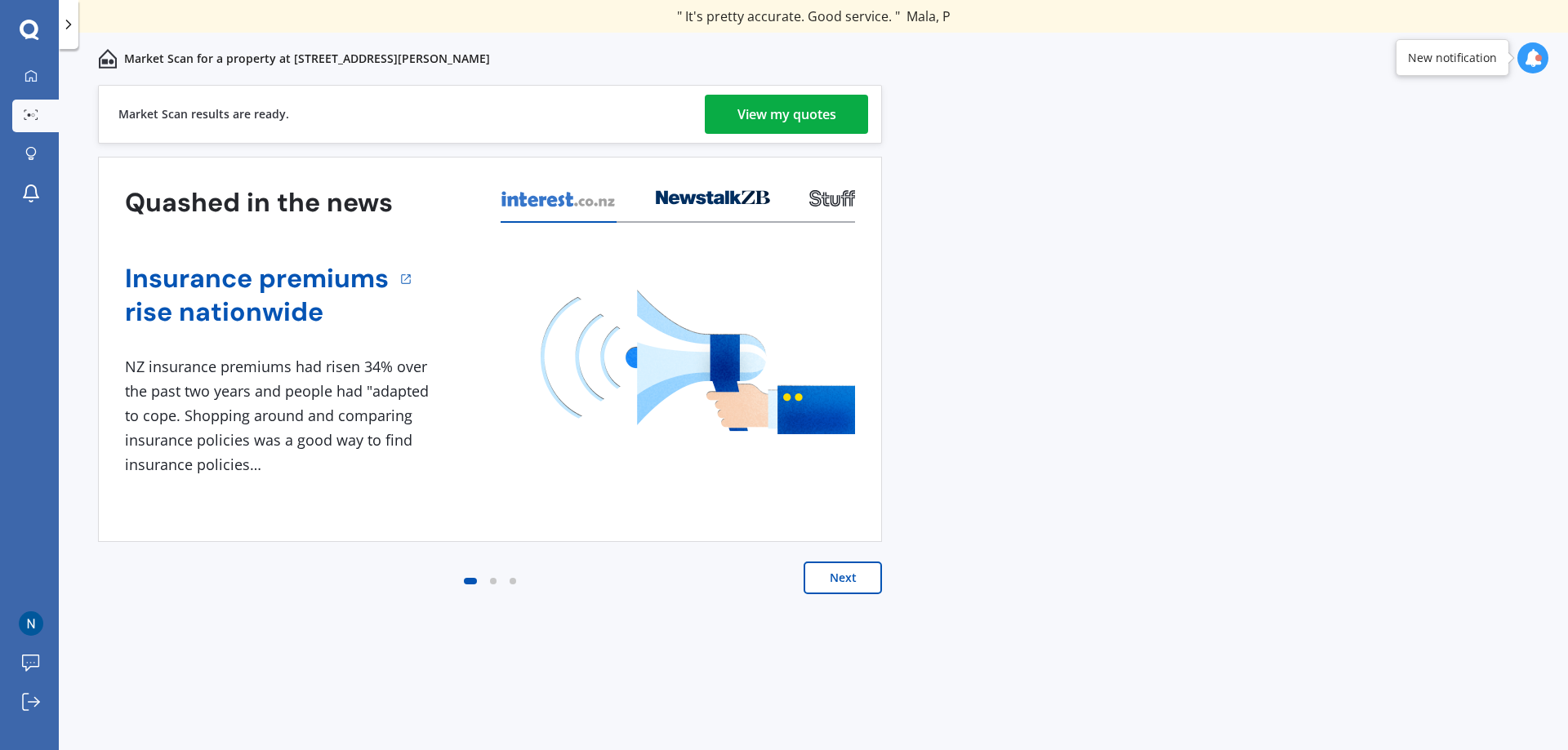
click at [799, 108] on div "View my quotes" at bounding box center [786, 115] width 99 height 40
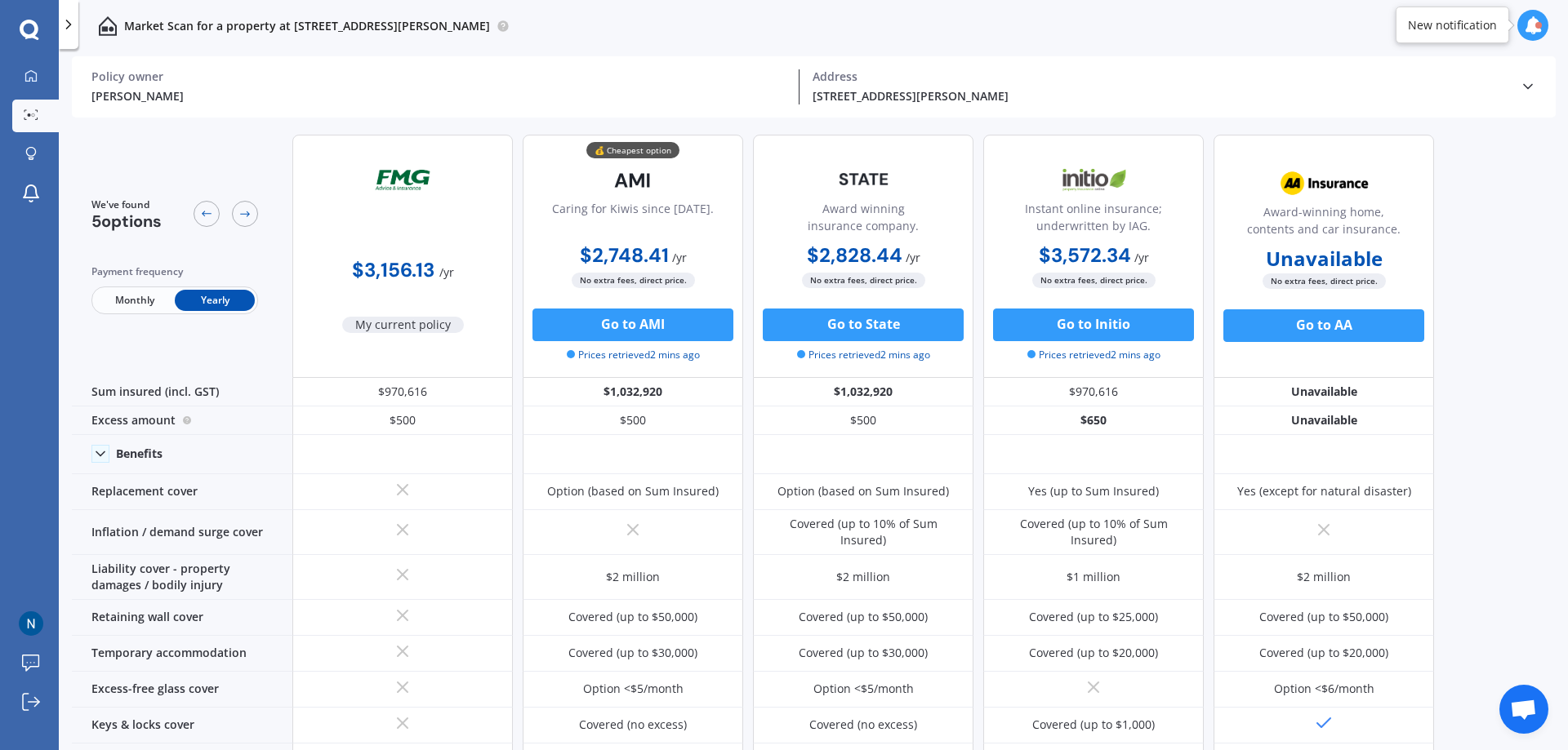
click at [1532, 83] on icon at bounding box center [1527, 86] width 16 height 16
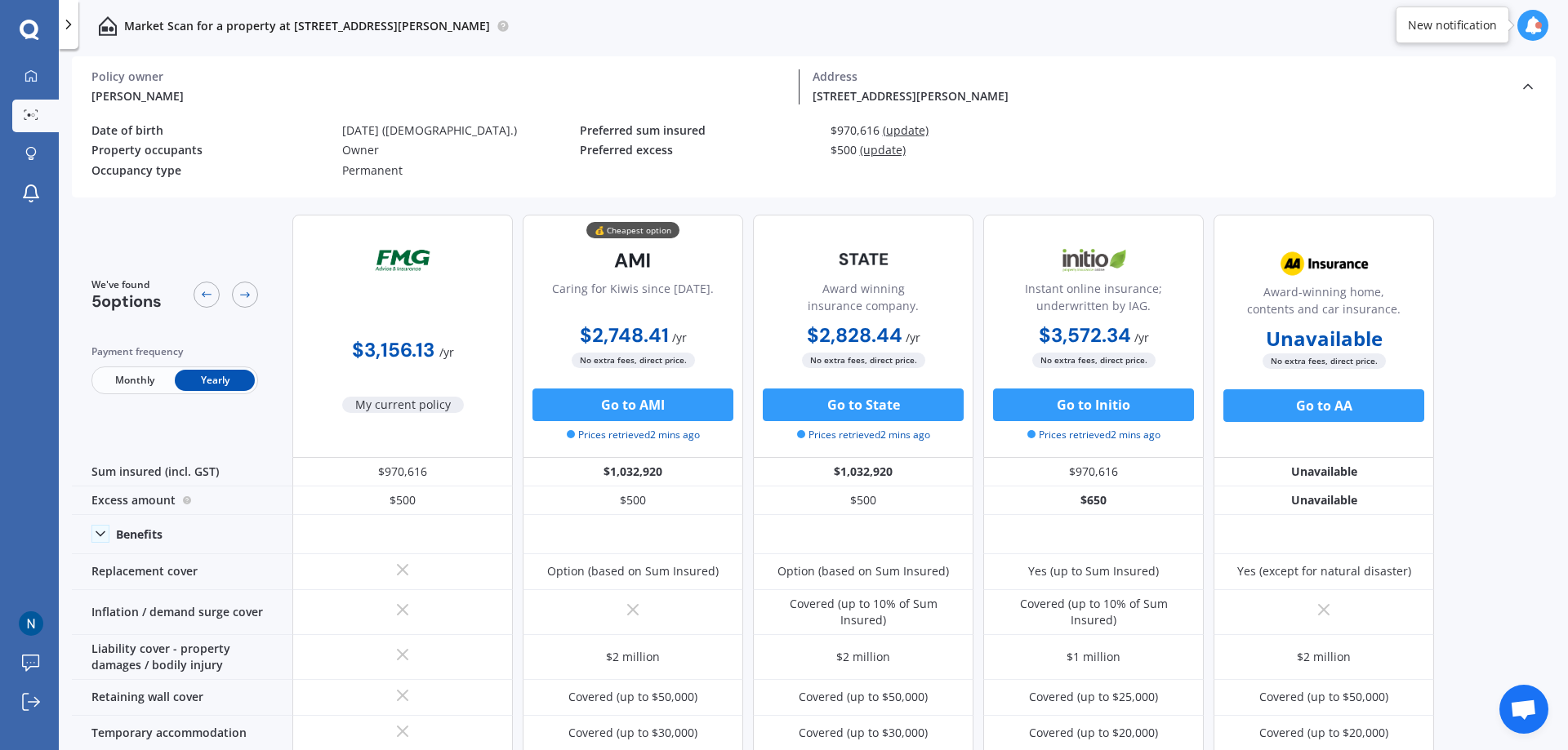
click at [910, 133] on span "(update)" at bounding box center [905, 130] width 46 height 15
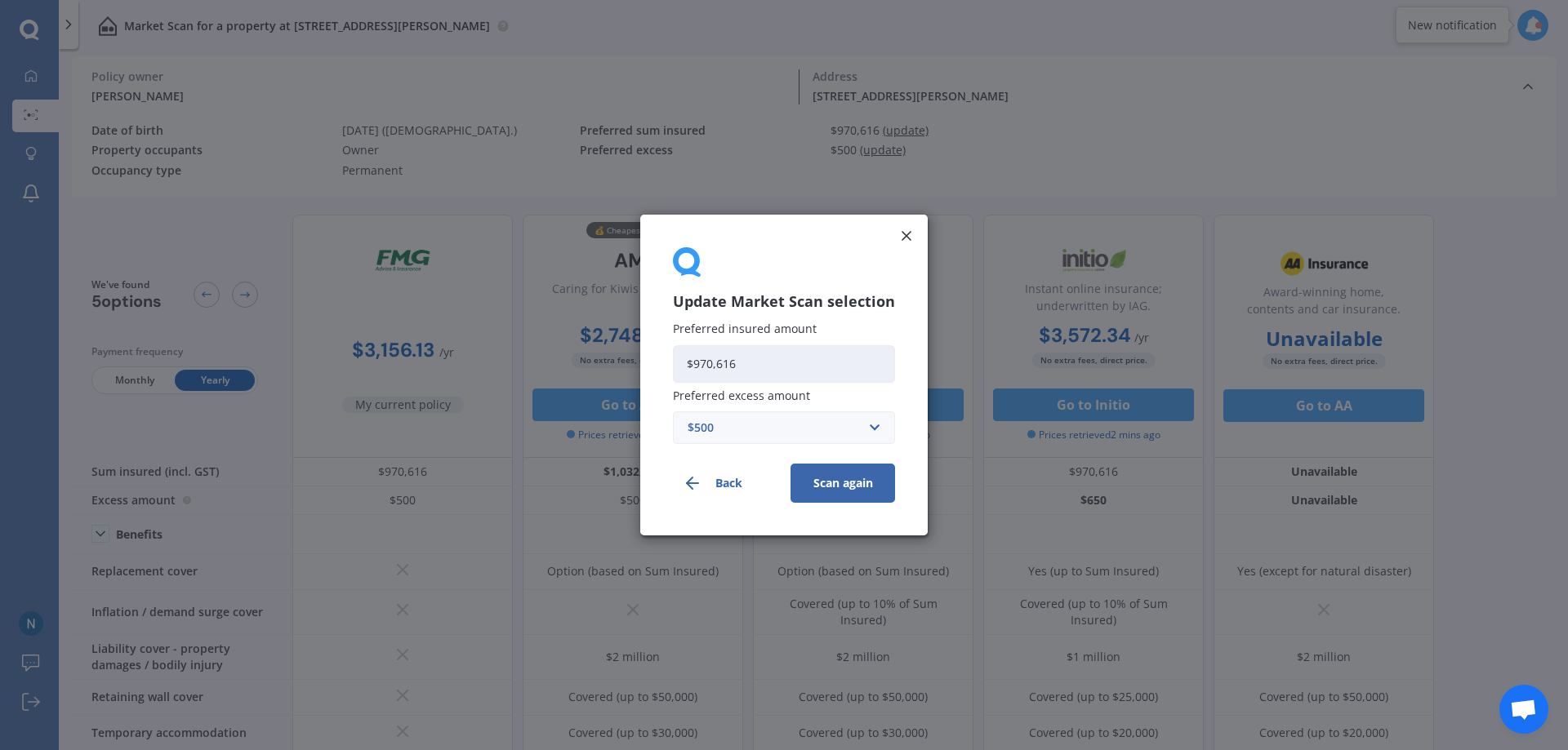
drag, startPoint x: 755, startPoint y: 360, endPoint x: 627, endPoint y: 362, distance: 128.0
click at [627, 362] on div "Update Market Scan selection Preferred insured amount $970,616 Preferred excess…" at bounding box center [784, 375] width 1568 height 750
click at [838, 485] on button "Scan again" at bounding box center [842, 484] width 104 height 40
click at [700, 364] on input "Preferred insured amount" at bounding box center [784, 364] width 222 height 38
drag, startPoint x: 850, startPoint y: 322, endPoint x: 856, endPoint y: 316, distance: 8.5
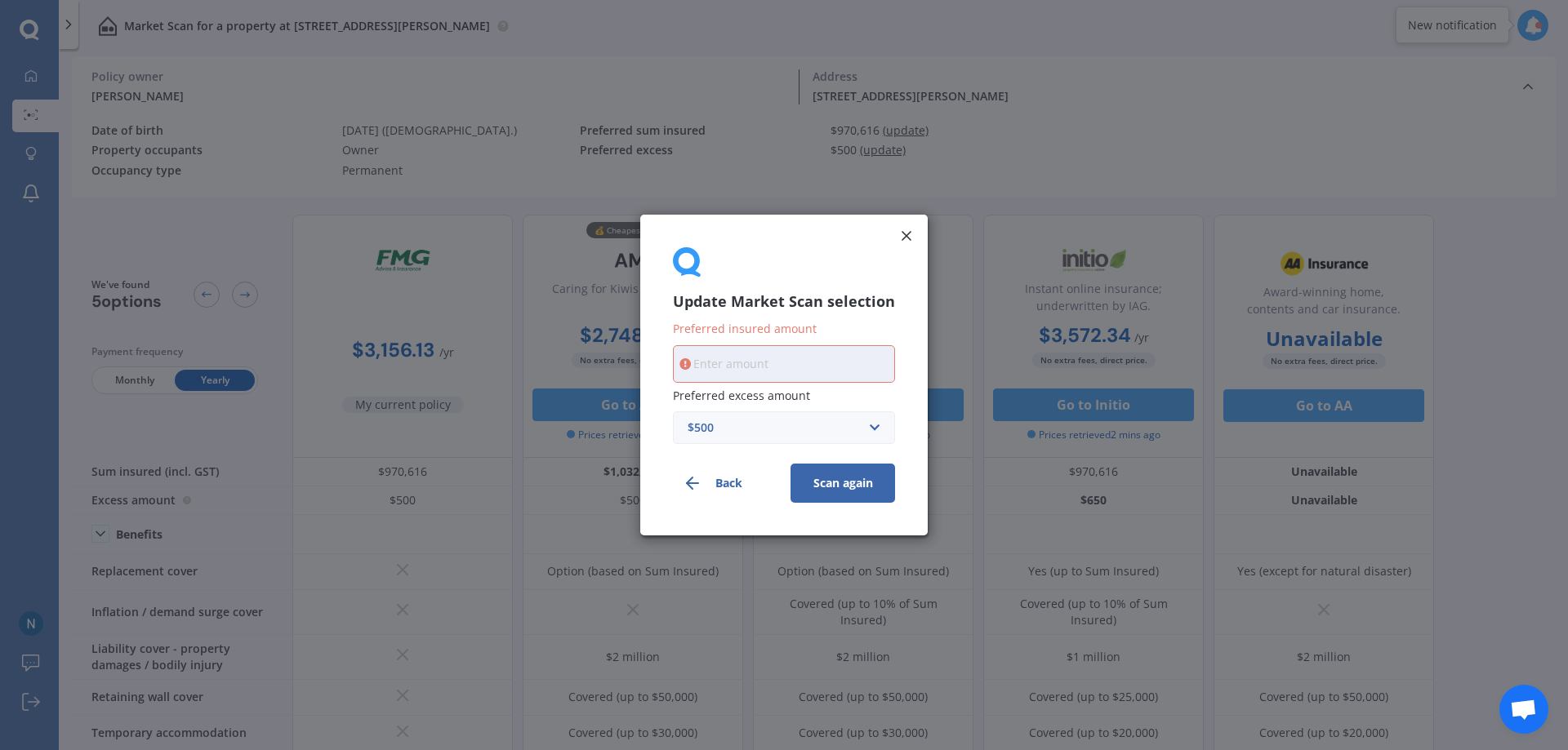
click at [850, 322] on div "Update Market Scan selection Preferred insured amount Preferred excess amount $…" at bounding box center [784, 368] width 222 height 152
click at [908, 238] on line at bounding box center [906, 235] width 8 height 8
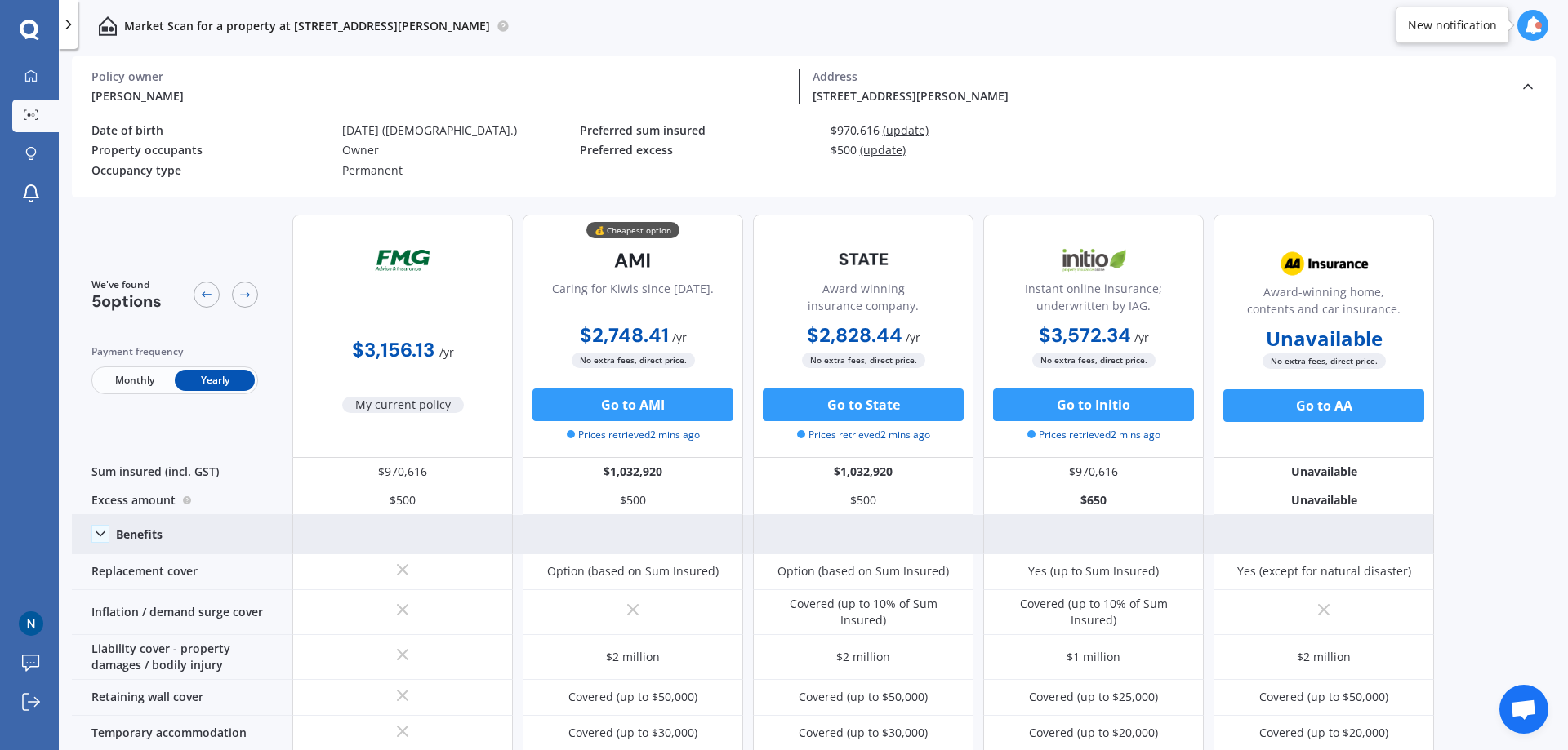
click at [101, 537] on icon at bounding box center [100, 534] width 16 height 16
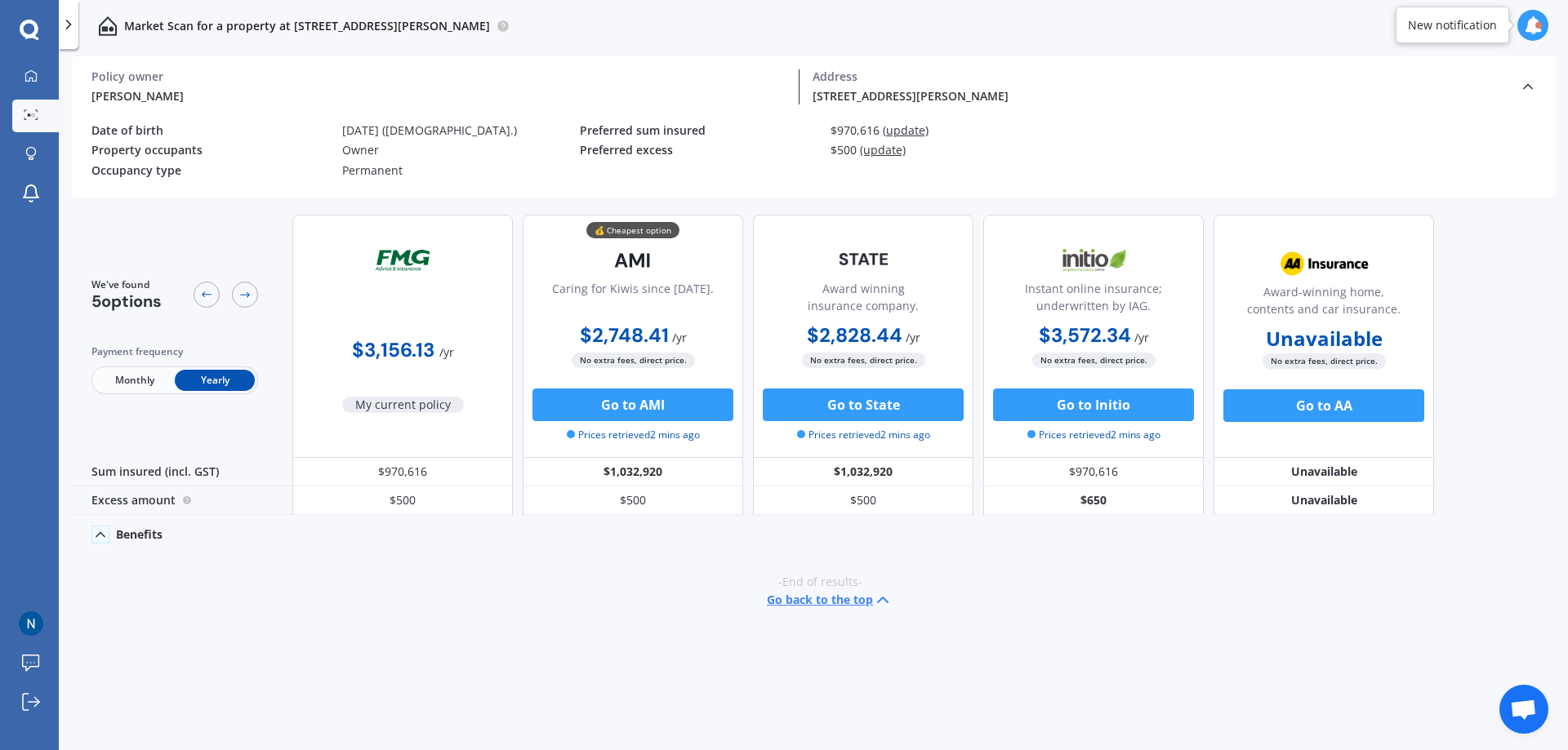
click at [101, 537] on icon at bounding box center [100, 535] width 16 height 16
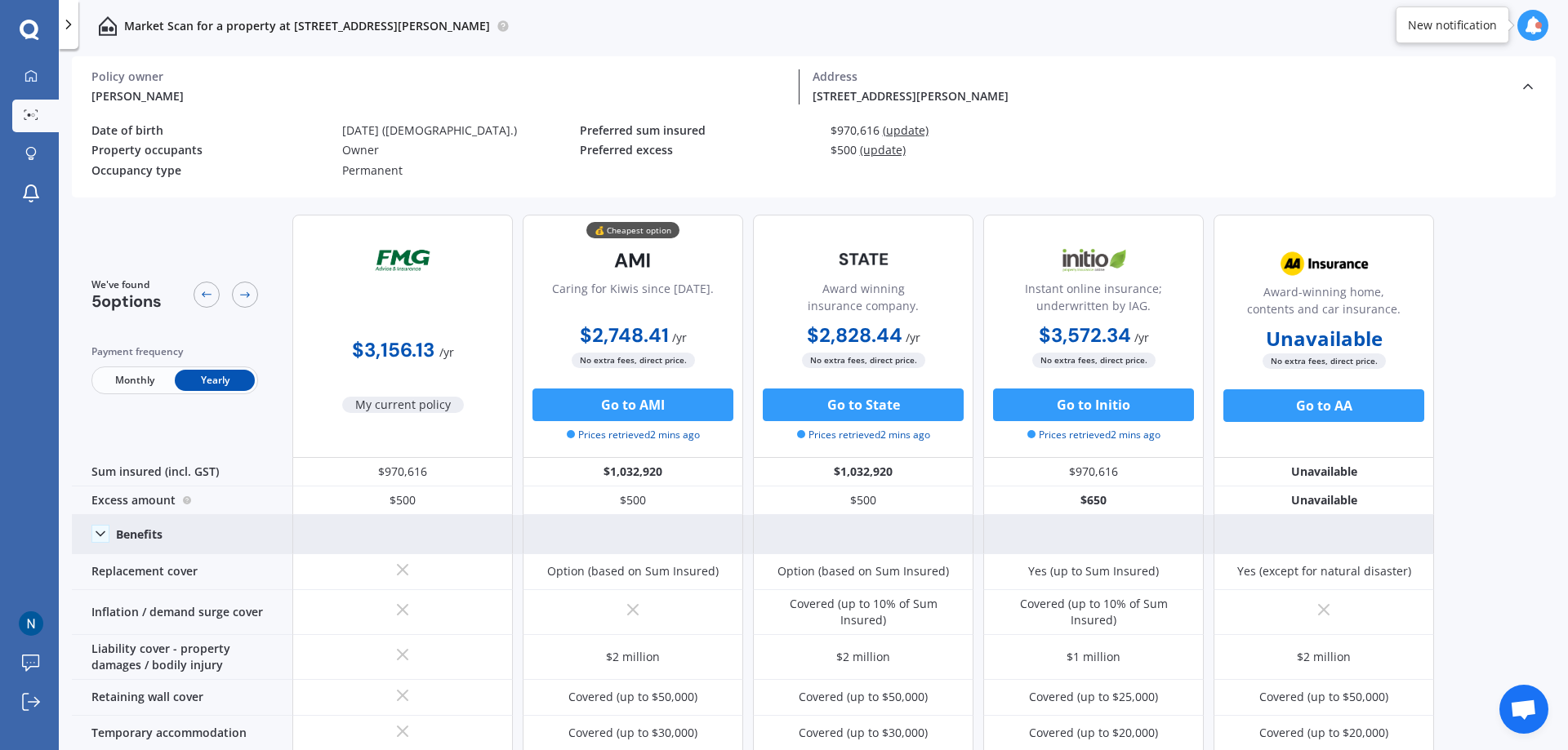
click at [689, 151] on div "Preferred excess" at bounding box center [698, 151] width 237 height 14
click at [692, 142] on div "Preferred sum insured $970,616 (update)" at bounding box center [824, 135] width 488 height 21
